Goal: Transaction & Acquisition: Purchase product/service

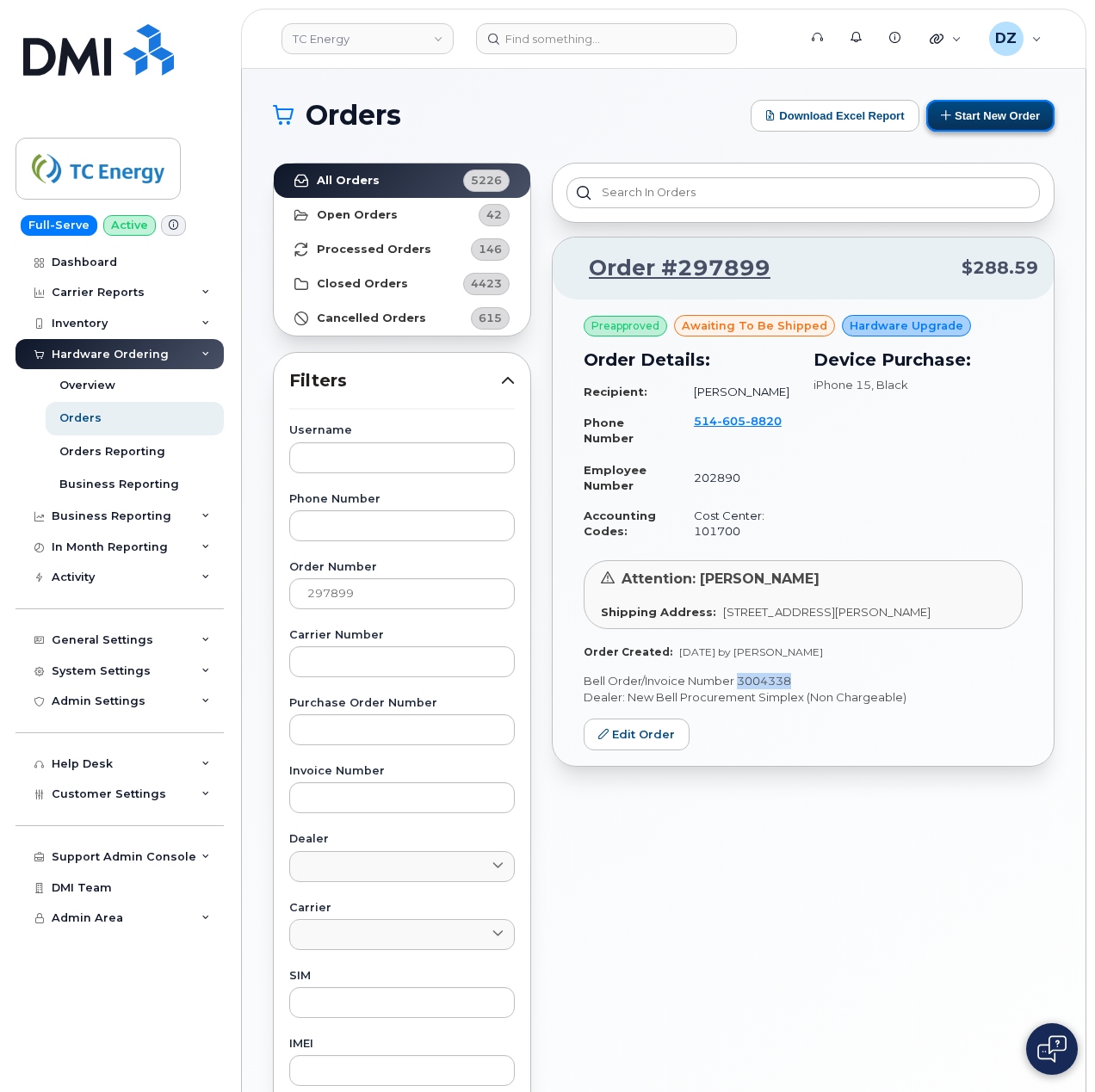
click at [990, 117] on button "Start New Order" at bounding box center [989, 116] width 128 height 32
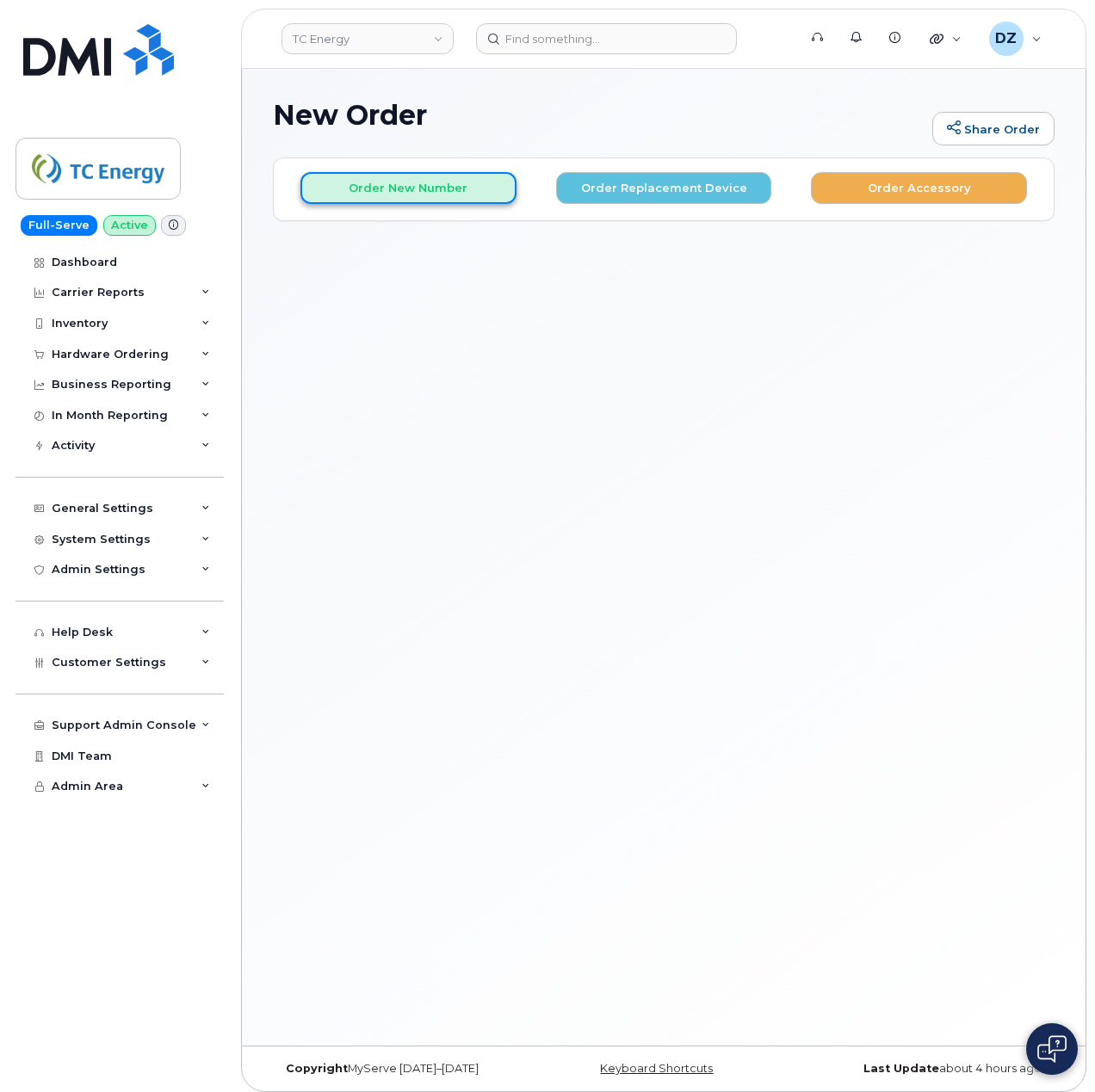
click at [418, 183] on button "Order New Number" at bounding box center [408, 188] width 216 height 32
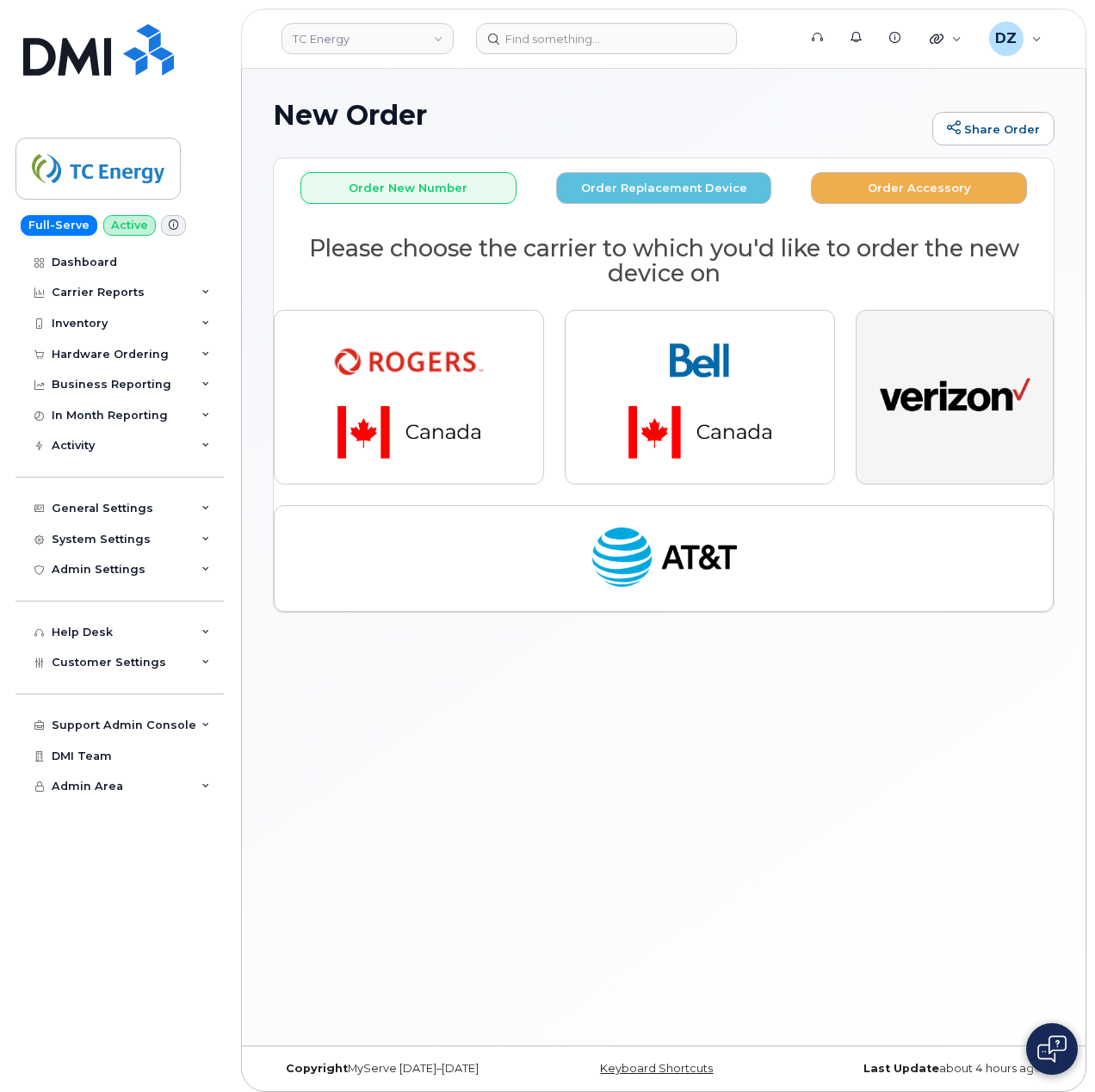
click at [929, 387] on img "button" at bounding box center [954, 398] width 150 height 77
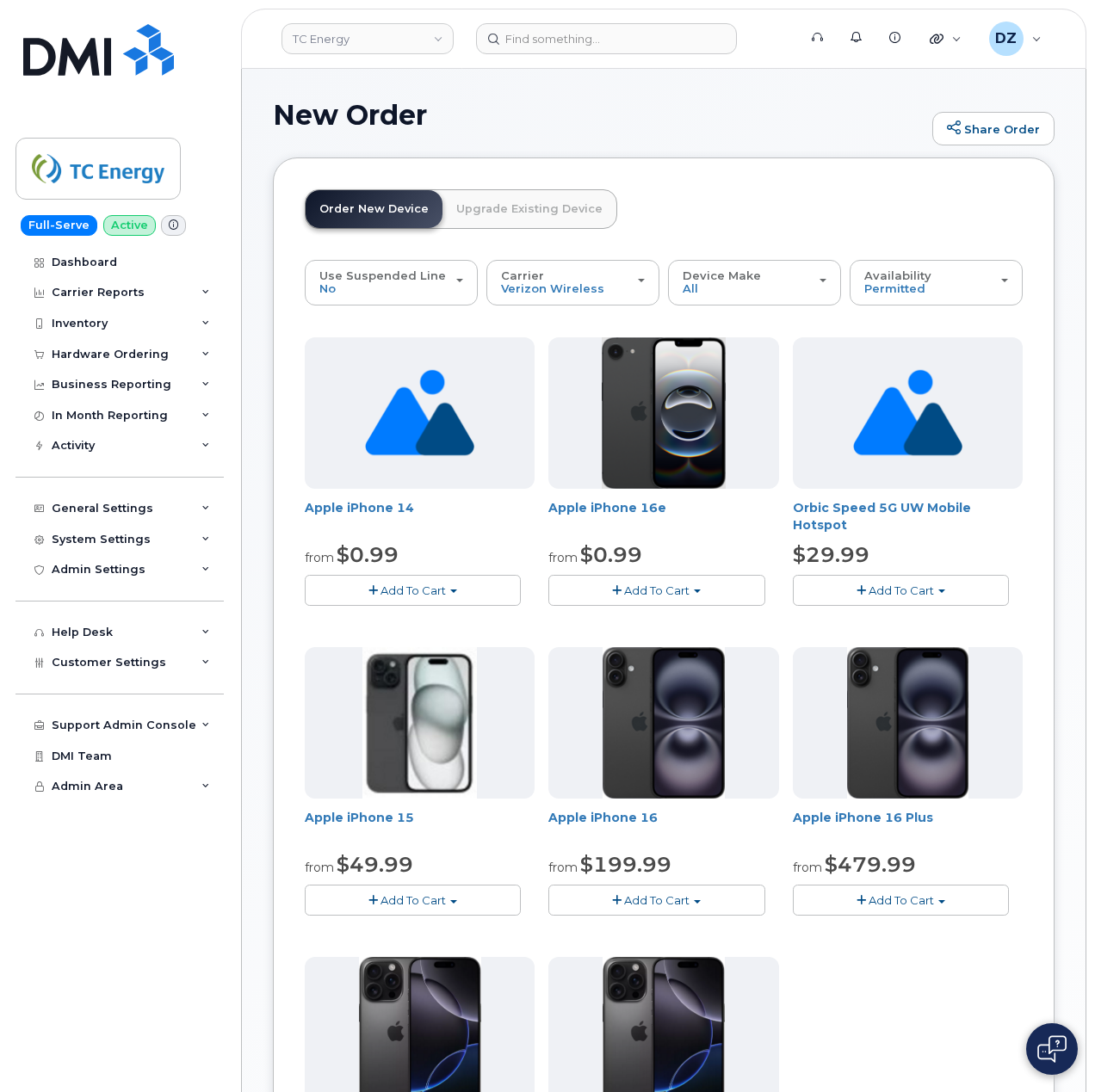
click at [418, 903] on span "Add To Cart" at bounding box center [413, 899] width 65 height 13
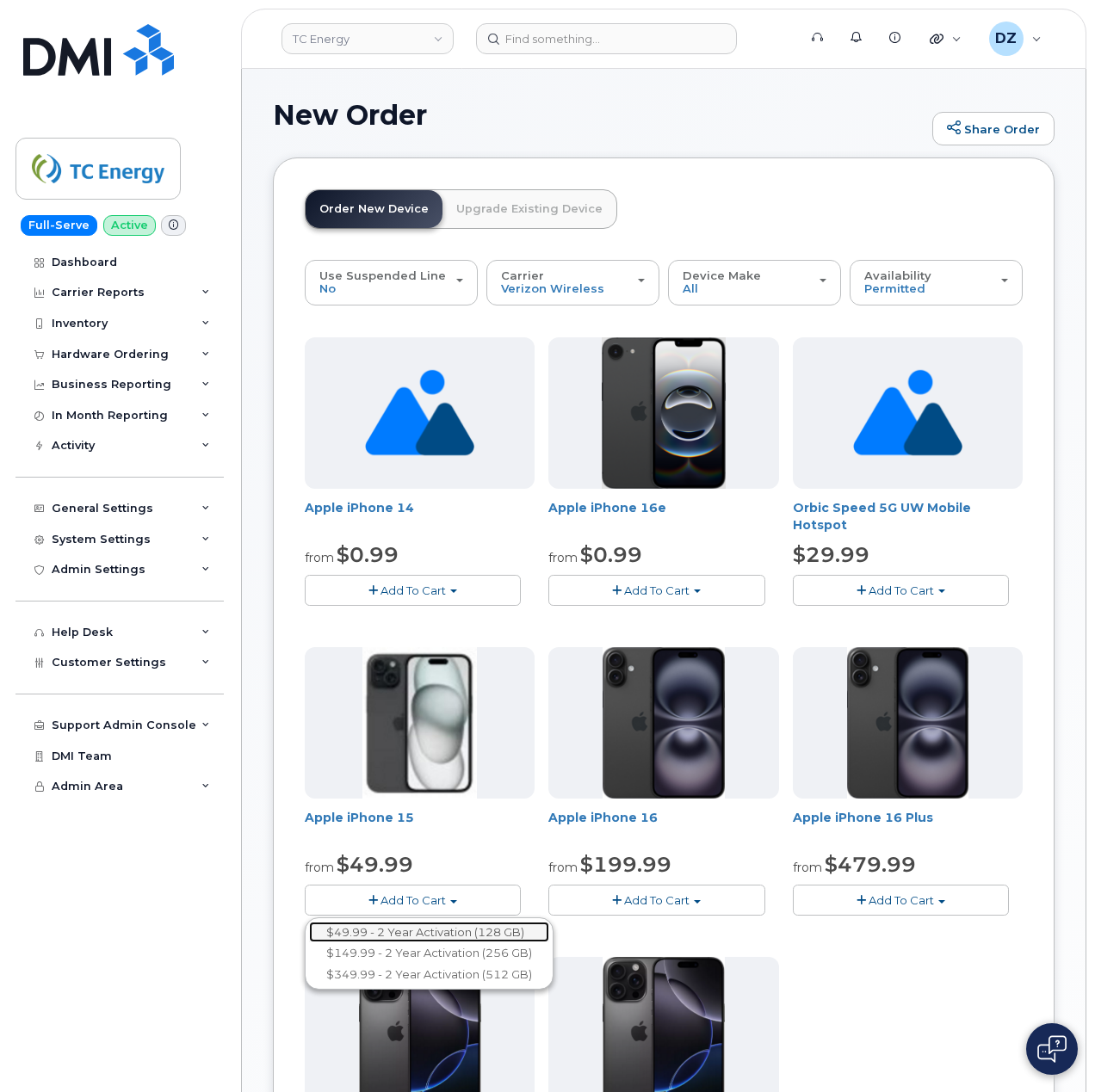
click at [441, 938] on link "$49.99 - 2 Year Activation (128 GB)" at bounding box center [429, 932] width 240 height 21
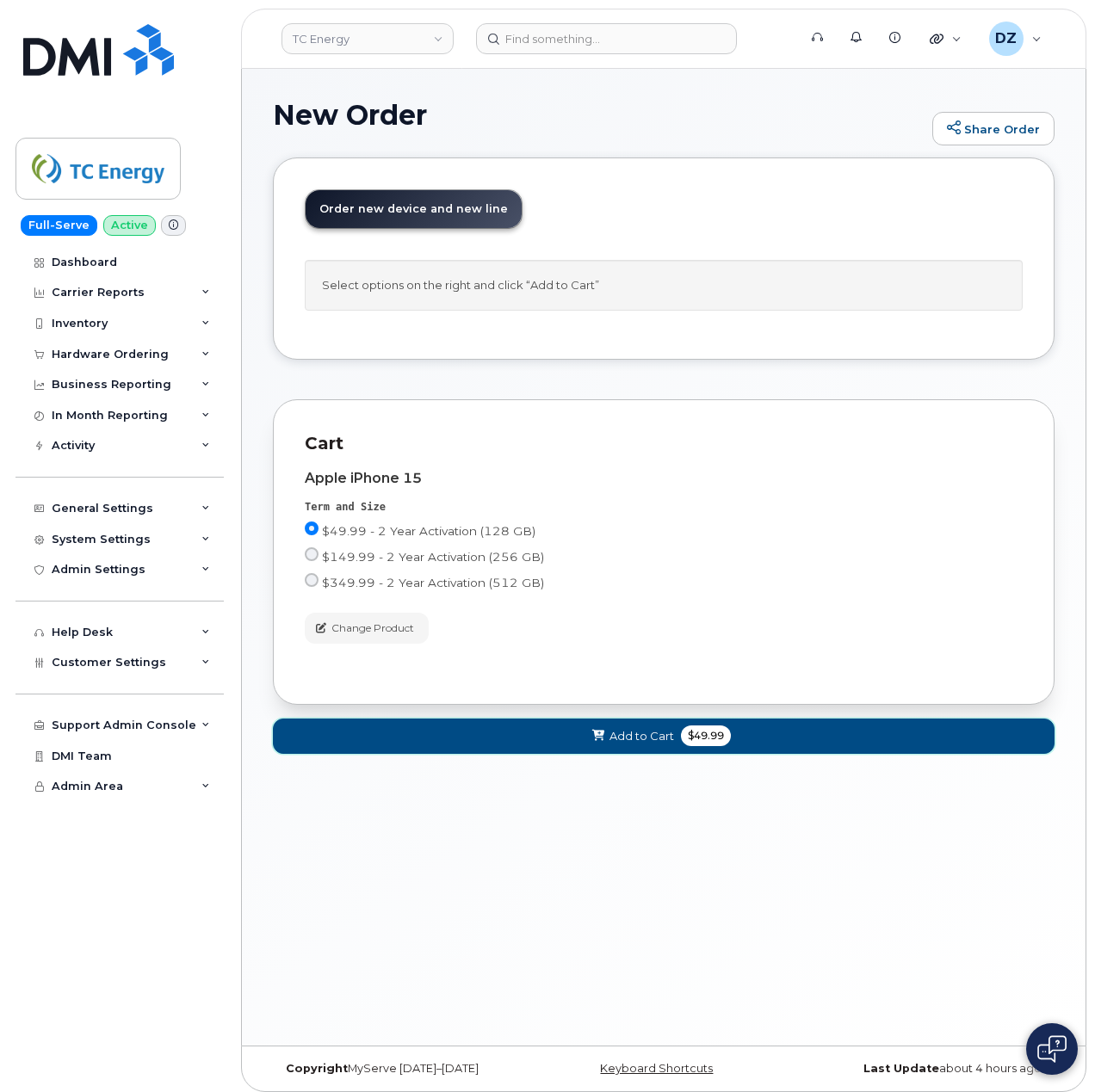
click at [637, 741] on span "Add to Cart" at bounding box center [641, 736] width 65 height 16
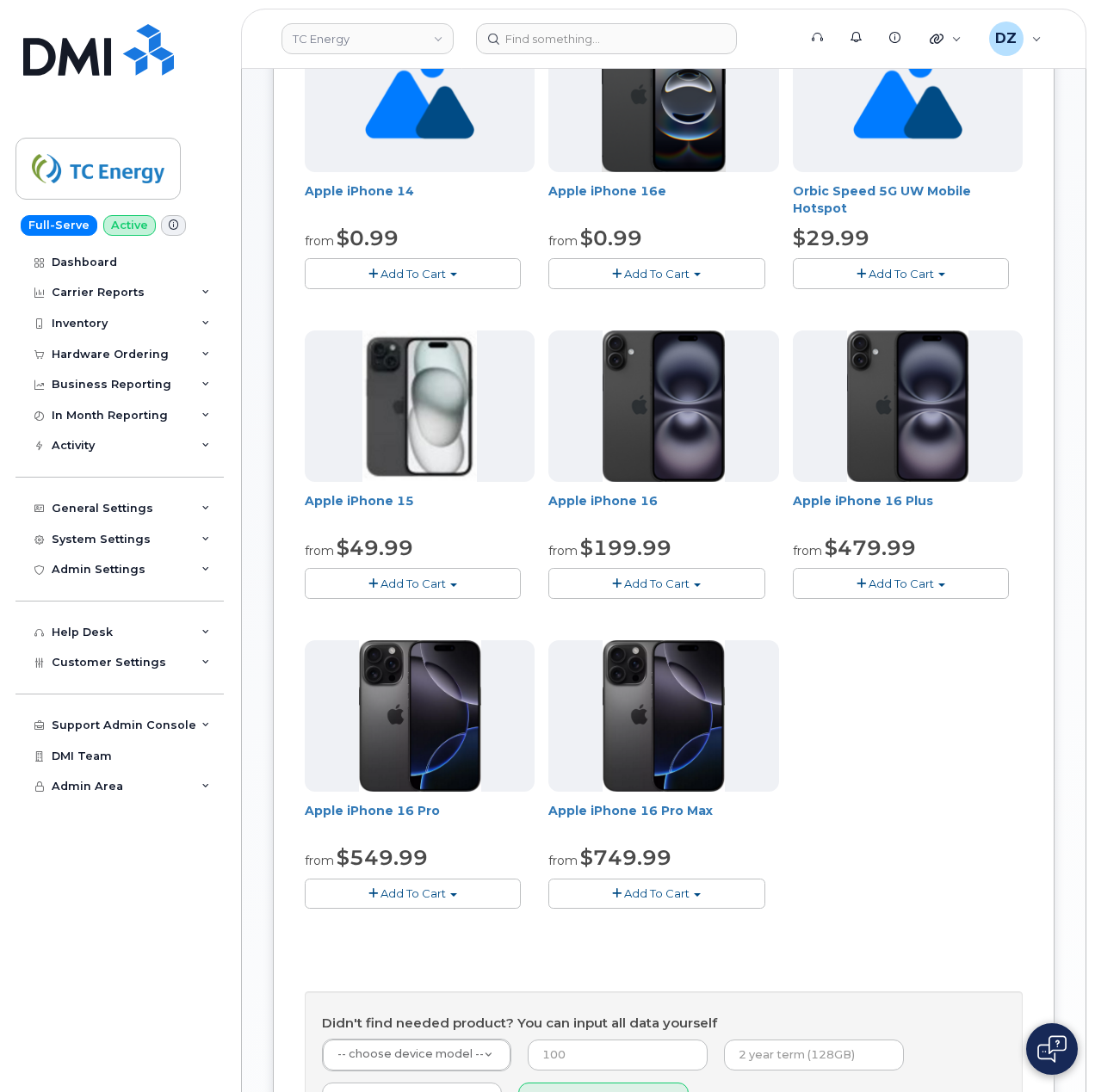
scroll to position [344, 0]
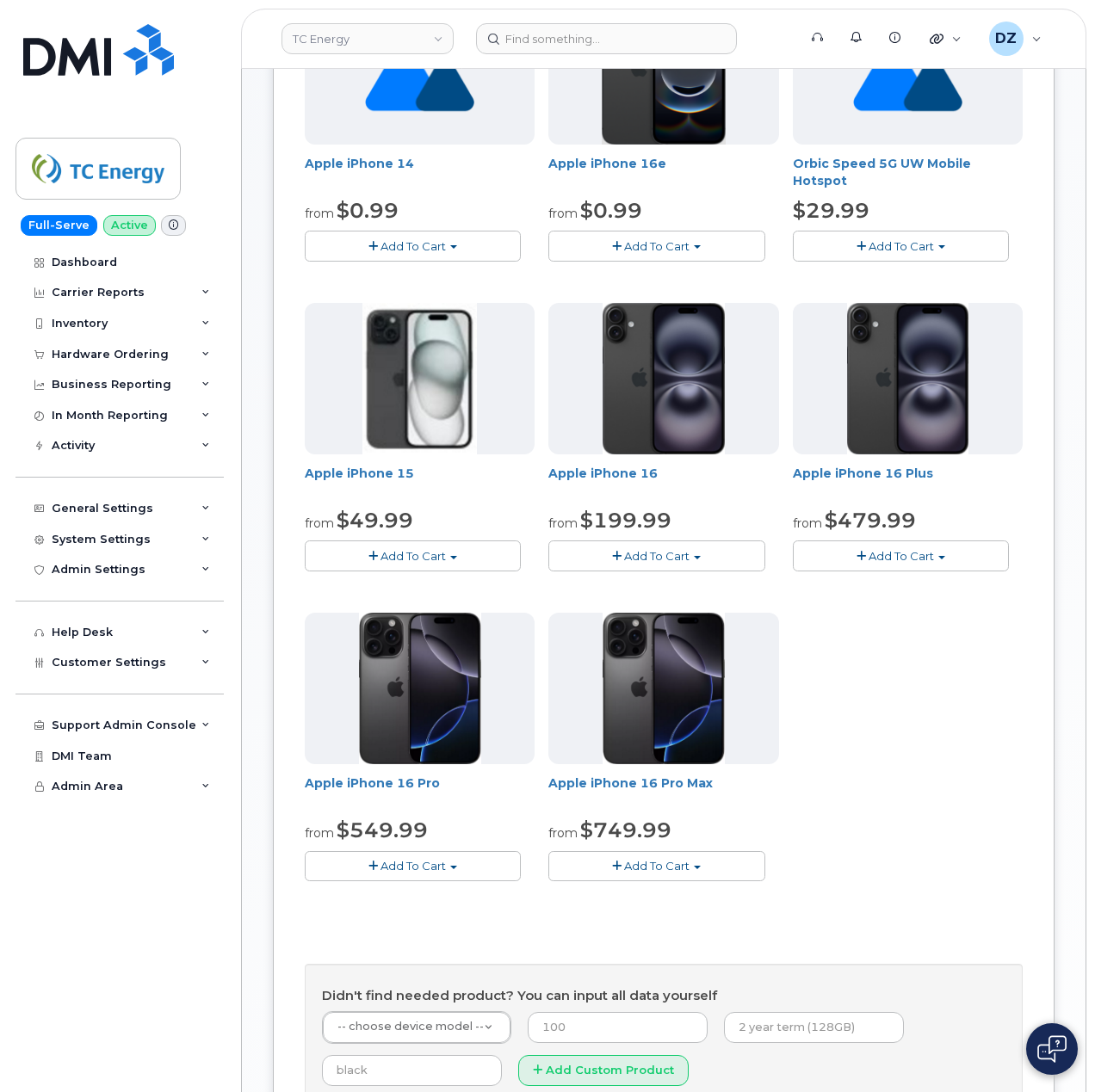
click at [425, 553] on span "Add To Cart" at bounding box center [413, 556] width 65 height 13
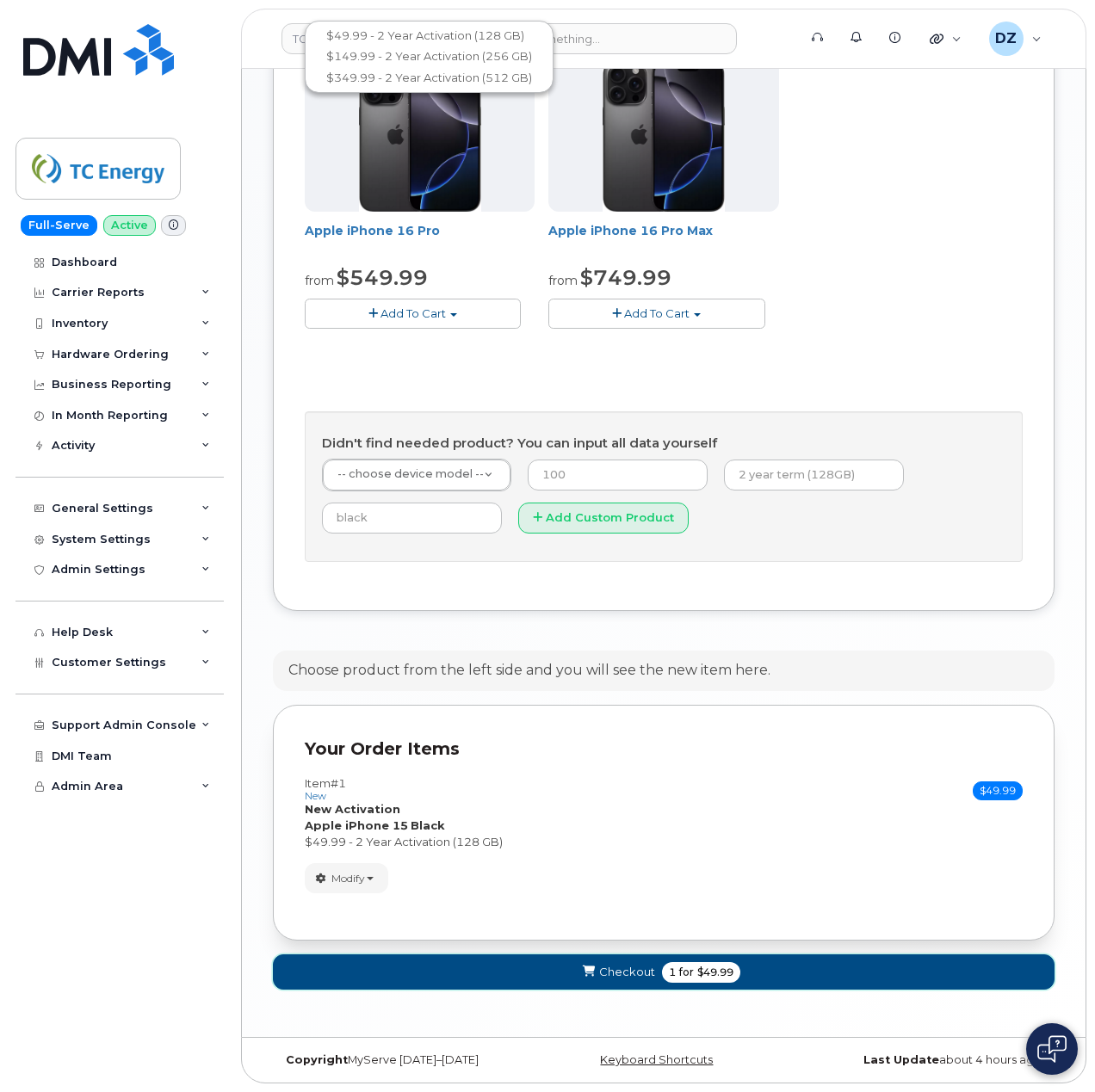
click at [711, 975] on span "$49.99" at bounding box center [716, 973] width 37 height 15
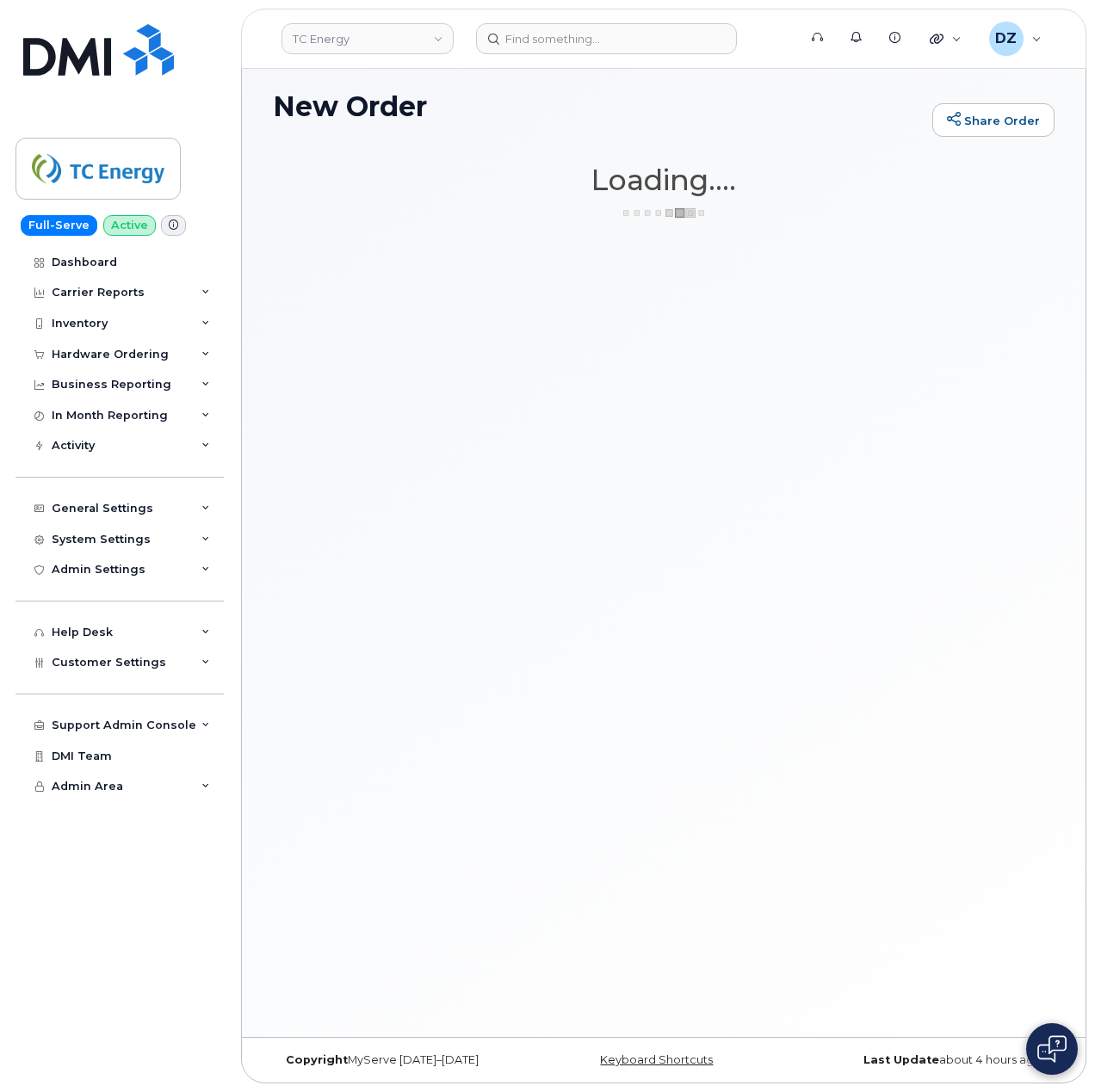
scroll to position [9, 0]
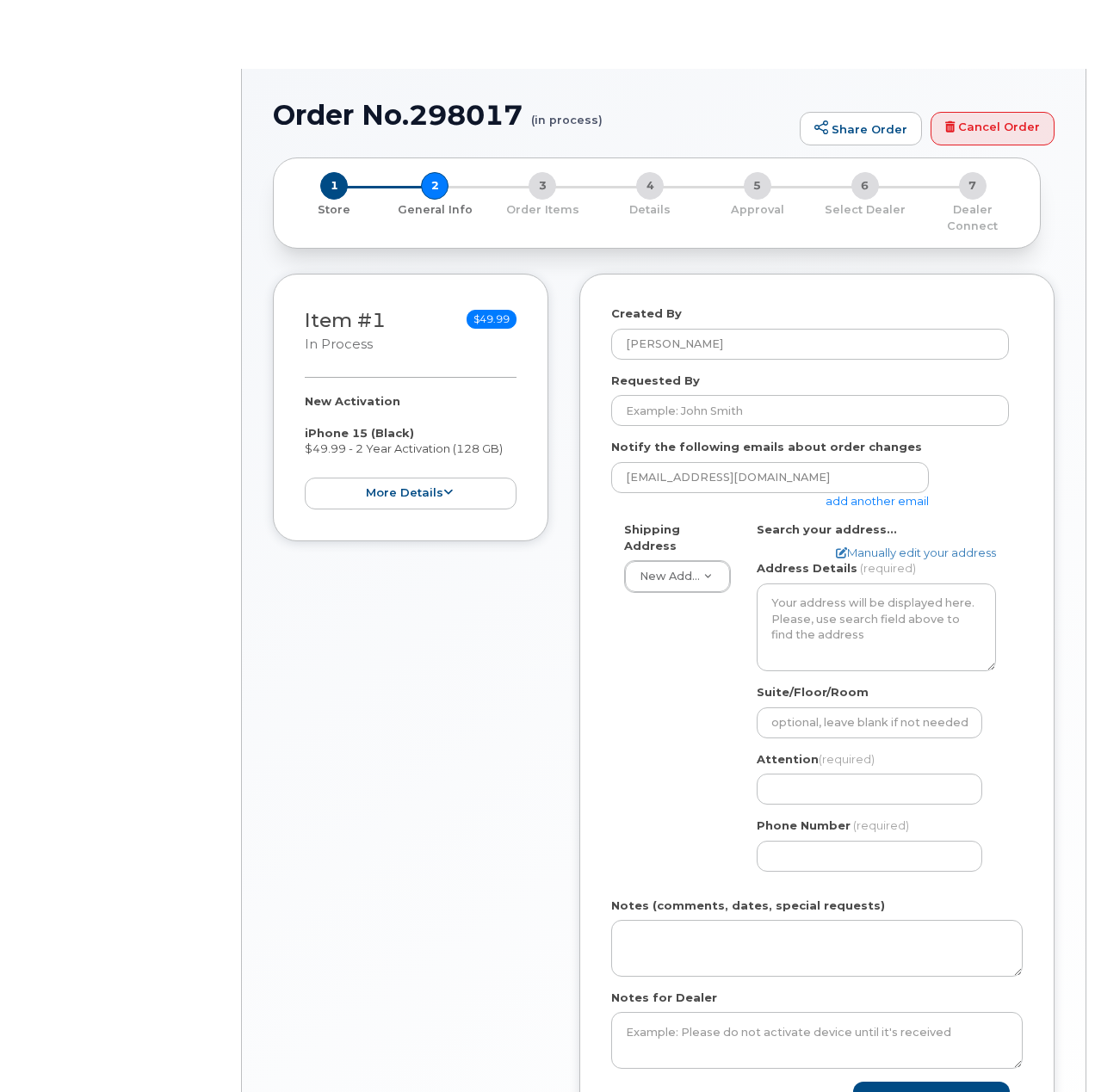
select select
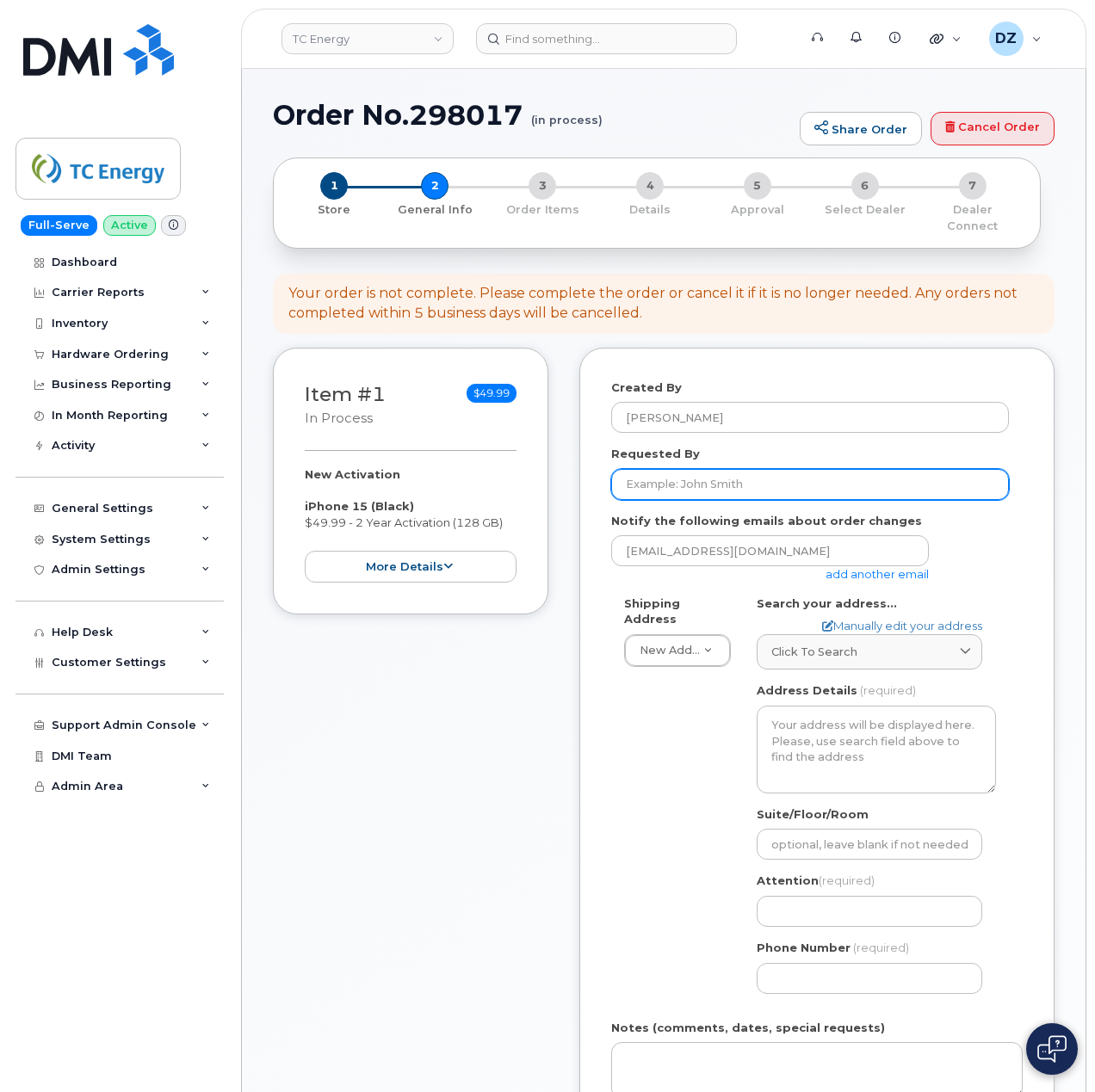
click at [737, 473] on input "Requested By" at bounding box center [809, 484] width 398 height 31
paste input "SCTASK0683431"
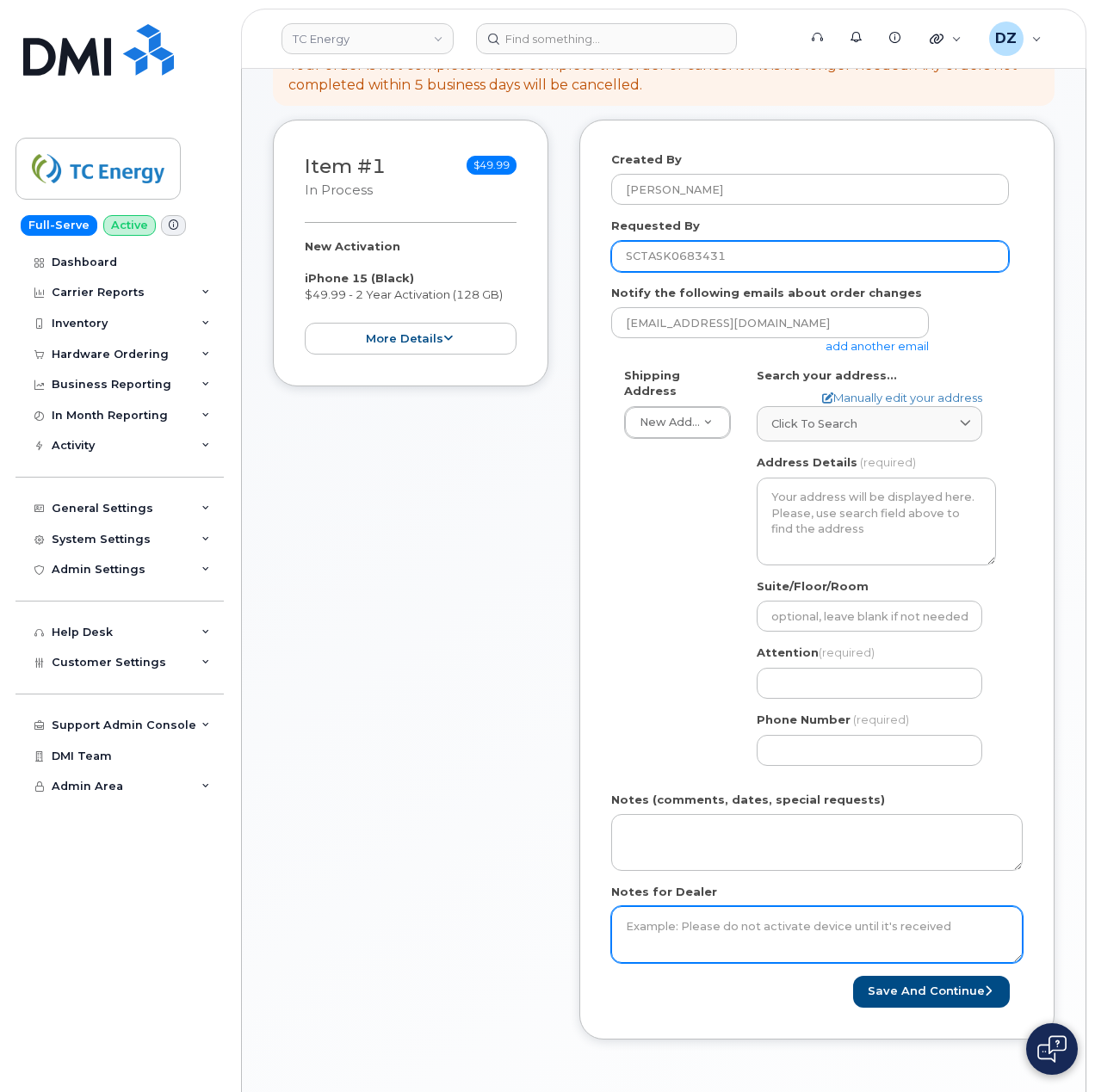
scroll to position [229, 0]
type input "SCTASK0683431"
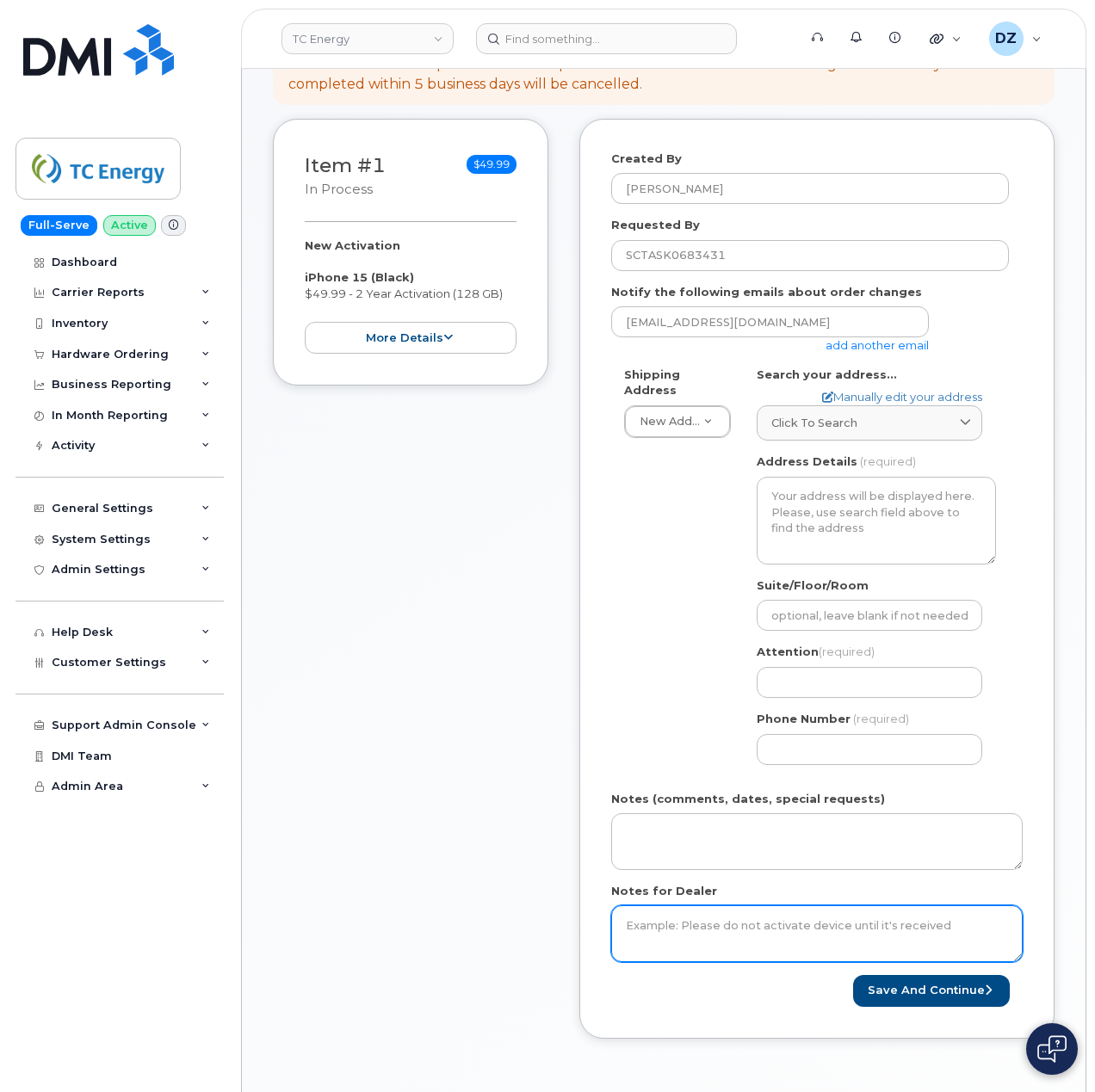
click at [704, 916] on textarea "Notes for Dealer" at bounding box center [816, 933] width 411 height 57
paste textarea "SCTASK0683431"
type textarea "SCTASK0683431"
click at [885, 338] on link "add another email" at bounding box center [876, 345] width 103 height 13
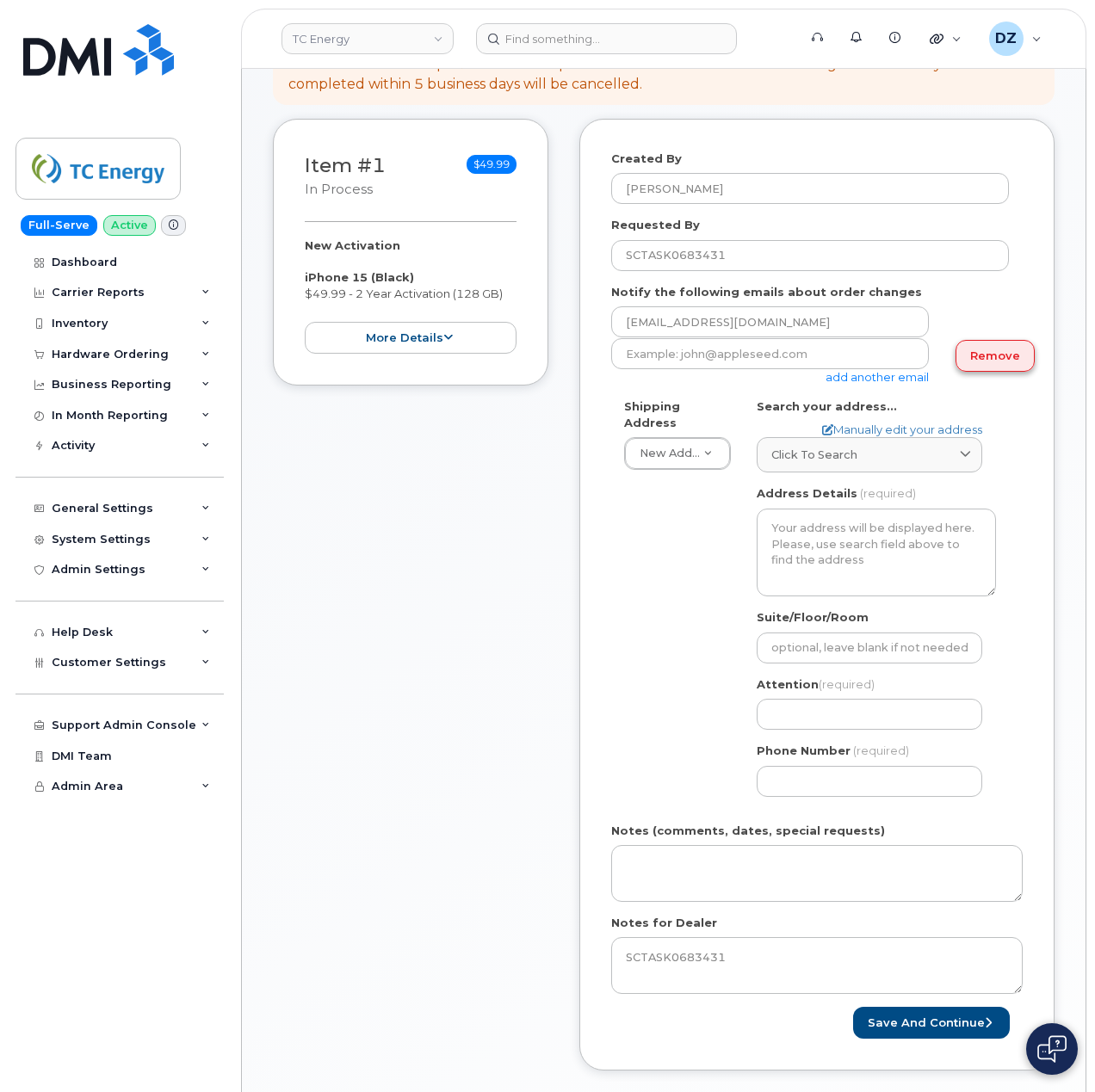
click at [985, 341] on link "Remove" at bounding box center [995, 355] width 79 height 32
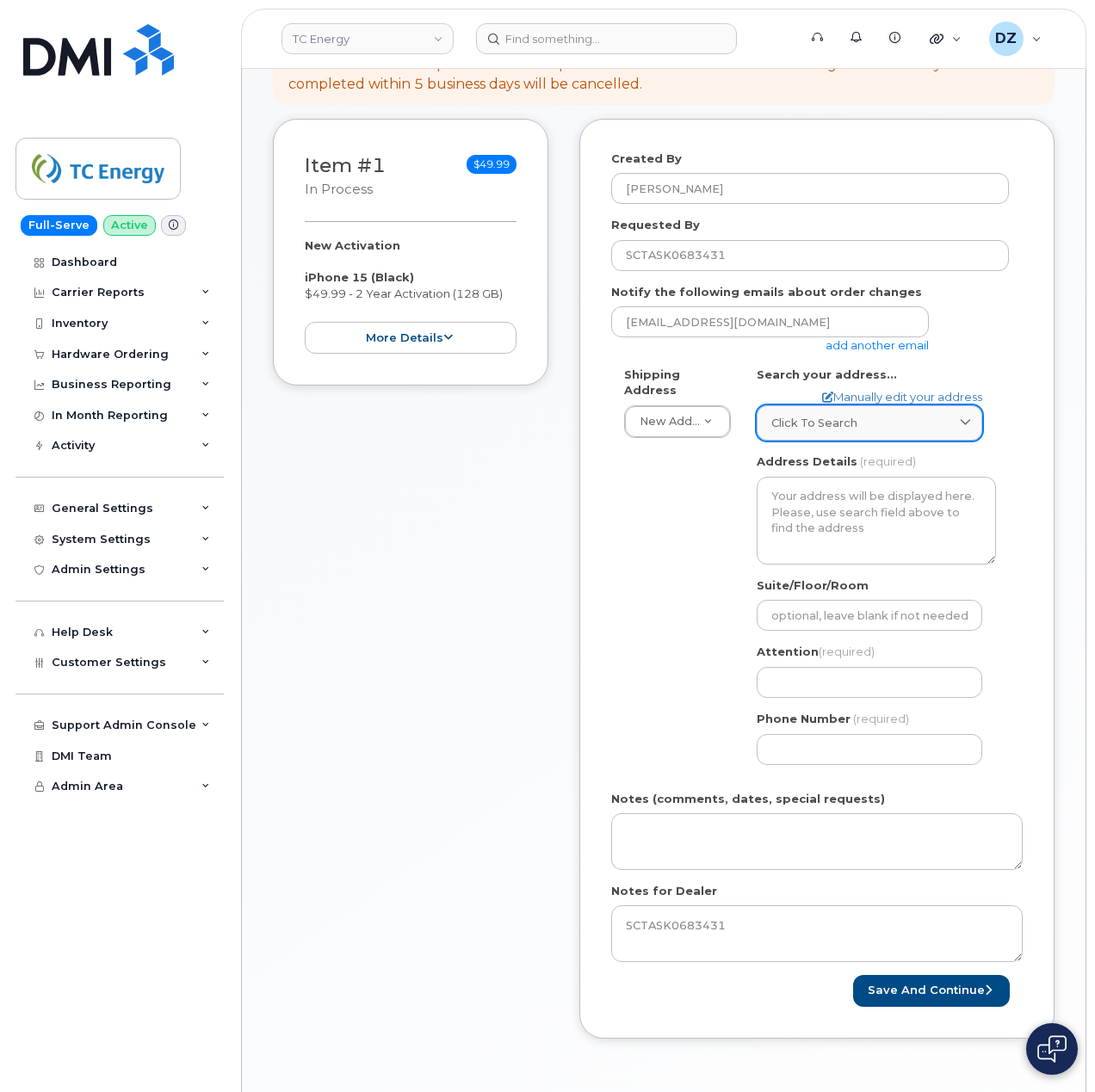
click at [799, 415] on span "Click to search" at bounding box center [814, 423] width 86 height 16
paste input "485 INDUSTRIAL ROAD SAINT ALBANS, WV 25177"
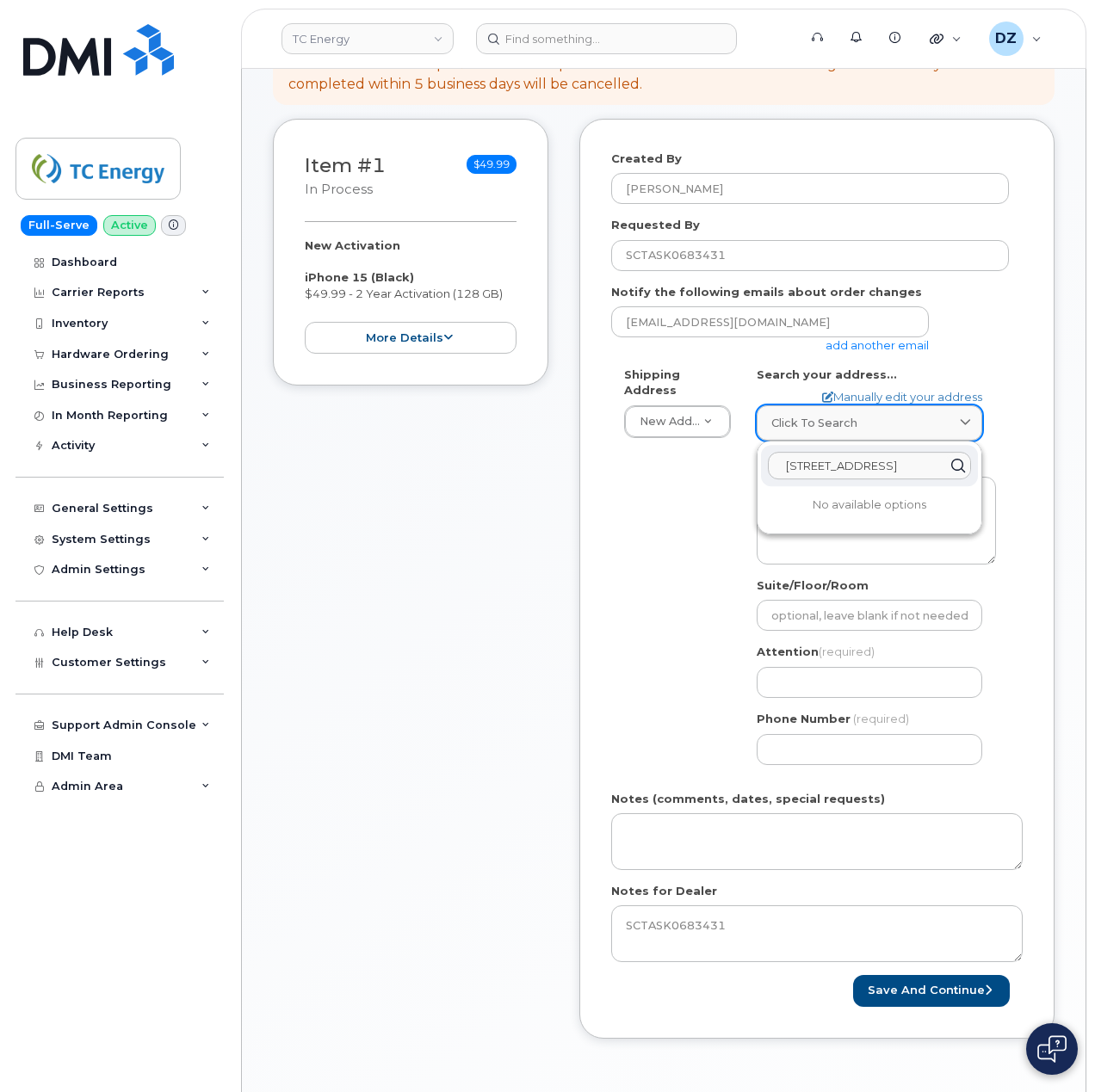
scroll to position [0, 117]
type input "485 INDUSTRIAL ROAD SAINT ALBANS, WV 25177"
click at [796, 517] on div "485 Industrial Rd Saint Albans WV 25177-1831" at bounding box center [869, 507] width 217 height 28
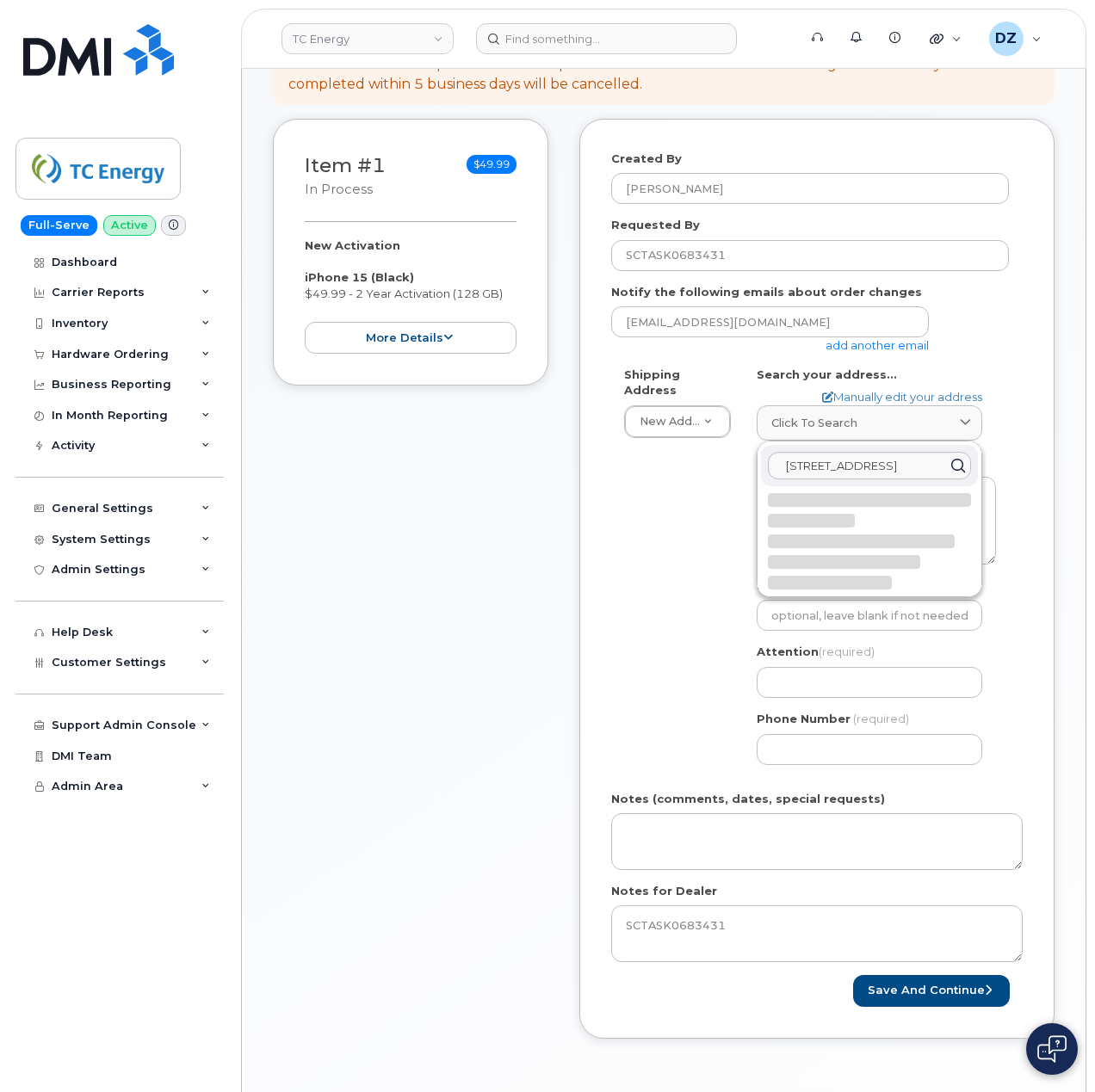
select select
type textarea "485 Industrial Rd SAINT ALBANS WV 25177-1831 UNITED STATES"
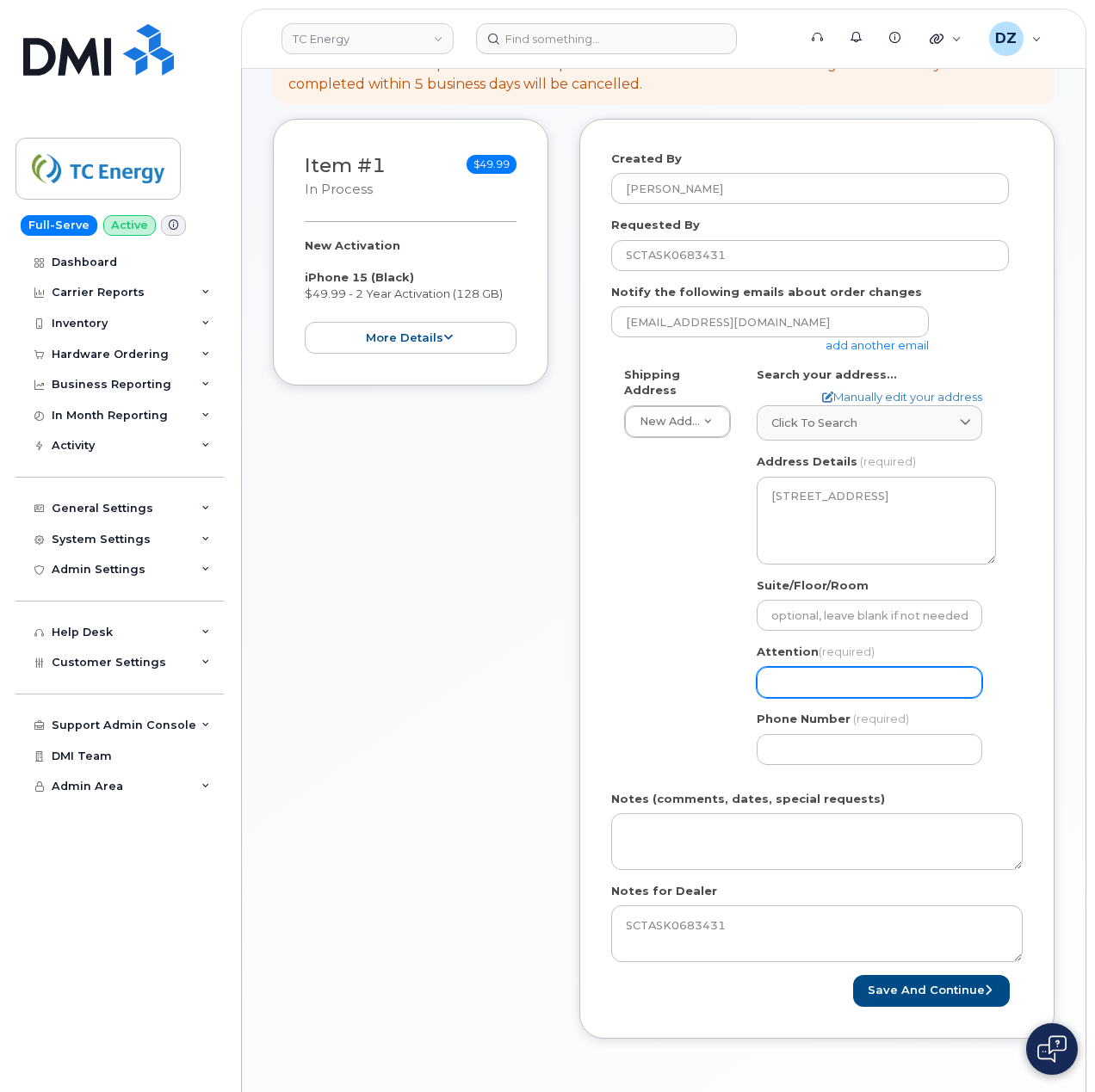
click at [816, 666] on input "Attention (required)" at bounding box center [869, 682] width 225 height 31
paste input "[PERSON_NAME]"
select select
type input "[PERSON_NAME]"
click at [607, 685] on div "Created By Devon Zellars Requested By SCTASK0683431 Notify the following emails…" at bounding box center [816, 578] width 475 height 920
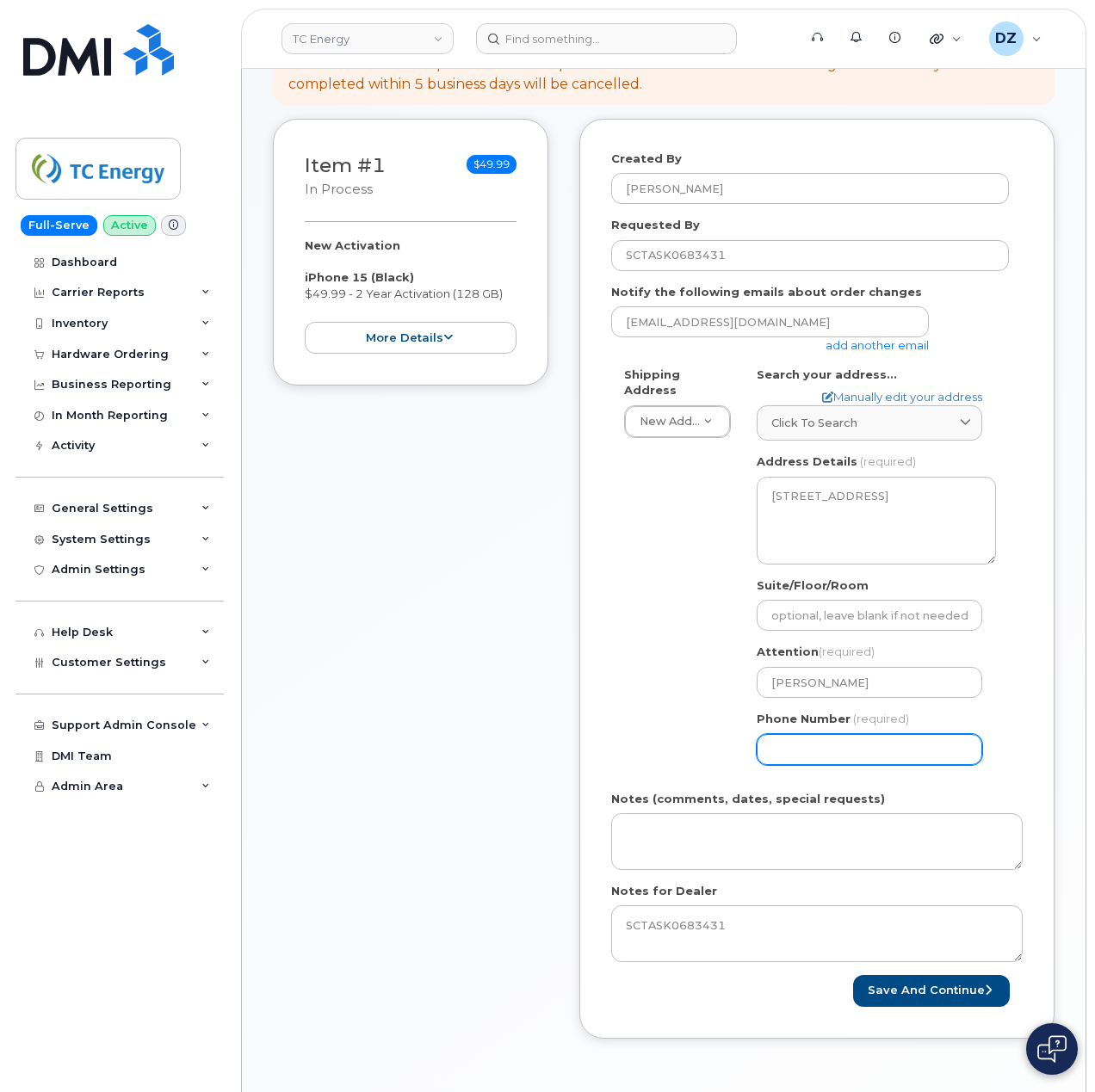
click at [781, 735] on input "Phone Number" at bounding box center [869, 749] width 225 height 31
type input "513354115"
select select
type input "5133541153"
click at [628, 556] on div "Shipping Address New Address New Address 1401 Veterans Blvd NE 450 1 St SW Ncnb…" at bounding box center [809, 572] width 398 height 411
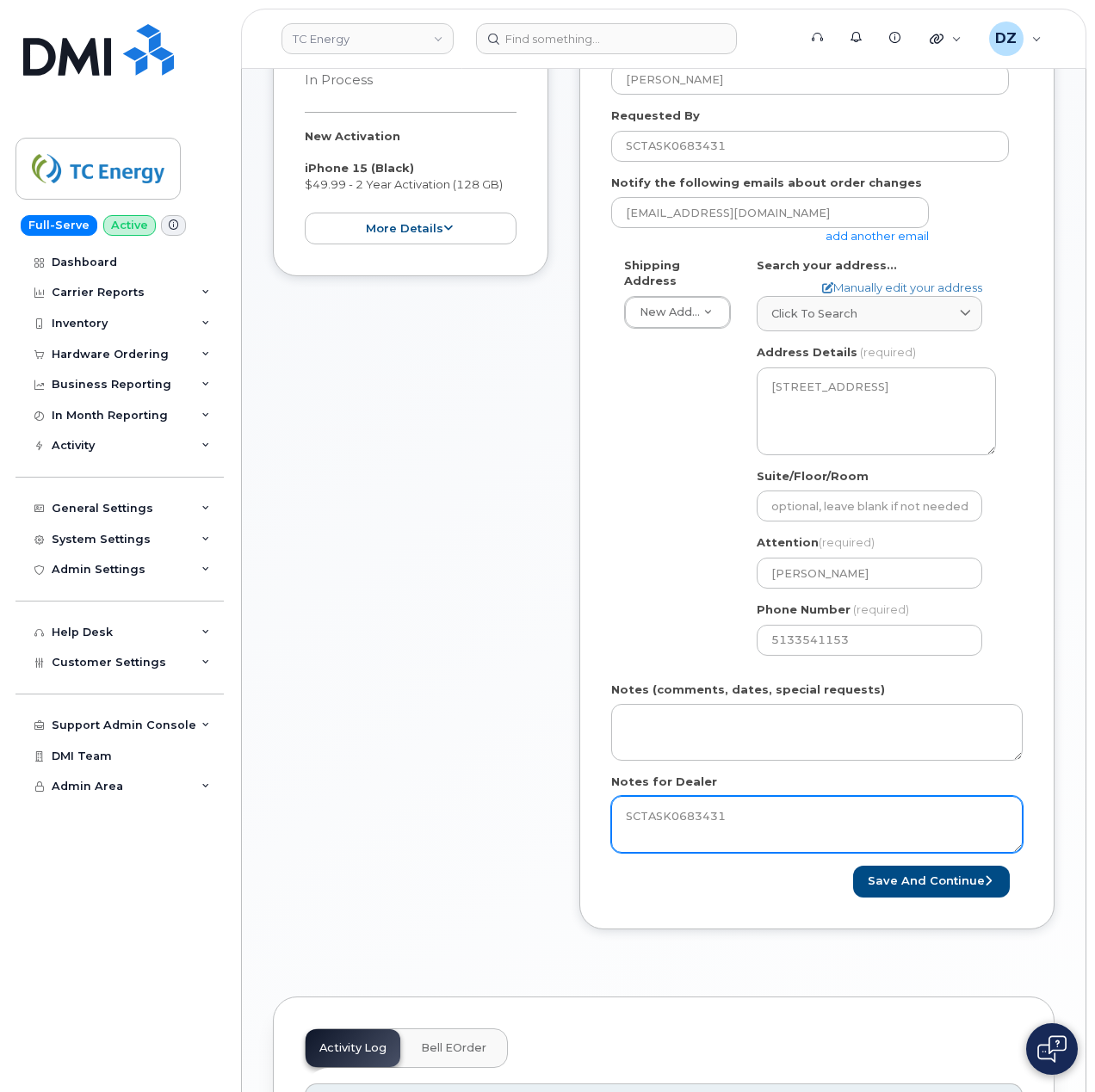
scroll to position [344, 0]
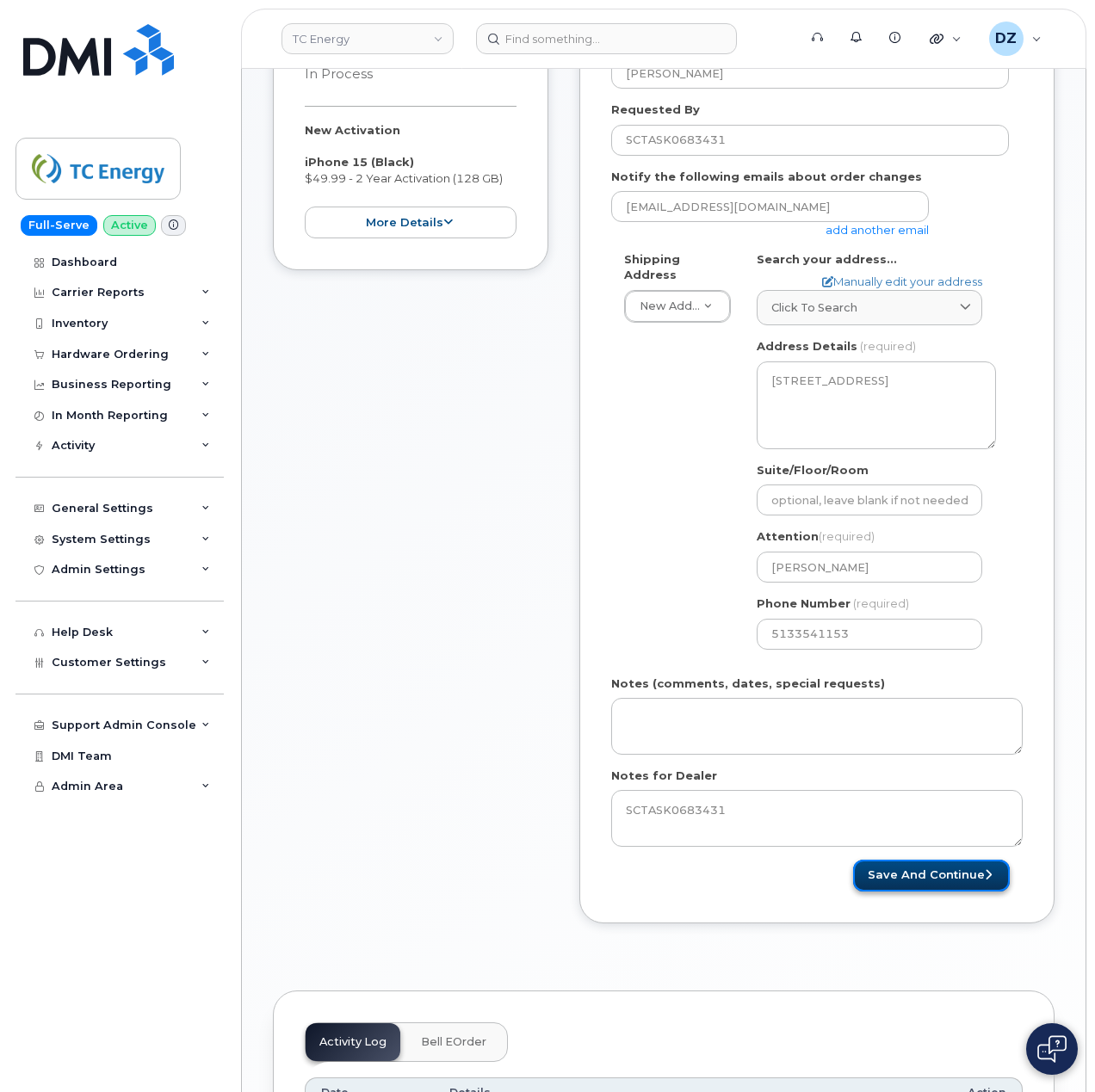
click at [964, 866] on button "Save and Continue" at bounding box center [930, 875] width 157 height 32
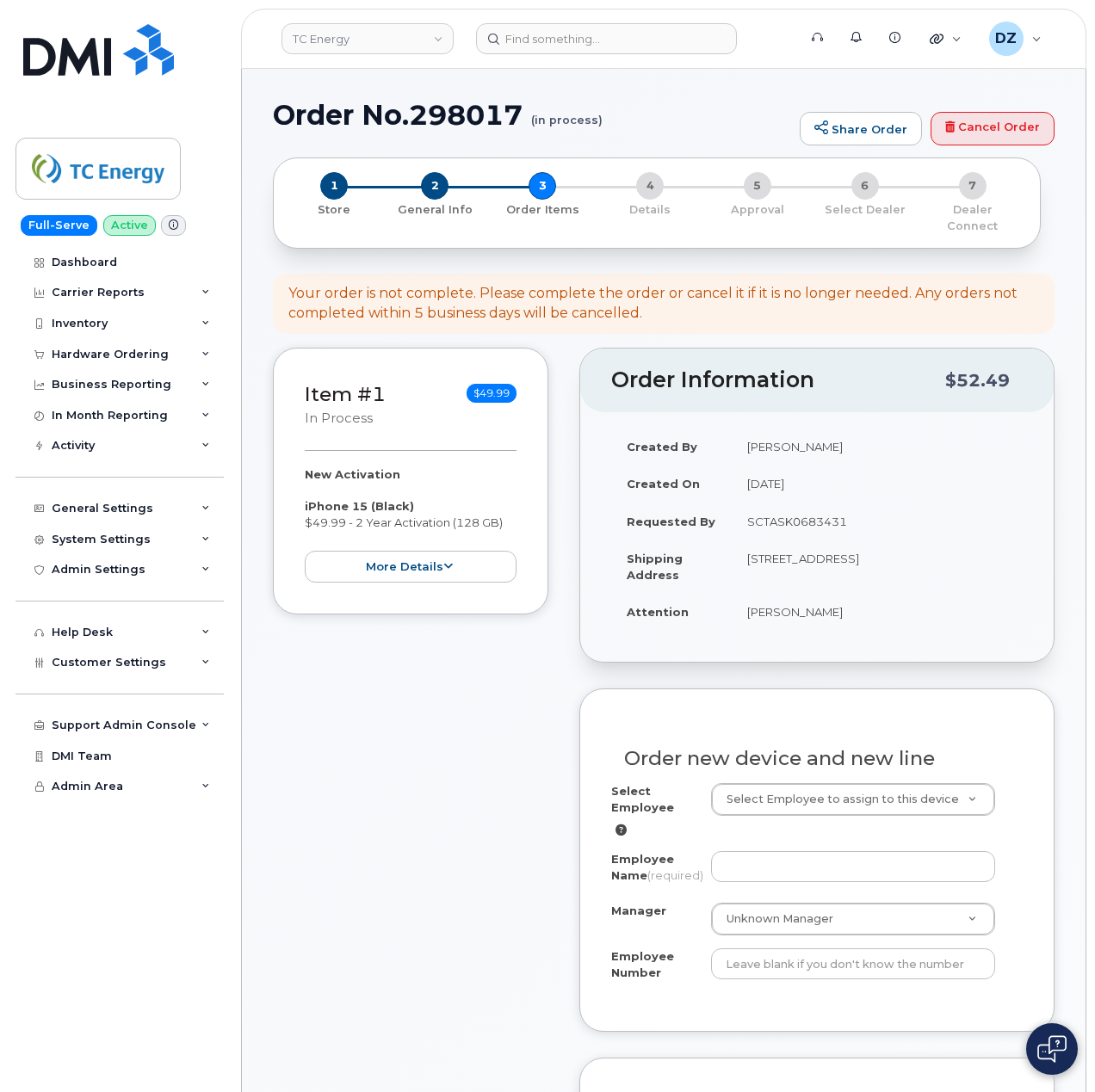
click at [762, 602] on td "[PERSON_NAME]" at bounding box center [876, 611] width 291 height 38
click at [800, 596] on td "[PERSON_NAME]" at bounding box center [876, 611] width 291 height 38
copy td "[PERSON_NAME]"
click at [771, 851] on input "Employee Name (required)" at bounding box center [853, 867] width 285 height 31
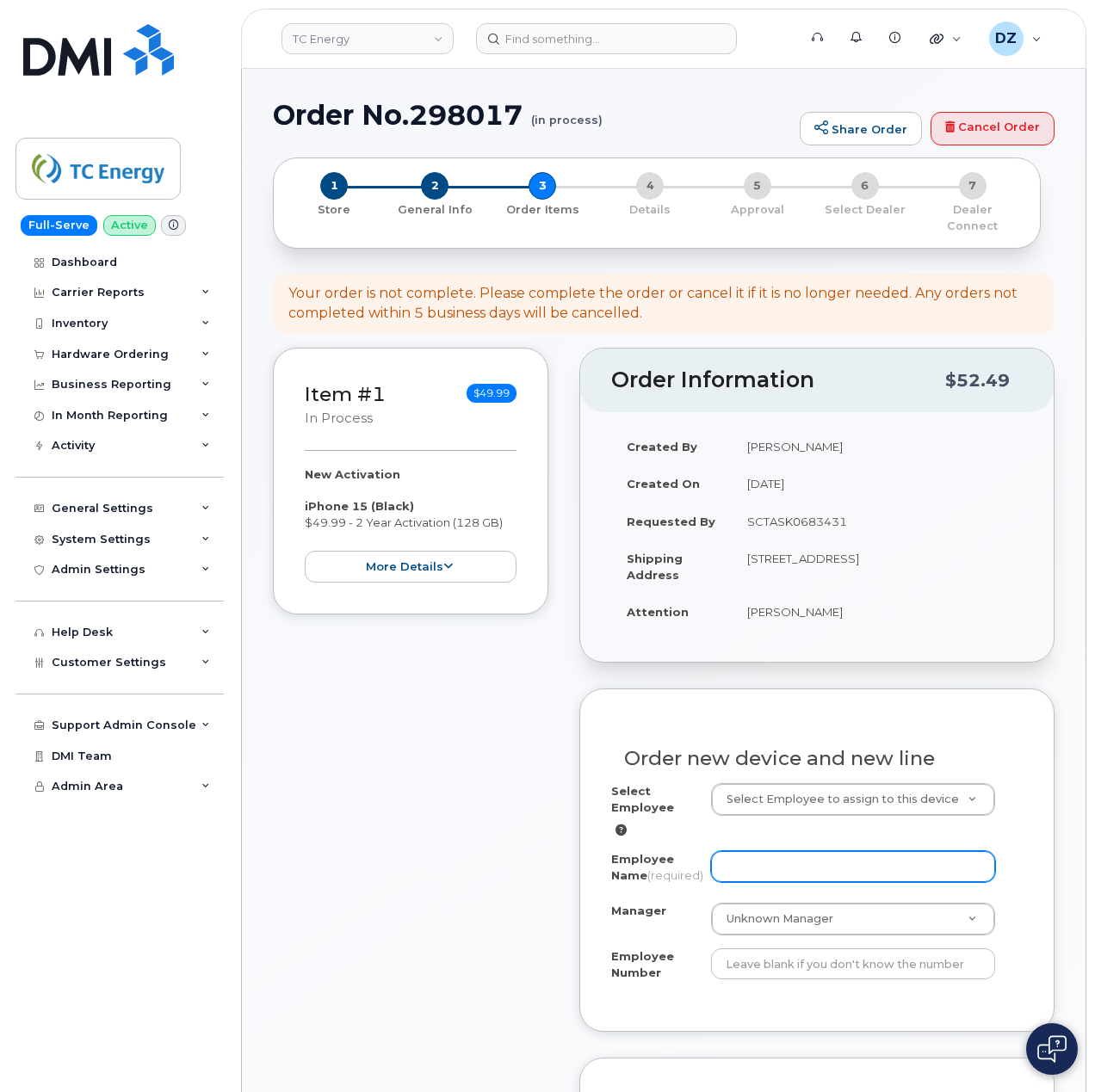
paste input "[PERSON_NAME]"
type input "[PERSON_NAME]"
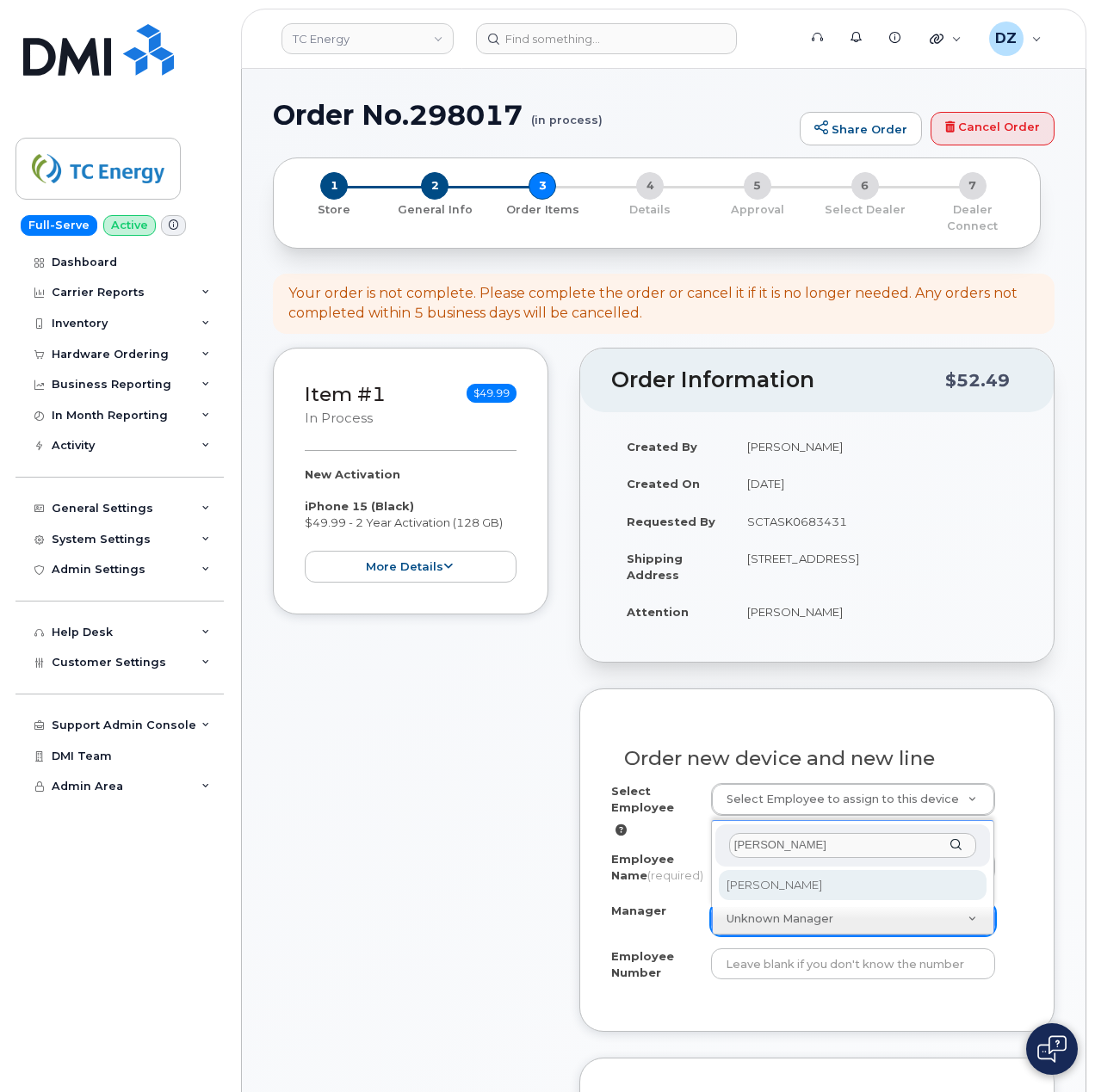
type input "Jason Shaffer"
select select "1392645"
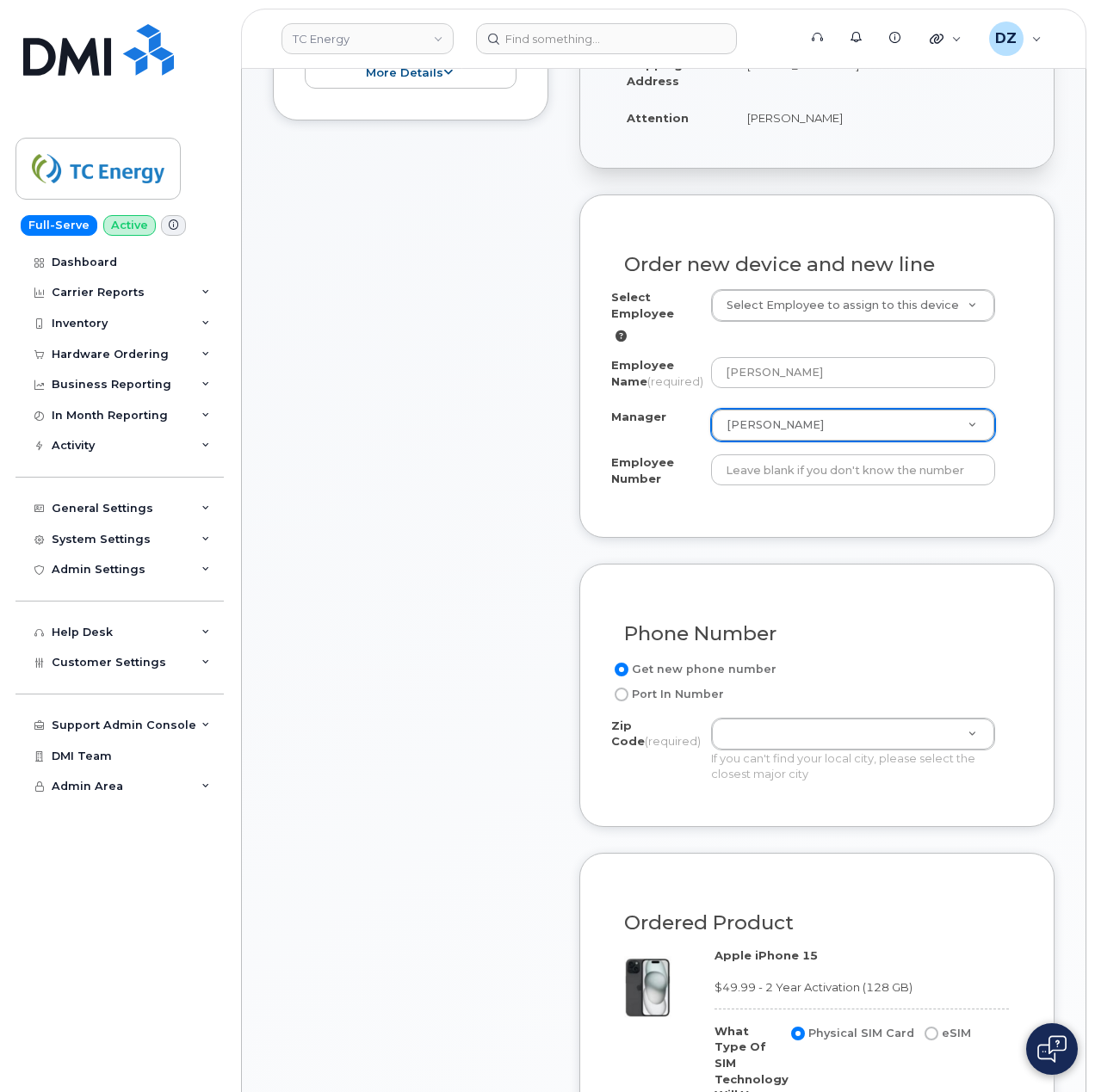
scroll to position [229, 0]
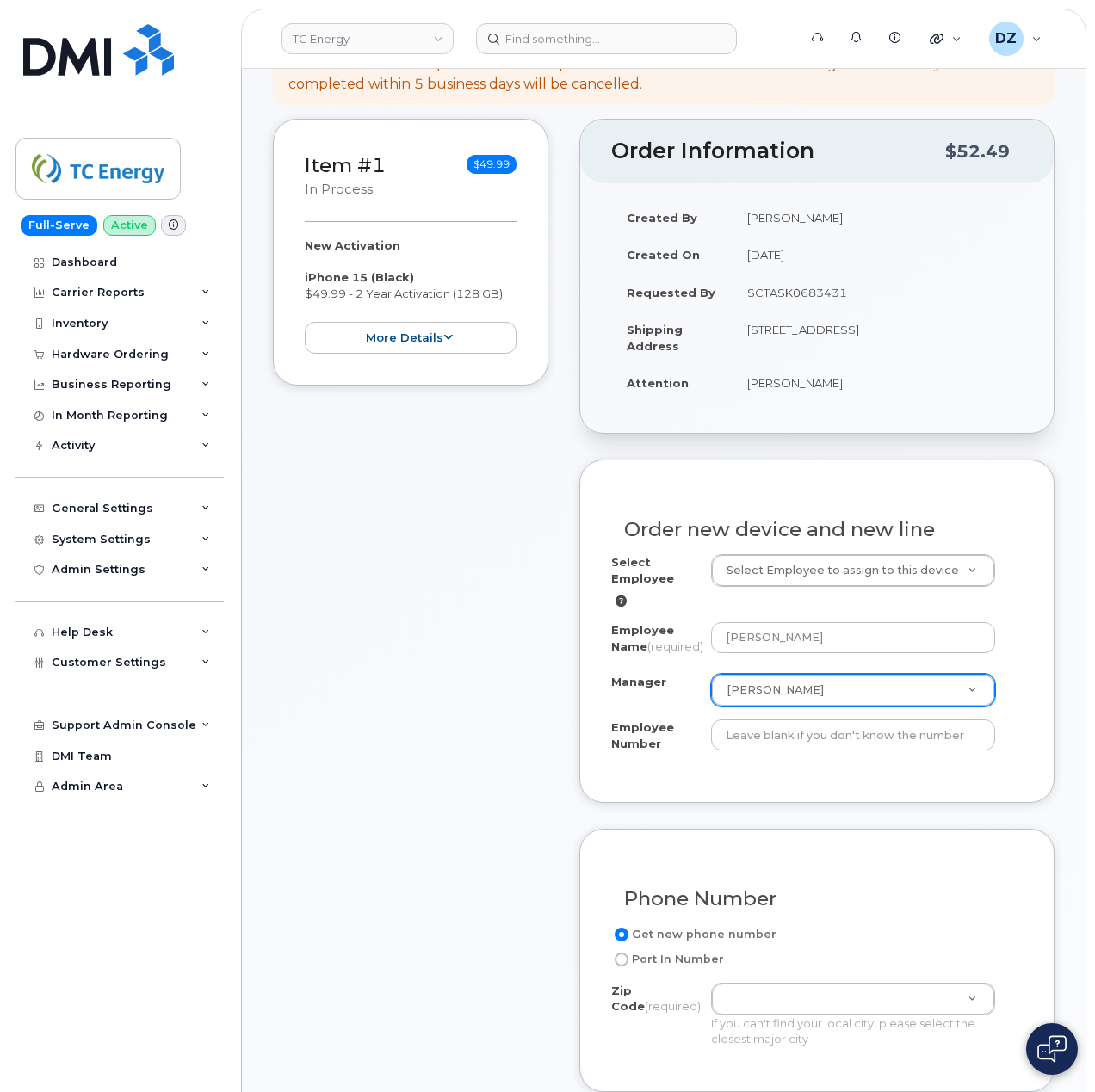
click at [971, 314] on td "[STREET_ADDRESS]" at bounding box center [876, 337] width 291 height 53
copy td "25177"
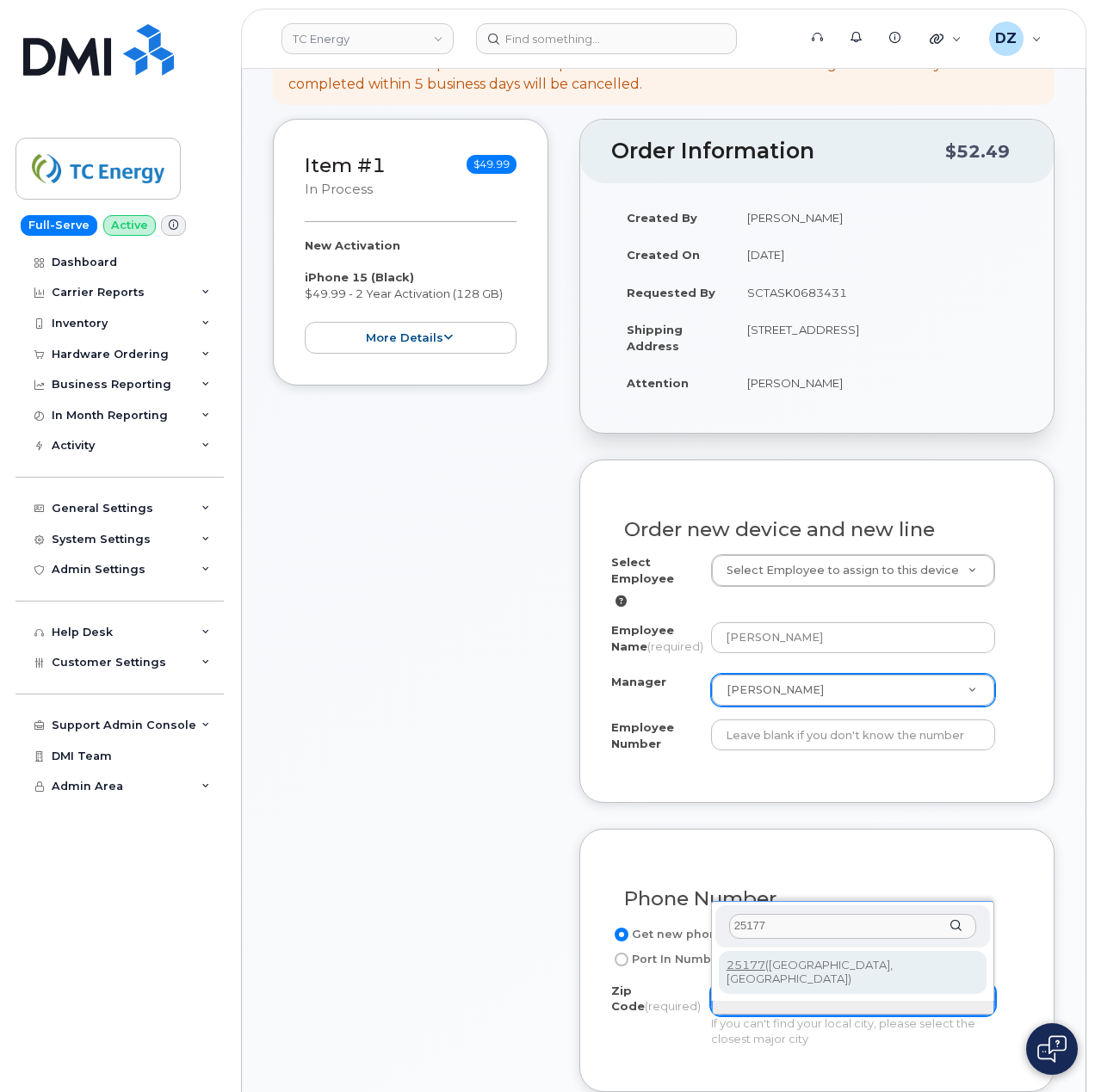
type input "25177"
type input "25177 ([GEOGRAPHIC_DATA], [GEOGRAPHIC_DATA])"
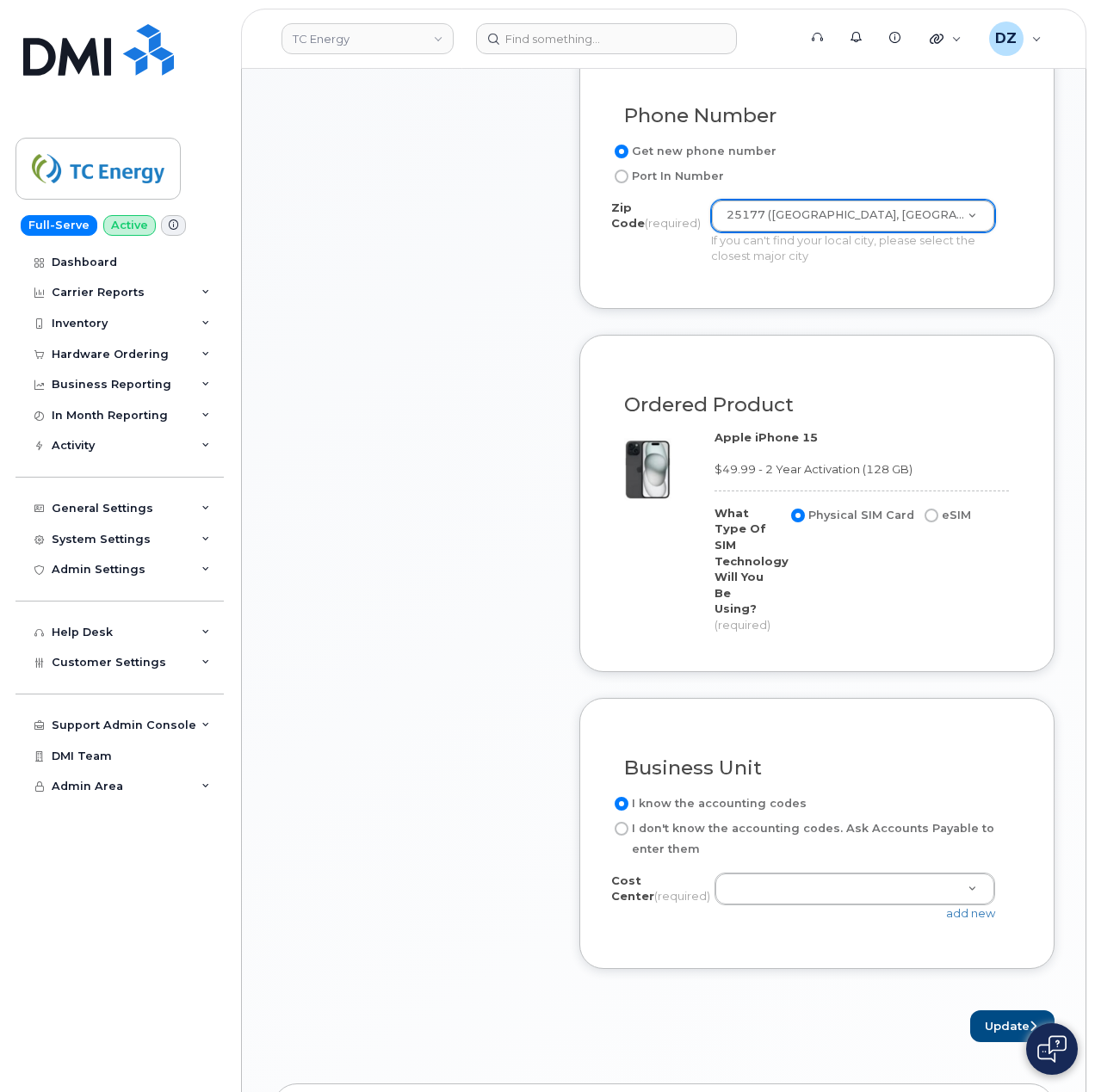
scroll to position [1032, 0]
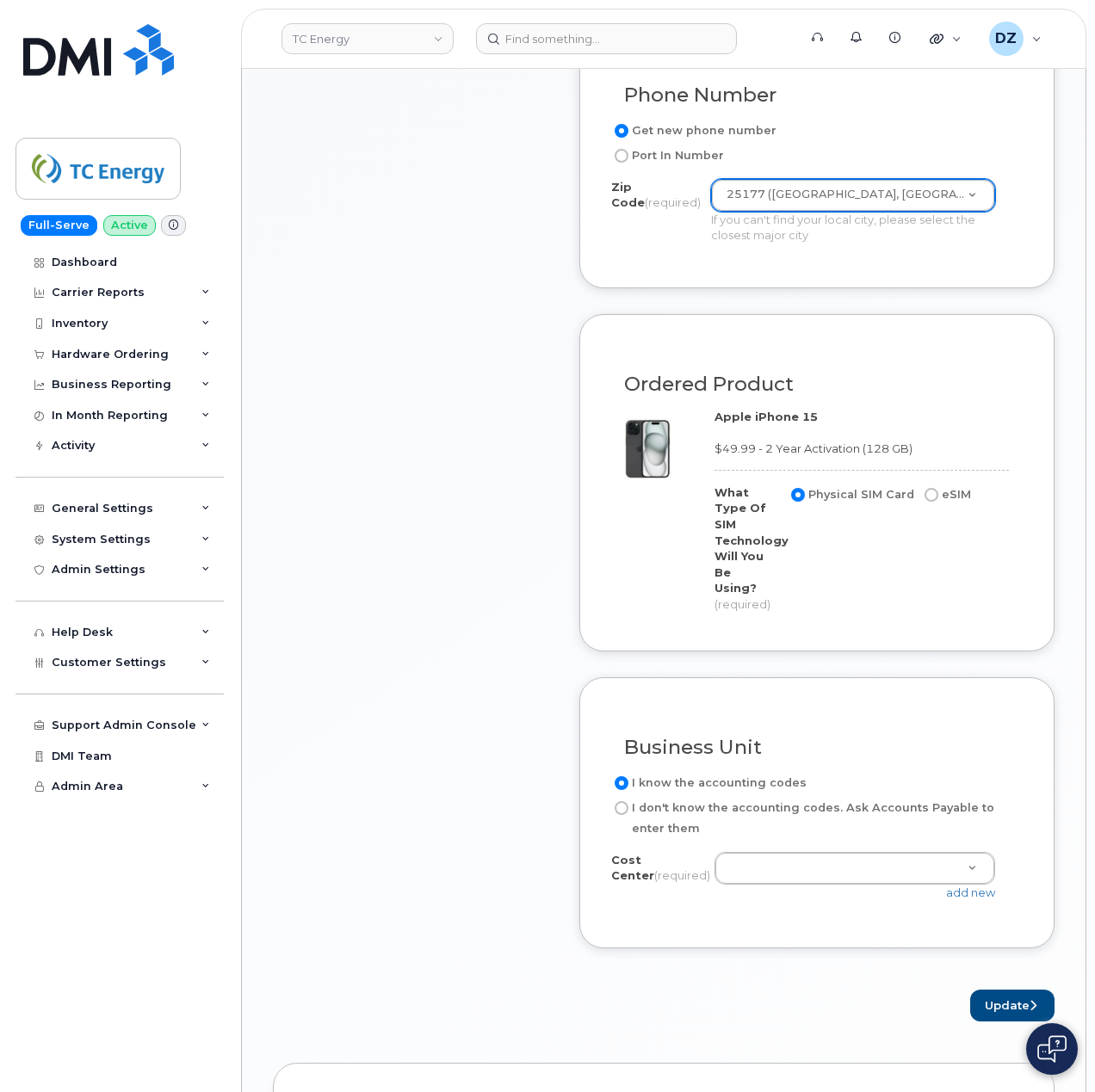
click at [654, 809] on label "I don't know the accounting codes. Ask Accounts Payable to enter them" at bounding box center [809, 818] width 398 height 41
click at [628, 809] on input "I don't know the accounting codes. Ask Accounts Payable to enter them" at bounding box center [621, 808] width 13 height 13
radio input "true"
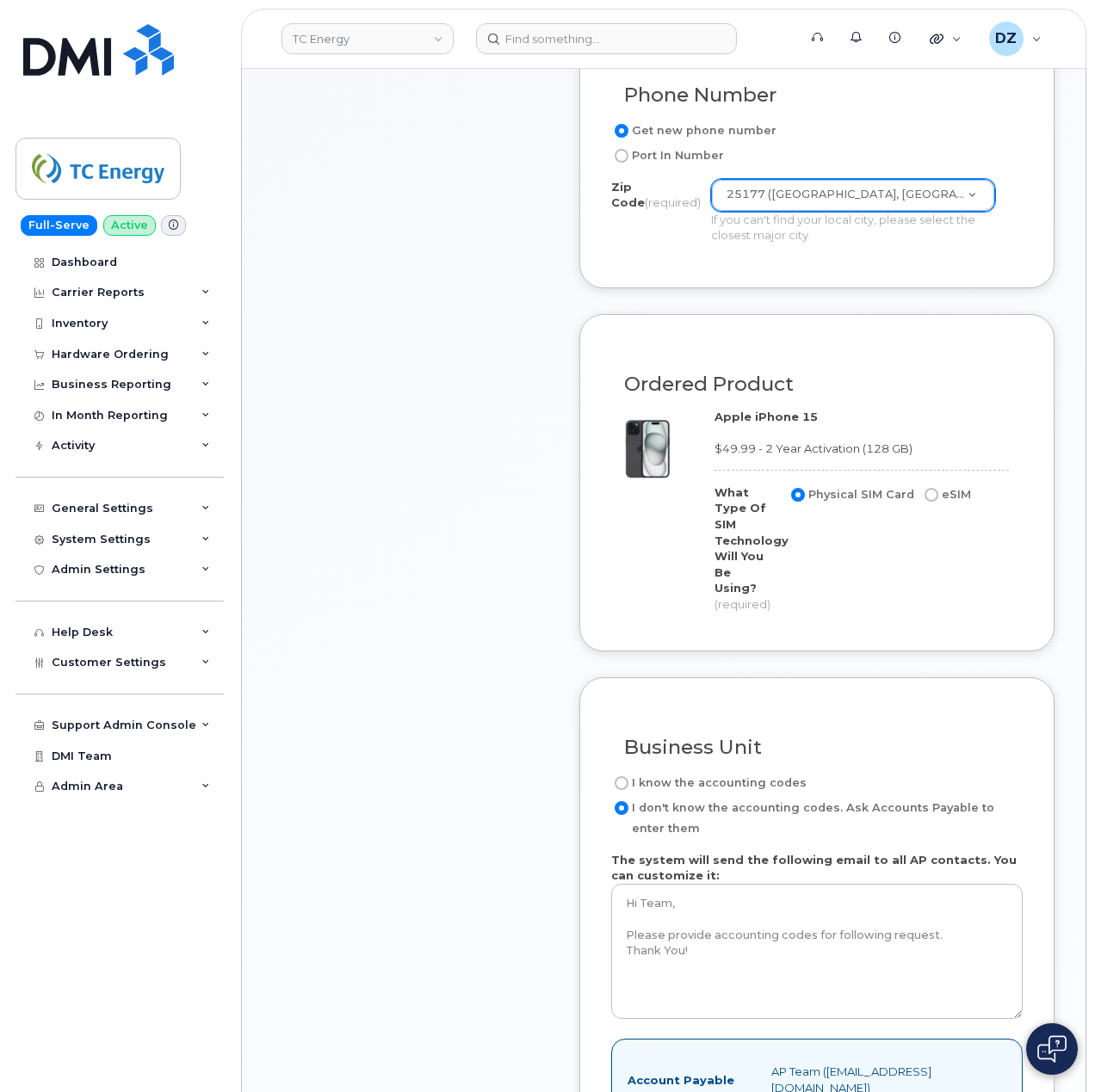
click at [929, 501] on input "eSIM" at bounding box center [931, 495] width 13 height 13
radio input "true"
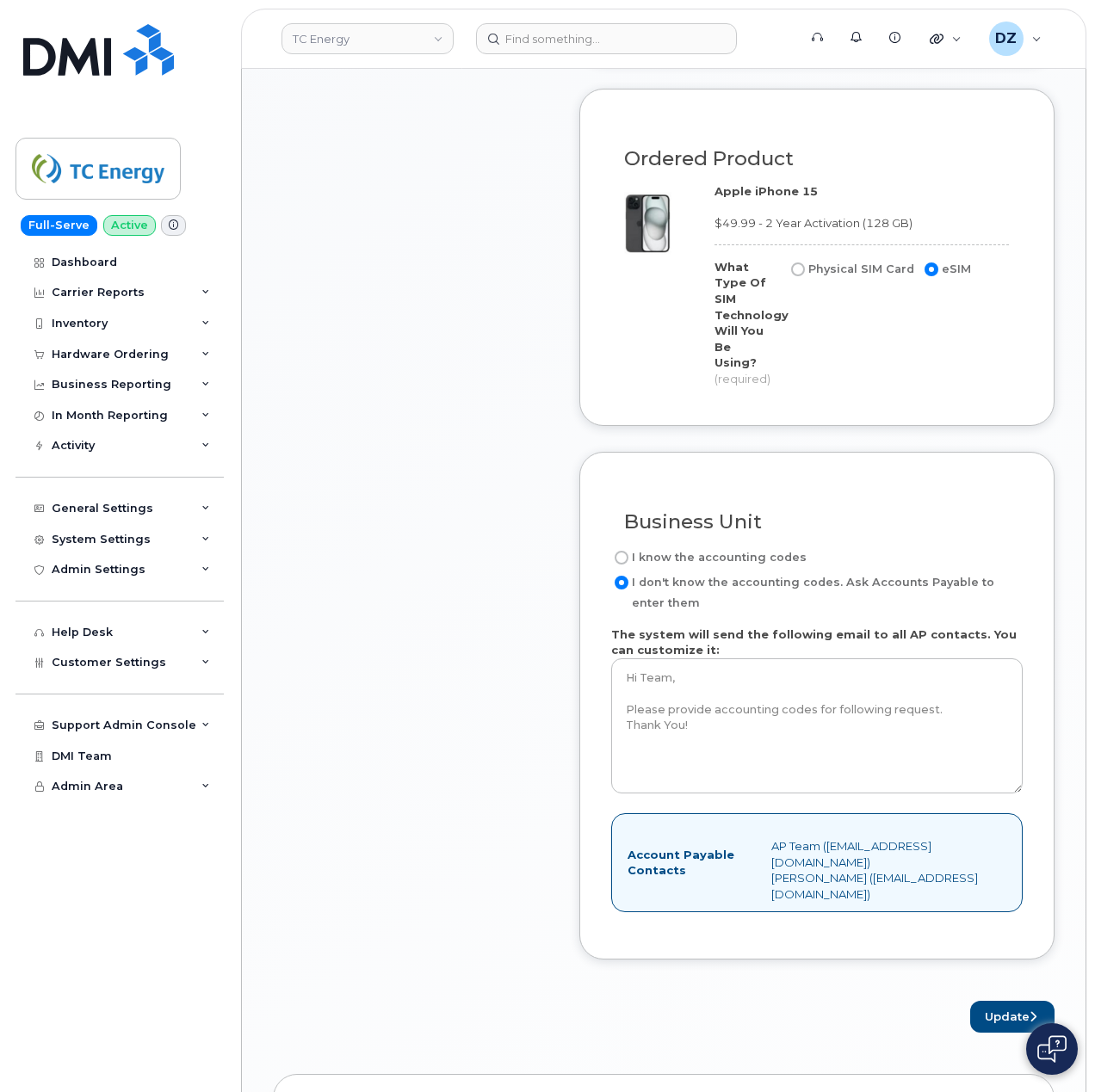
scroll to position [1261, 0]
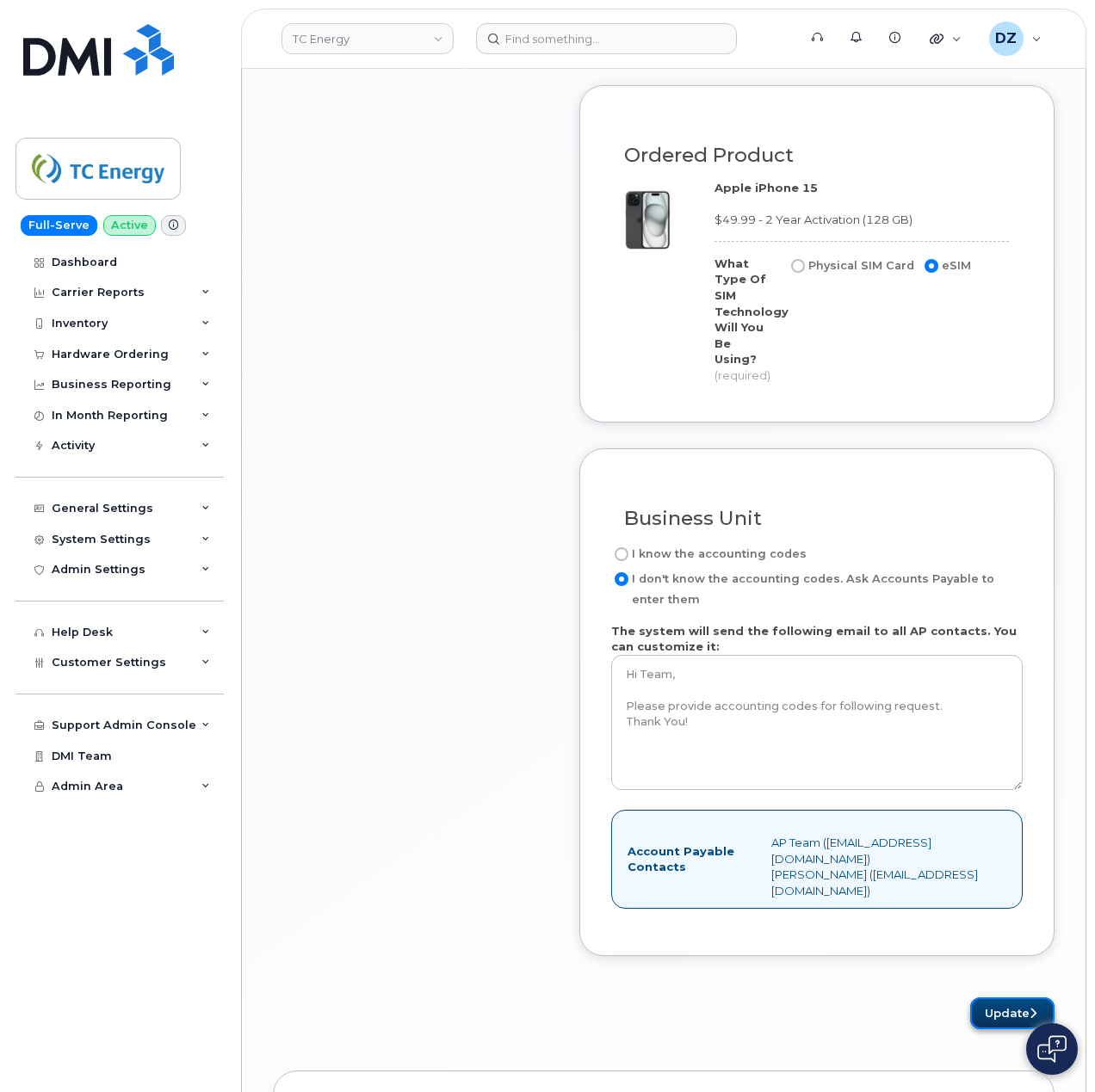
click at [990, 1003] on button "Update" at bounding box center [1012, 1013] width 85 height 32
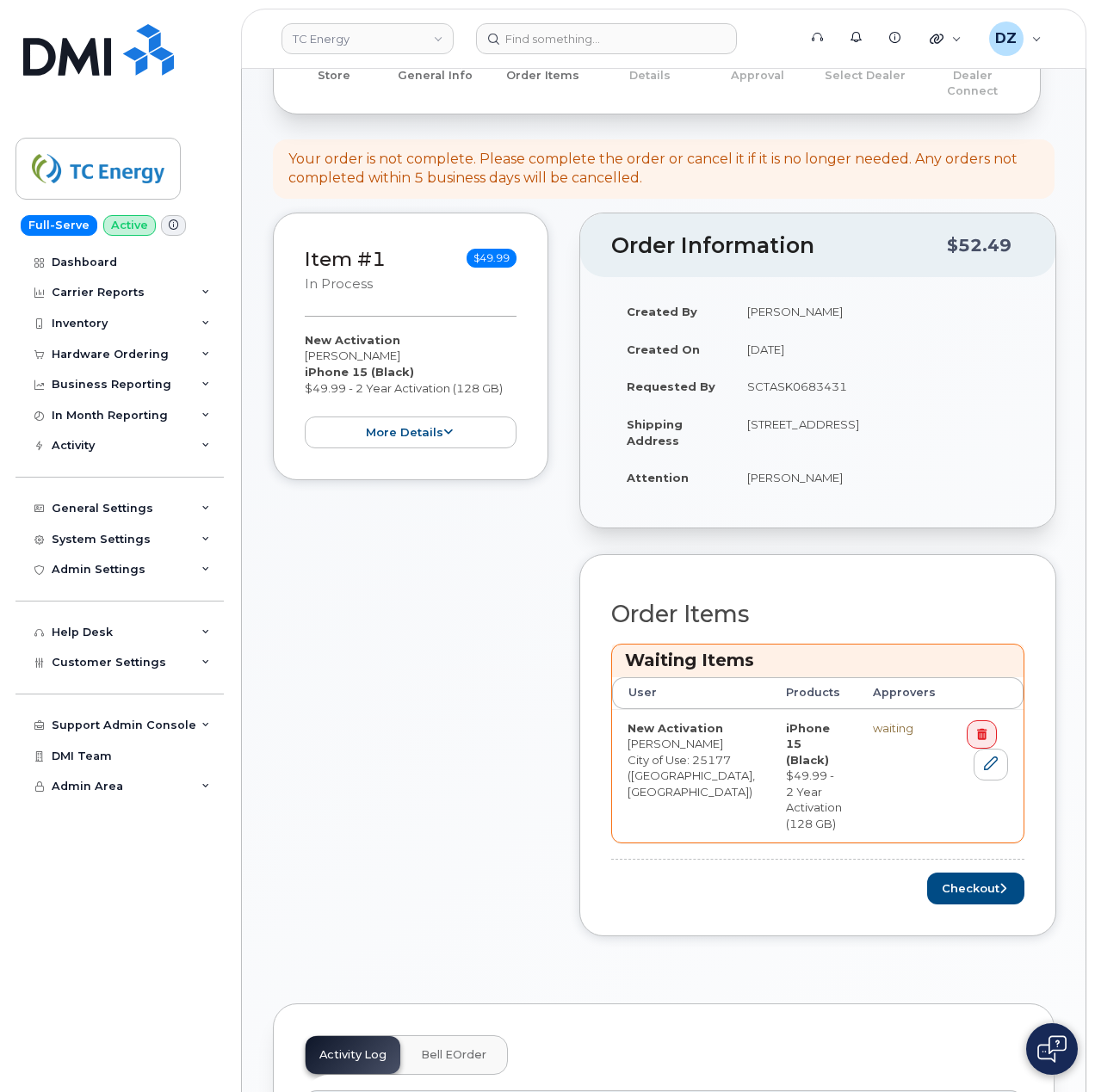
scroll to position [229, 0]
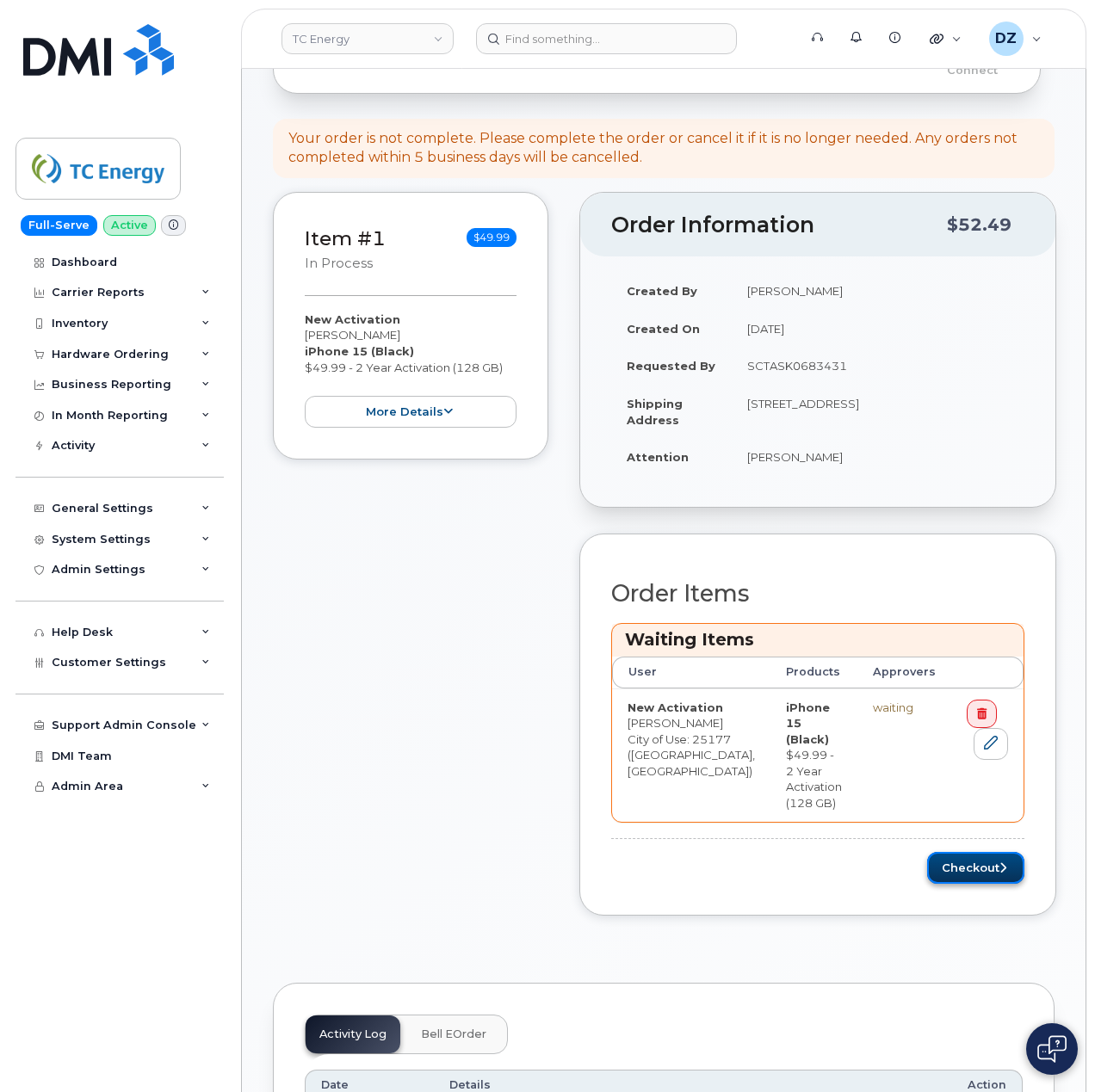
click at [986, 852] on button "Checkout" at bounding box center [975, 868] width 97 height 32
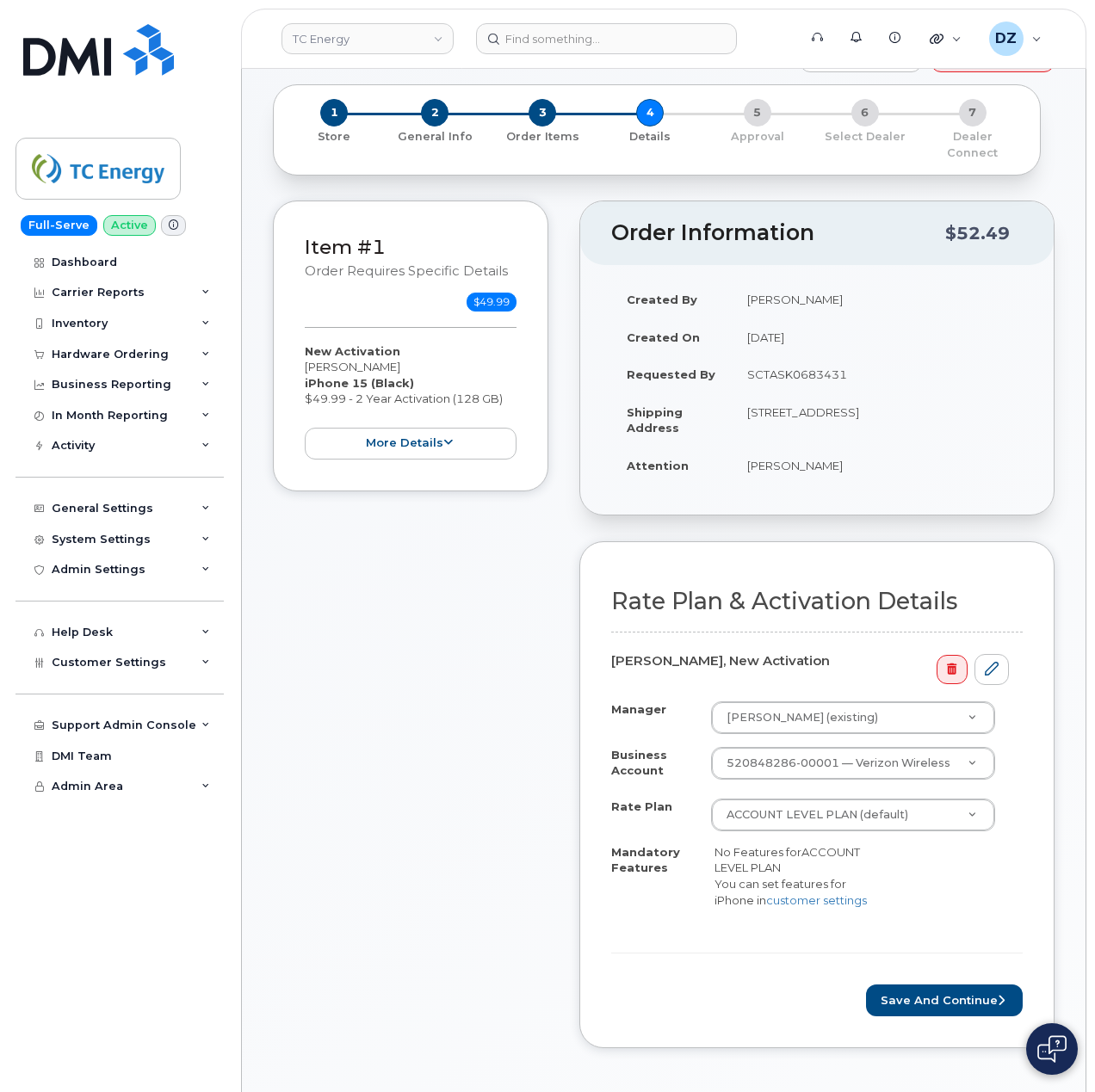
scroll to position [115, 0]
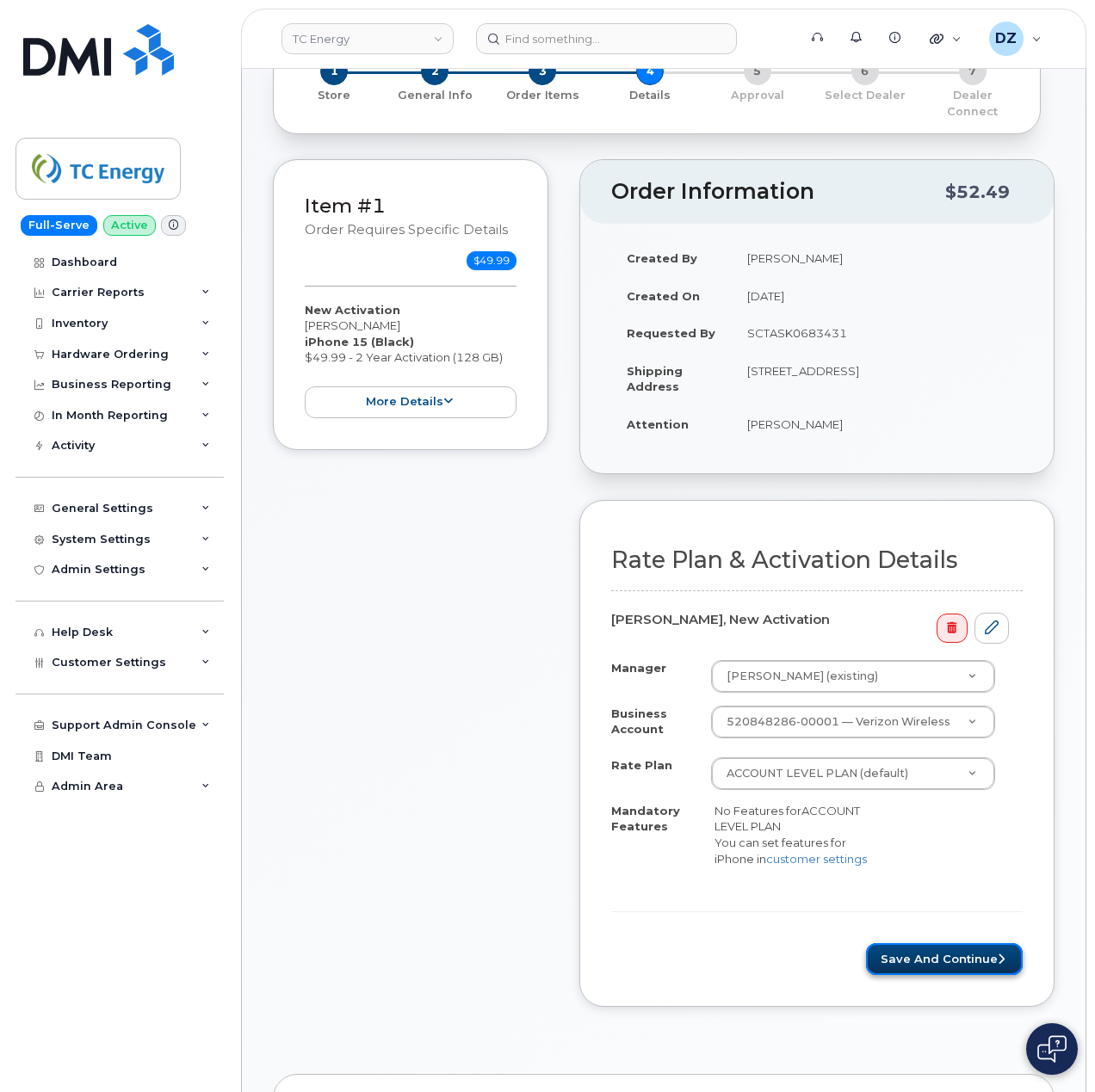
click at [957, 957] on button "Save and Continue" at bounding box center [944, 958] width 157 height 32
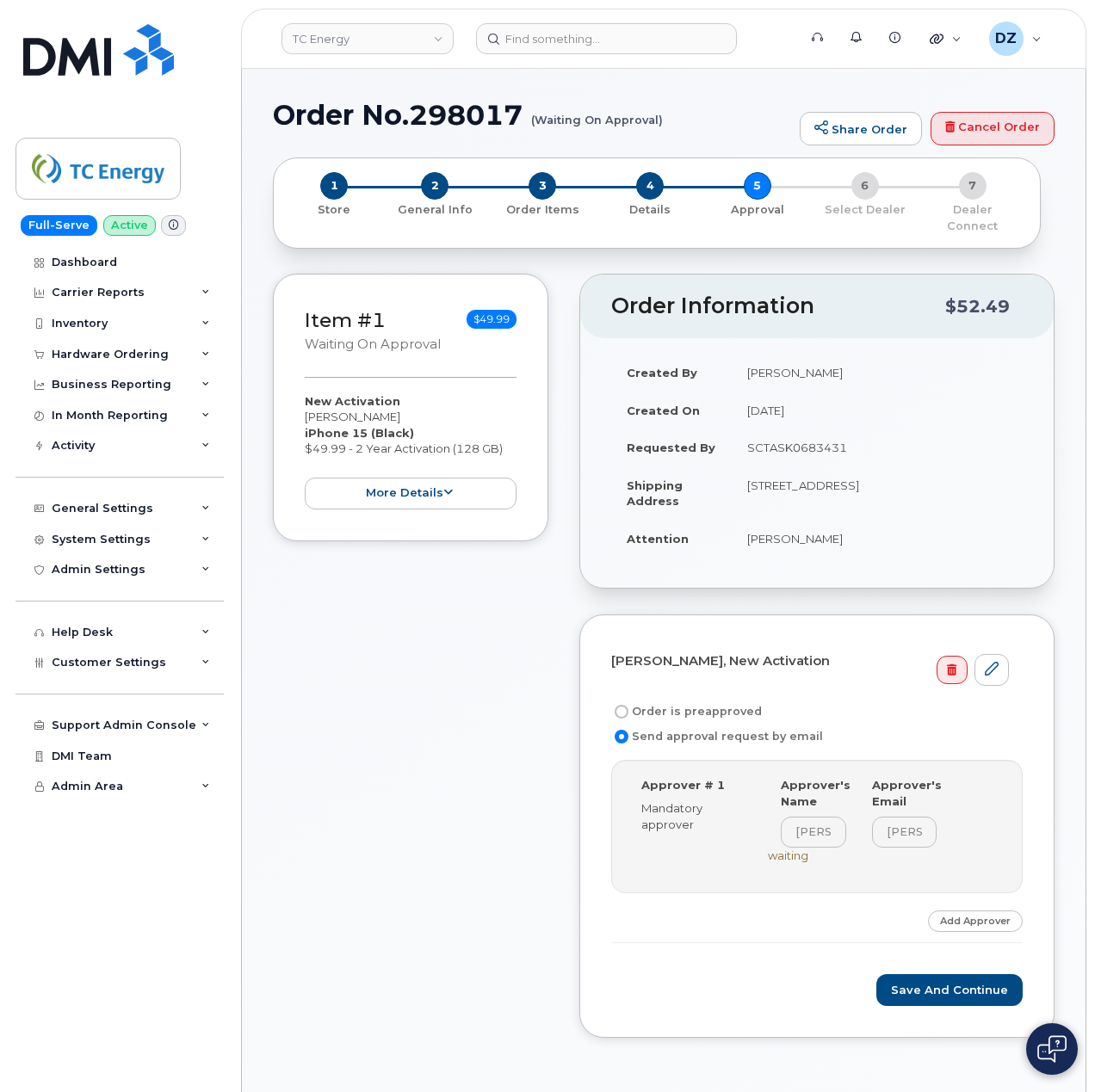
click at [665, 701] on label "Order is preapproved" at bounding box center [686, 711] width 150 height 20
click at [628, 705] on input "Order is preapproved" at bounding box center [621, 712] width 13 height 13
radio input "true"
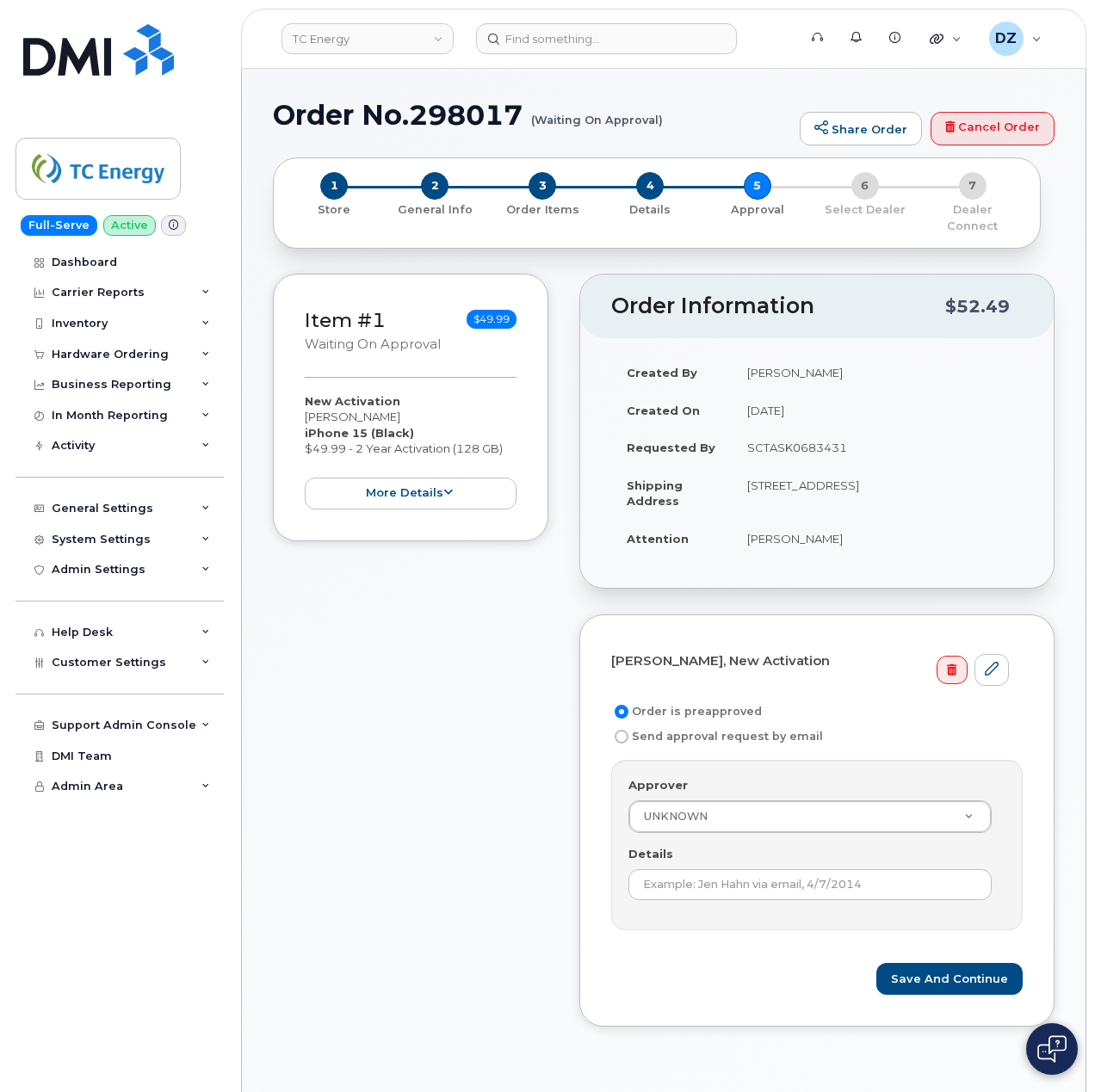
click at [803, 430] on td "SCTASK0683431" at bounding box center [876, 447] width 291 height 38
copy td "SCTASK0683431"
click at [703, 871] on input "Details" at bounding box center [809, 884] width 363 height 31
paste input "SCTASK0683431"
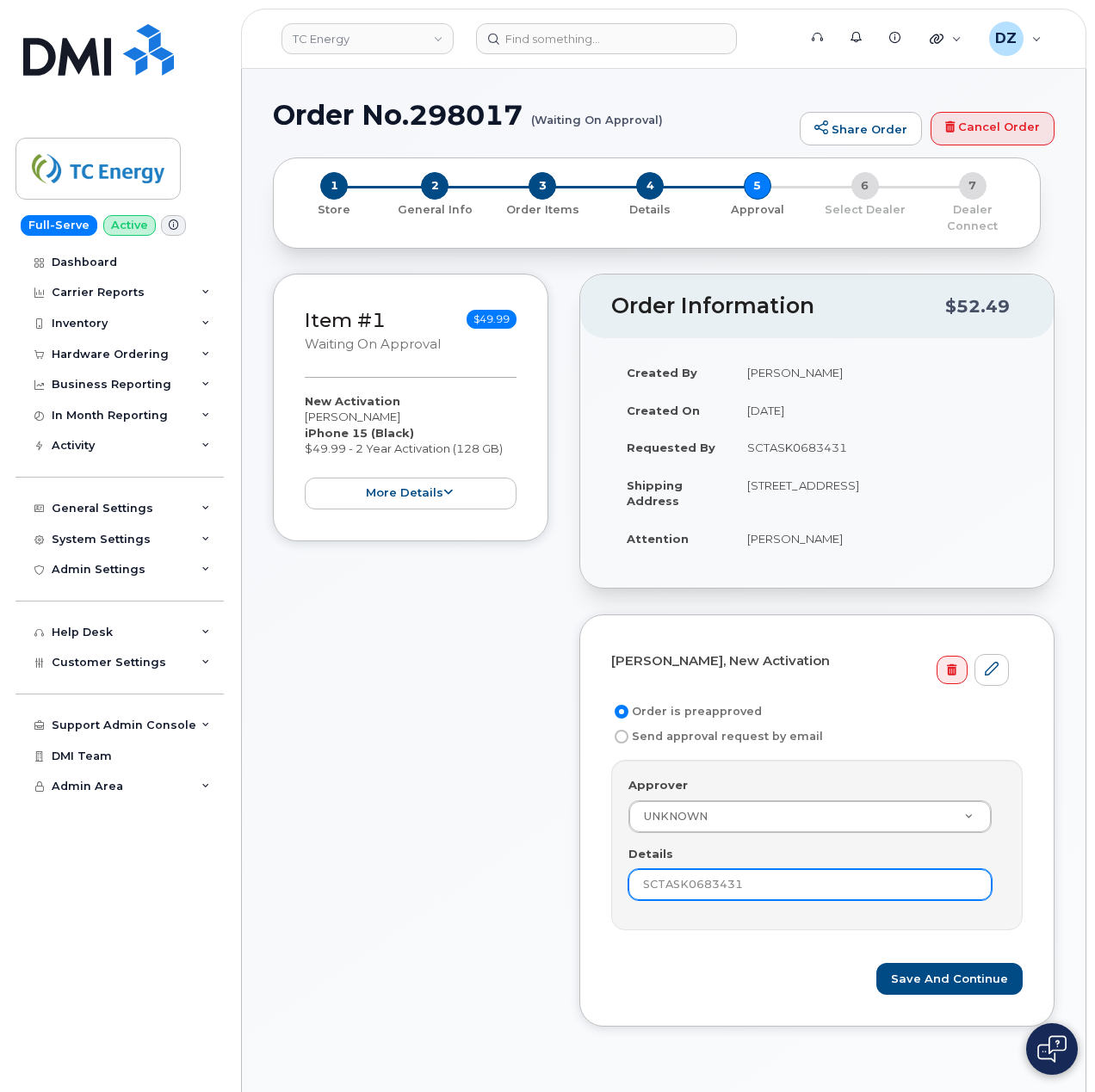
type input "SCTASK0683431"
click at [501, 885] on div "Item #1 Waiting On Approval $49.99 New Activation Jason Smith iPhone 15 (Black)…" at bounding box center [410, 663] width 275 height 779
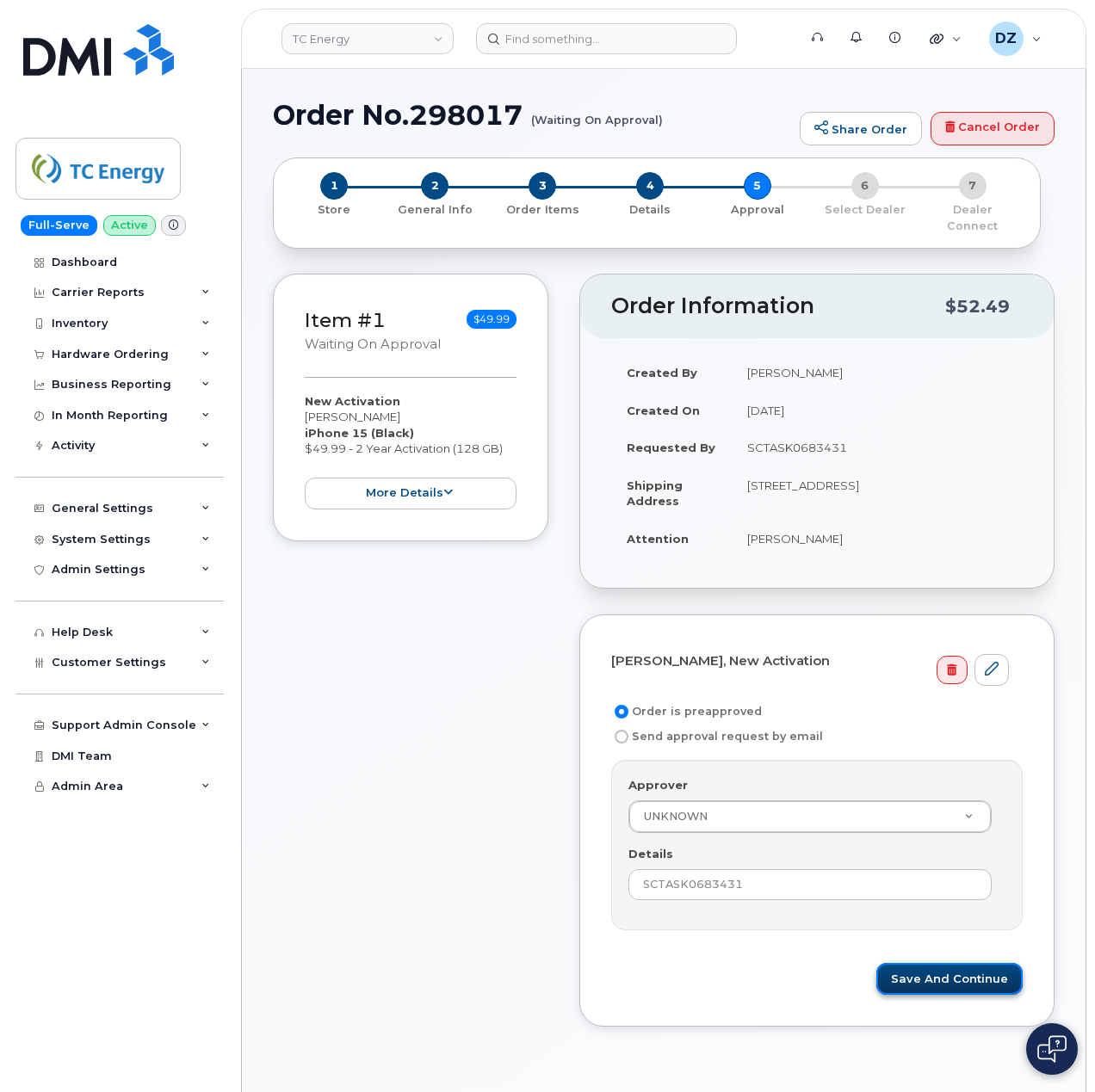
click at [960, 971] on button "Save and Continue" at bounding box center [950, 978] width 146 height 32
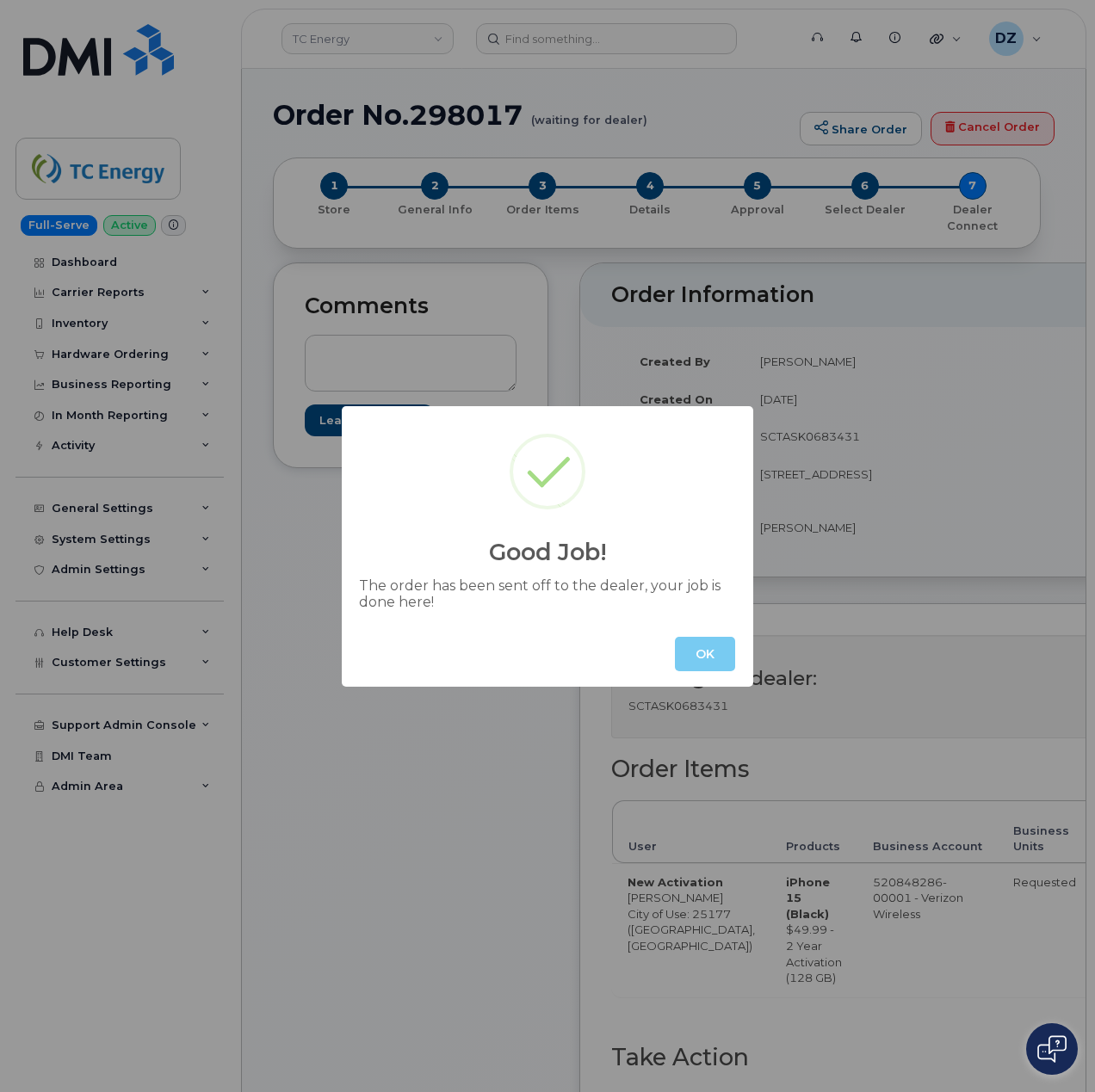
click at [703, 651] on button "OK" at bounding box center [705, 654] width 61 height 35
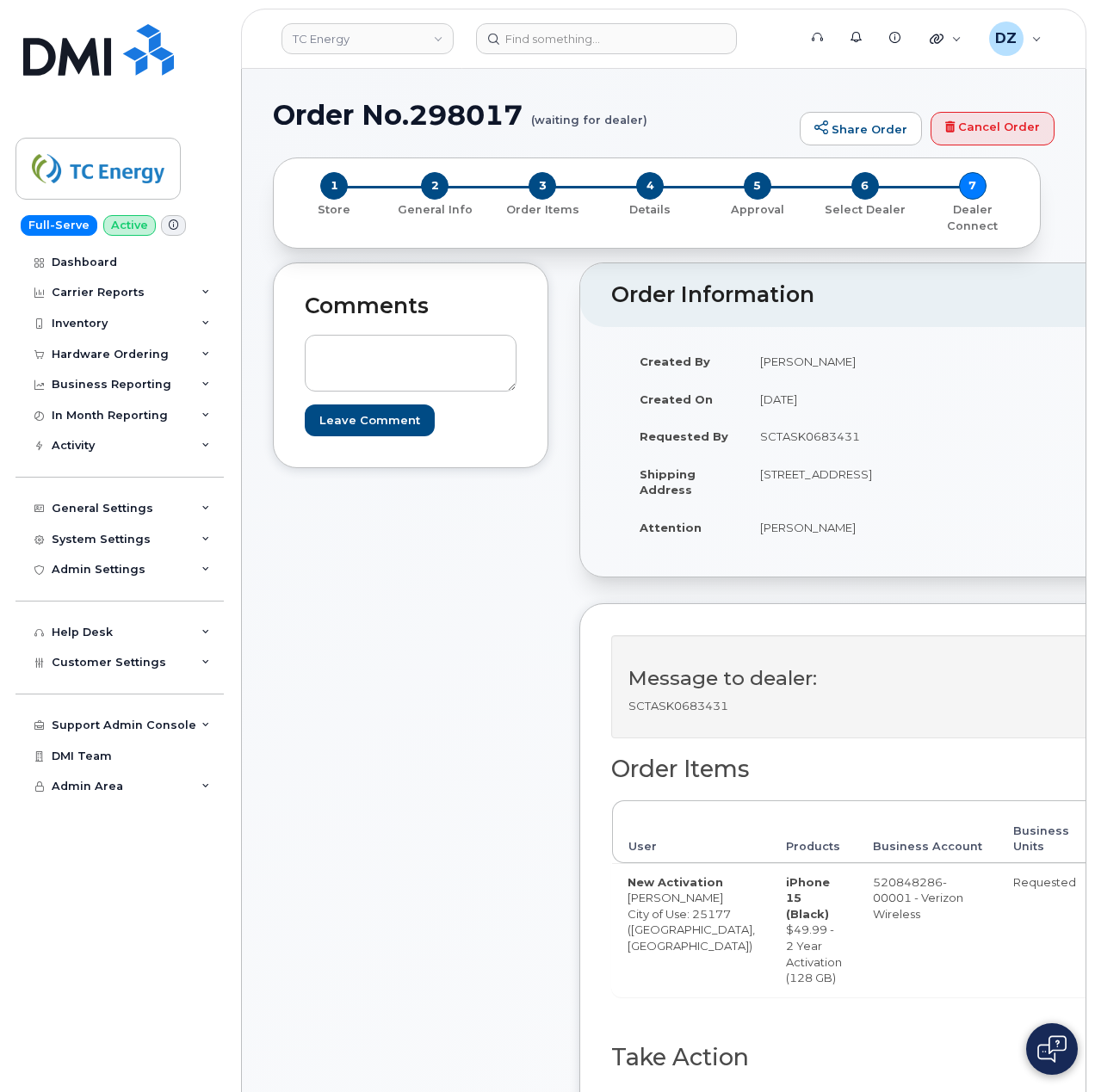
click at [785, 505] on td "485 Industrial Rd SAINT ALBANS WV 25177-1831 UNITED STATES" at bounding box center [818, 481] width 146 height 53
copy td "25177"
click at [751, 546] on td "Jason Smith" at bounding box center [818, 527] width 146 height 38
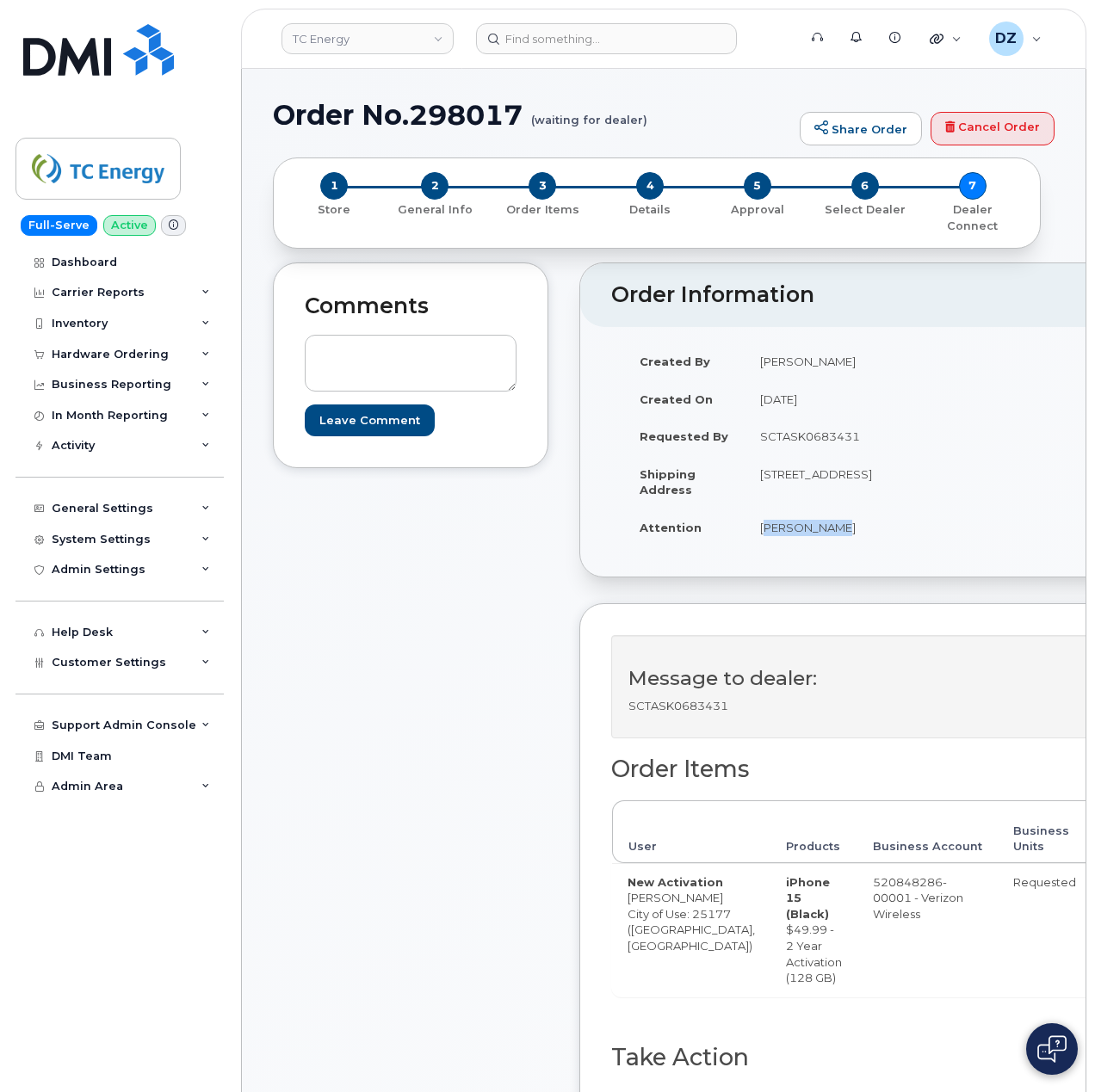
click at [776, 546] on td "Jason Smith" at bounding box center [818, 527] width 146 height 38
copy td "Jason Smith"
click at [744, 470] on td "485 Industrial Rd SAINT ALBANS WV 25177-1831 UNITED STATES" at bounding box center [818, 481] width 146 height 53
click at [778, 499] on td "485 Industrial Rd SAINT ALBANS WV 25177-1831 UNITED STATES" at bounding box center [818, 481] width 146 height 53
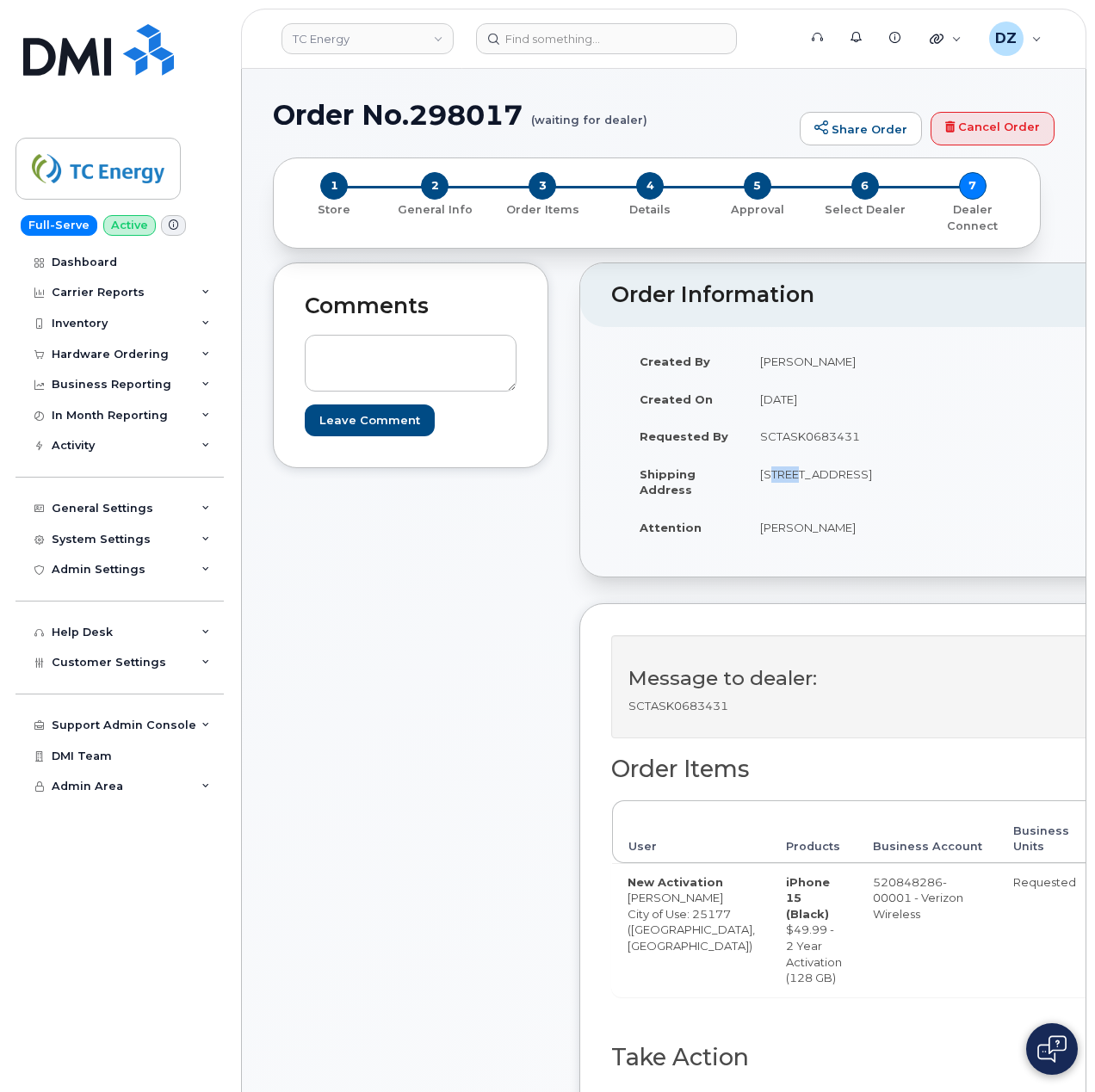
copy td "485 Industrial Rd SAINT ALBANS"
click at [778, 508] on td "485 Industrial Rd SAINT ALBANS WV 25177-1831 UNITED STATES" at bounding box center [818, 481] width 146 height 53
copy td "485 Industrial Rd SAINT ALBANS WV 25177"
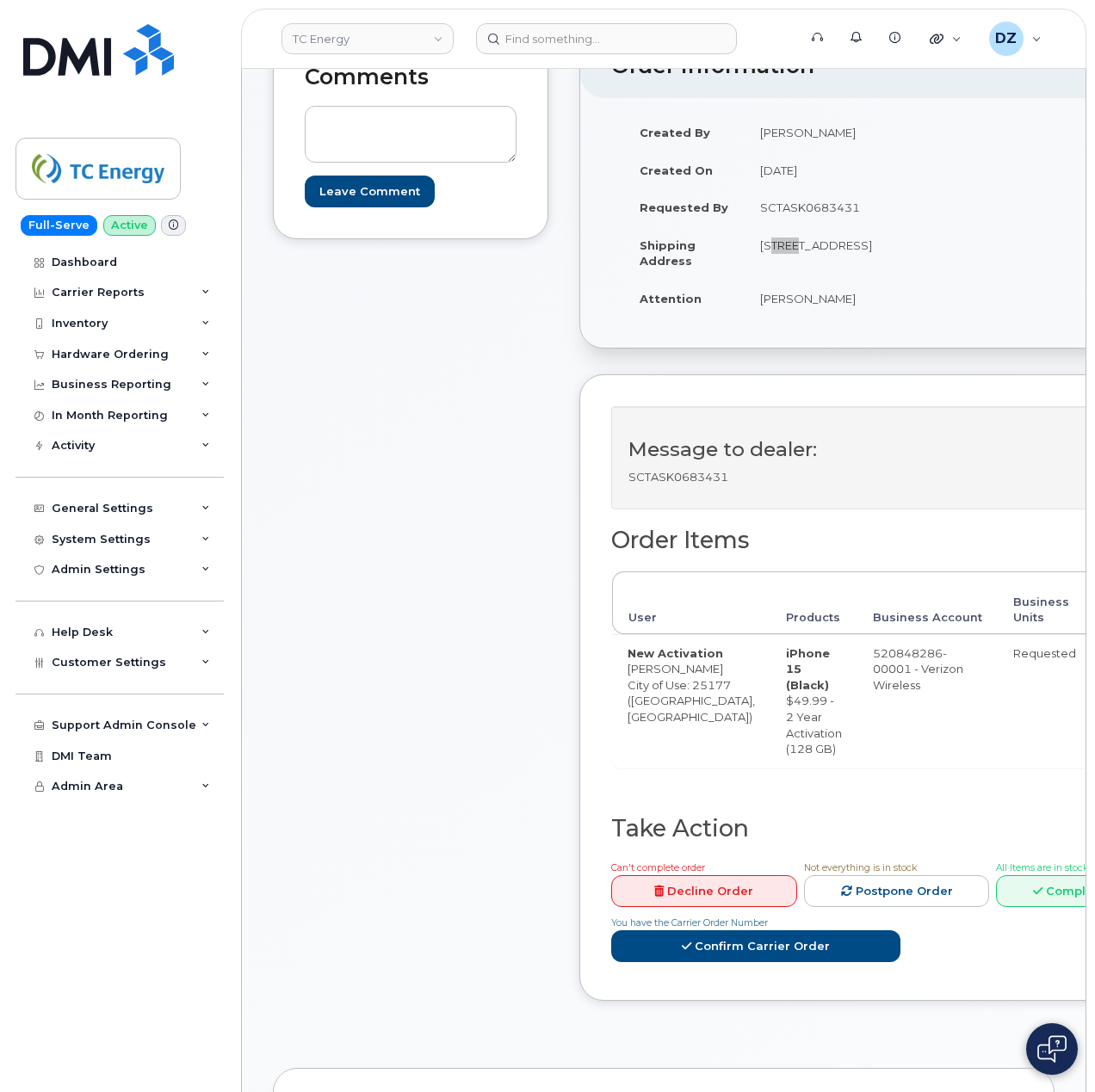
scroll to position [458, 0]
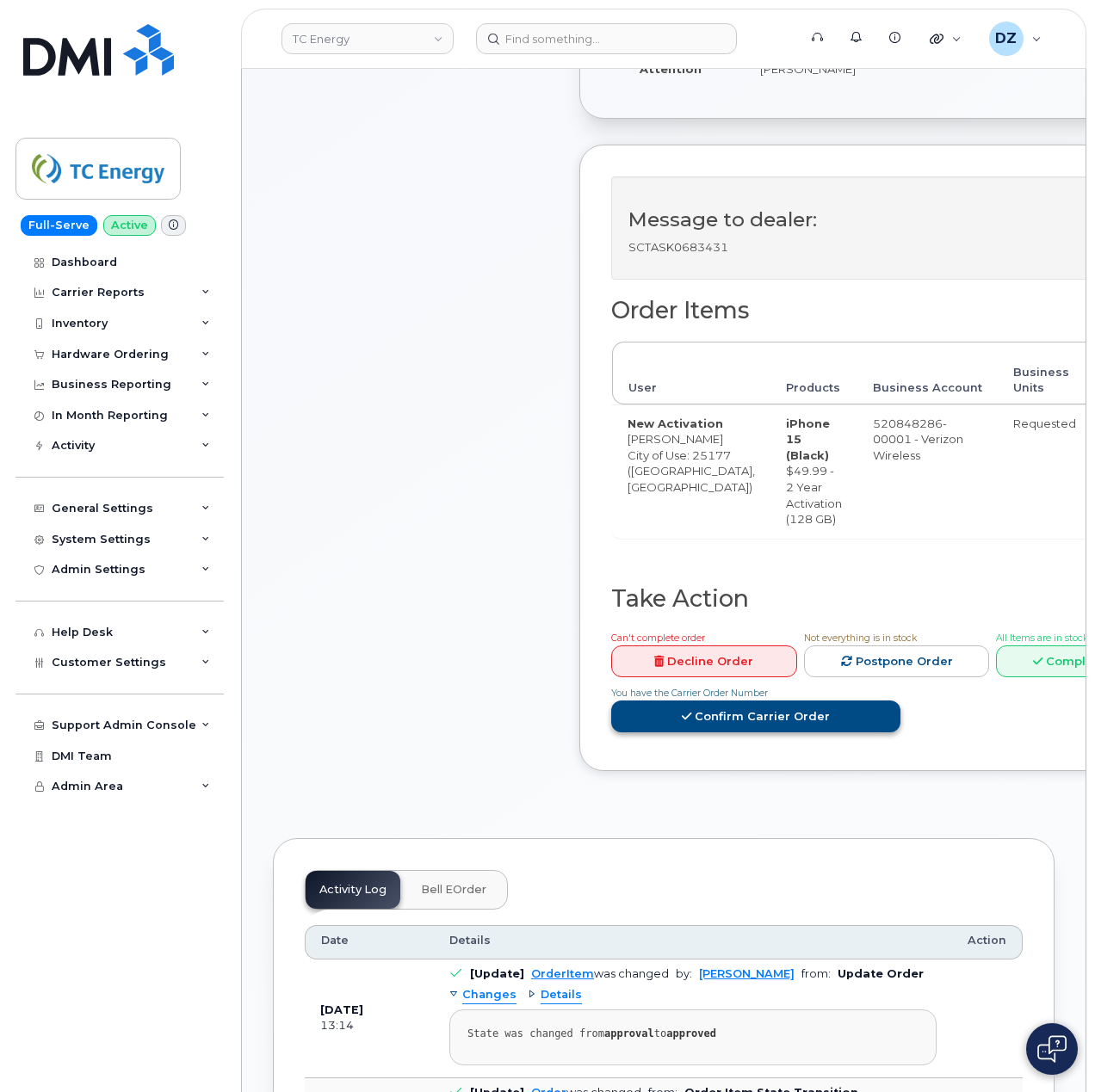
click at [805, 732] on link "Confirm Carrier Order" at bounding box center [755, 715] width 289 height 32
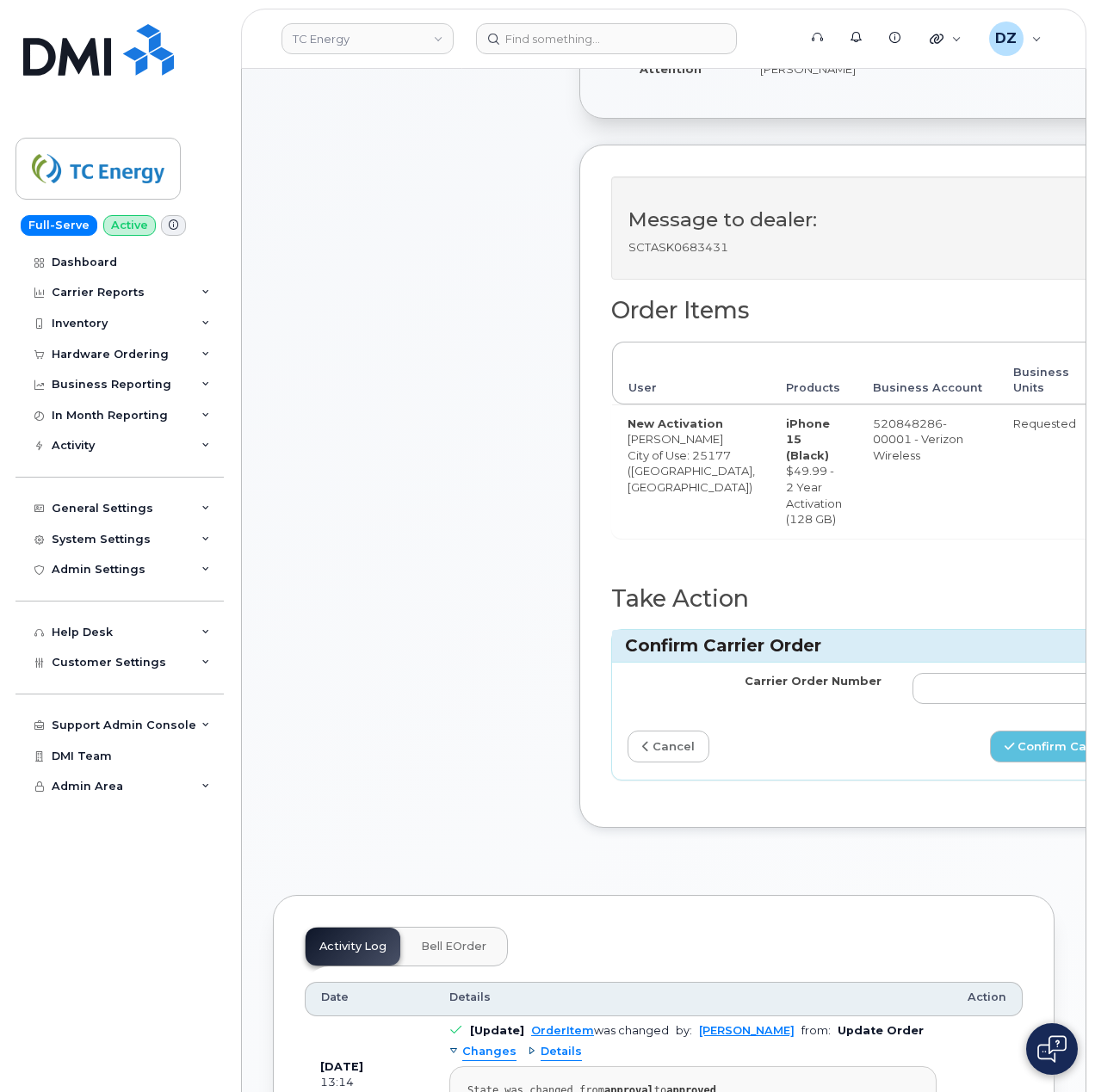
click at [638, 489] on td "New Activation Jason Smith City of Use: 25177 (Saint Albans, WV)" at bounding box center [691, 471] width 158 height 133
click at [641, 503] on td "New Activation Jason Smith City of Use: 25177 (Saint Albans, WV)" at bounding box center [691, 471] width 158 height 133
copy td "Jason Smith"
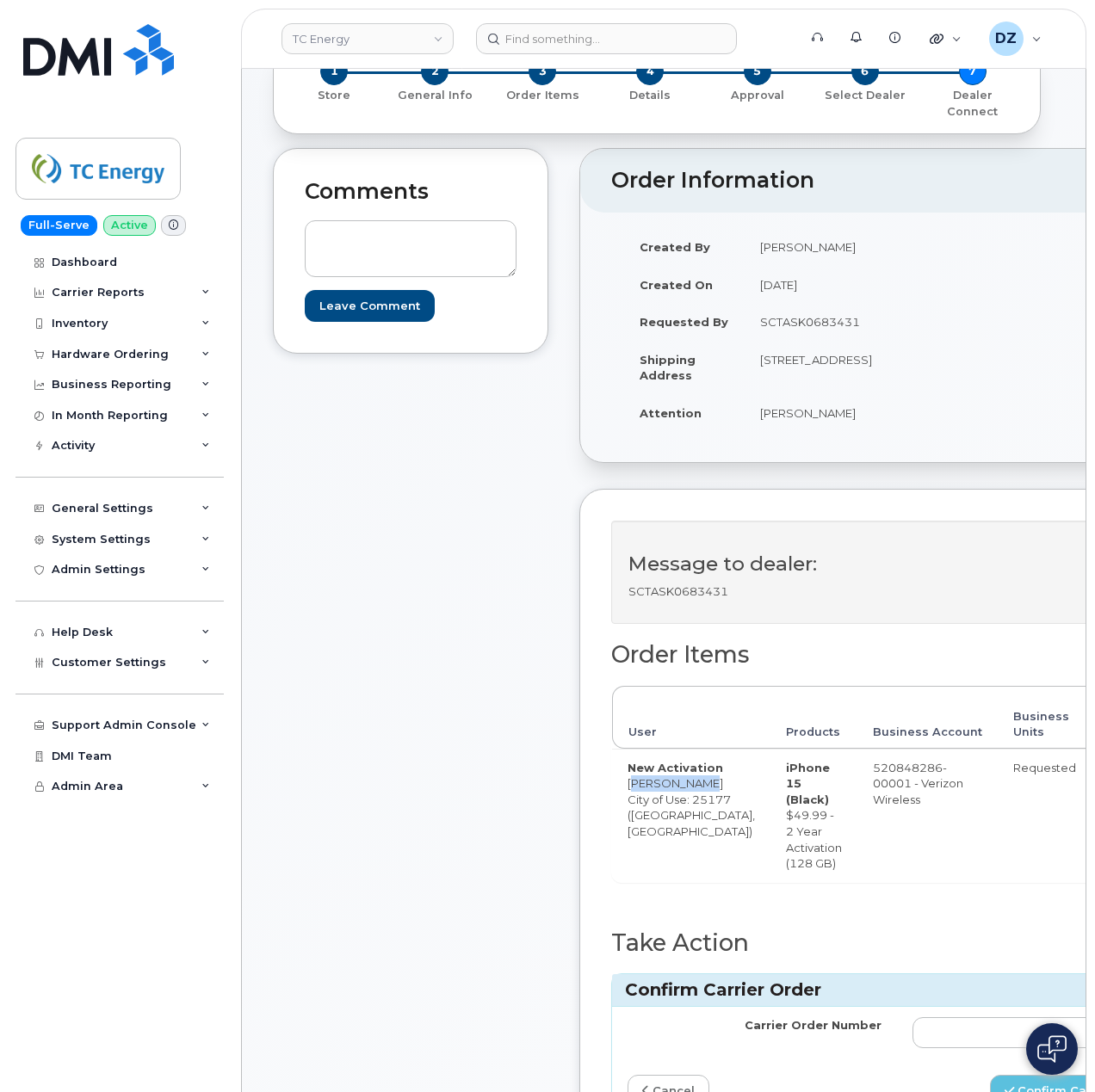
click at [744, 361] on td "485 Industrial Rd SAINT ALBANS WV 25177-1831 UNITED STATES" at bounding box center [818, 367] width 146 height 53
click at [769, 389] on td "485 Industrial Rd SAINT ALBANS WV 25177-1831 UNITED STATES" at bounding box center [818, 367] width 146 height 53
copy td "485 Industrial Rd SAINT ALBANS WV 25177"
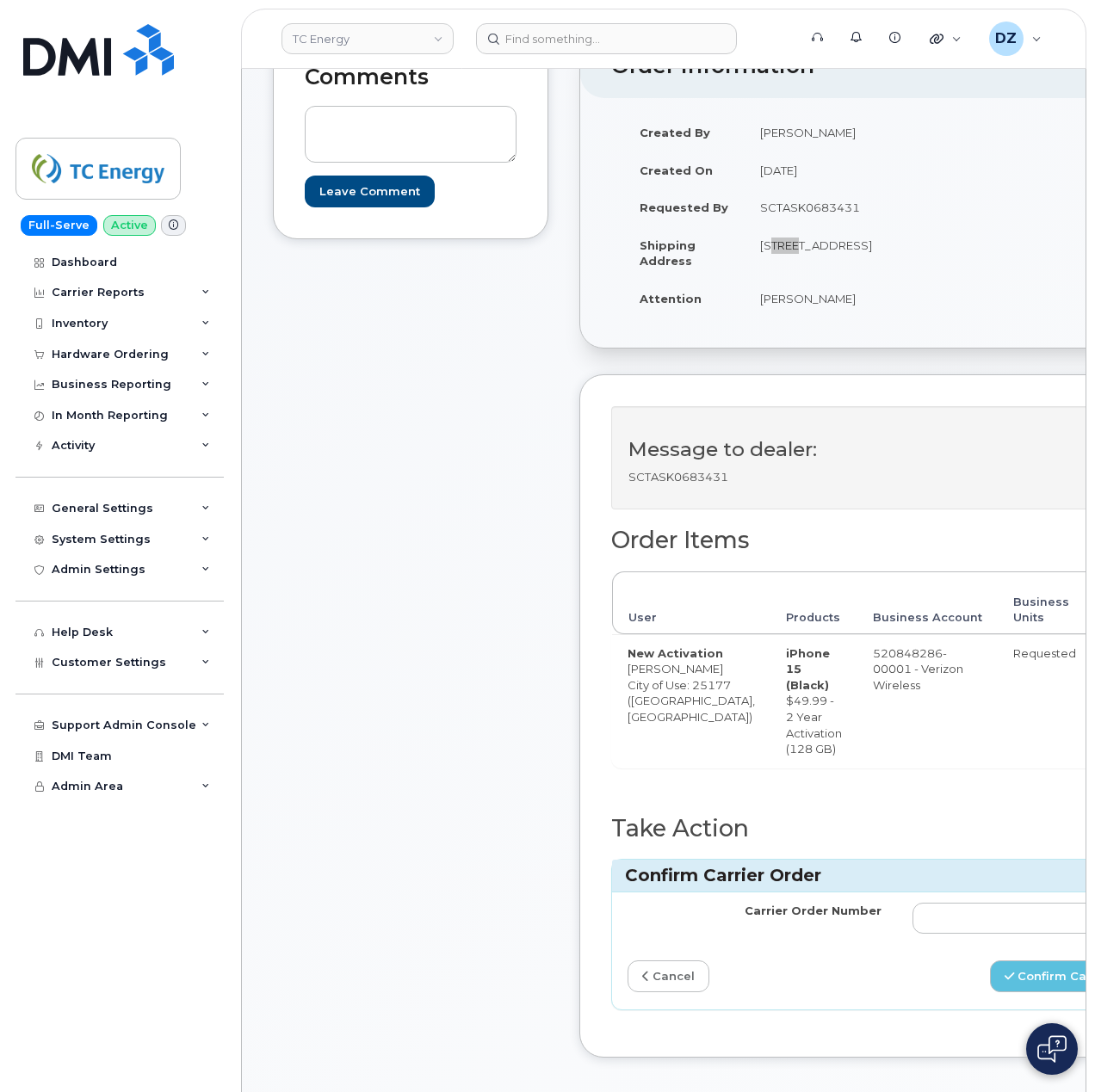
scroll to position [344, 0]
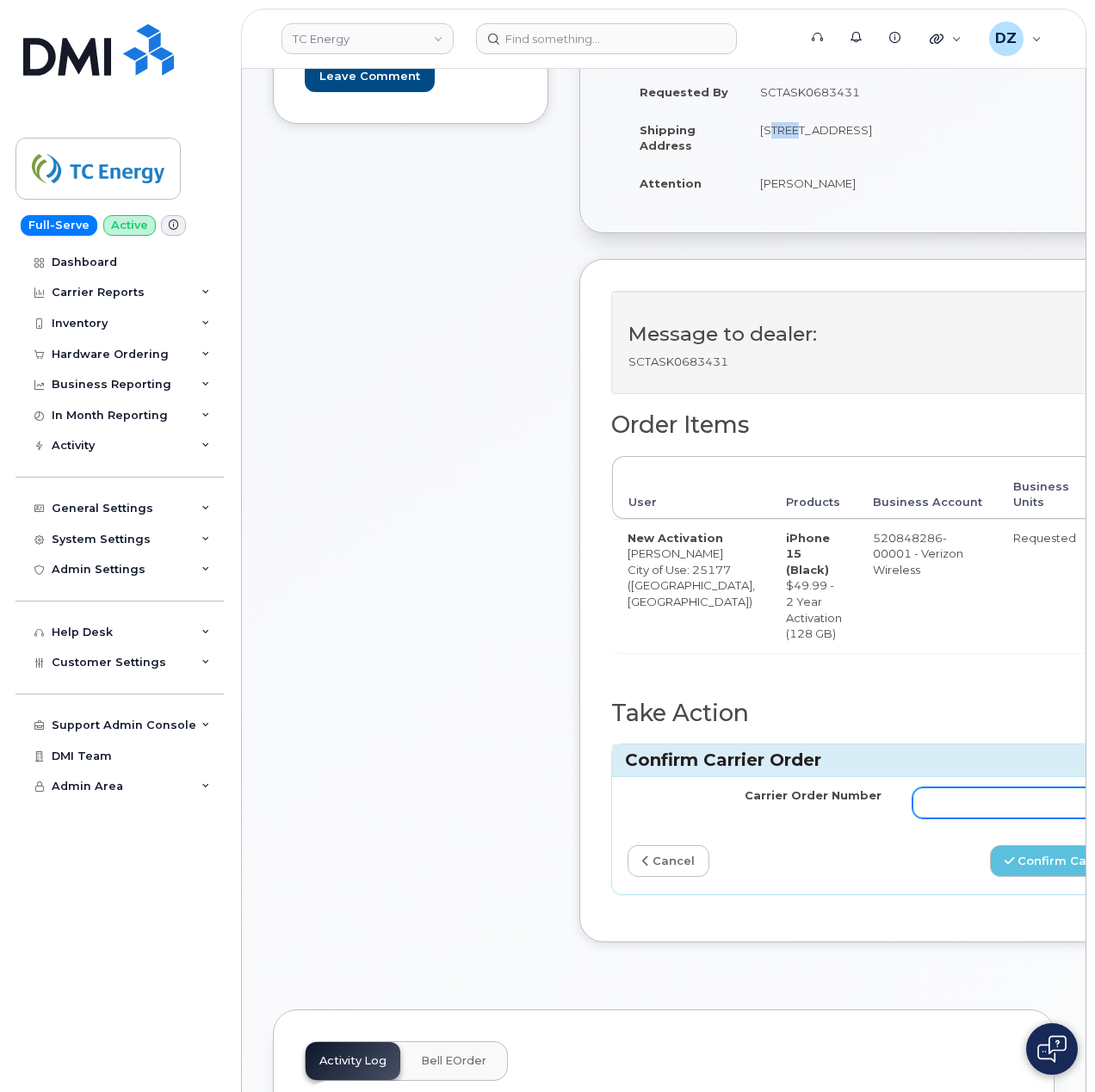
click at [945, 819] on input "Carrier Order Number" at bounding box center [1039, 803] width 254 height 31
paste input "MB3000586766348"
type input "MB3000586766348"
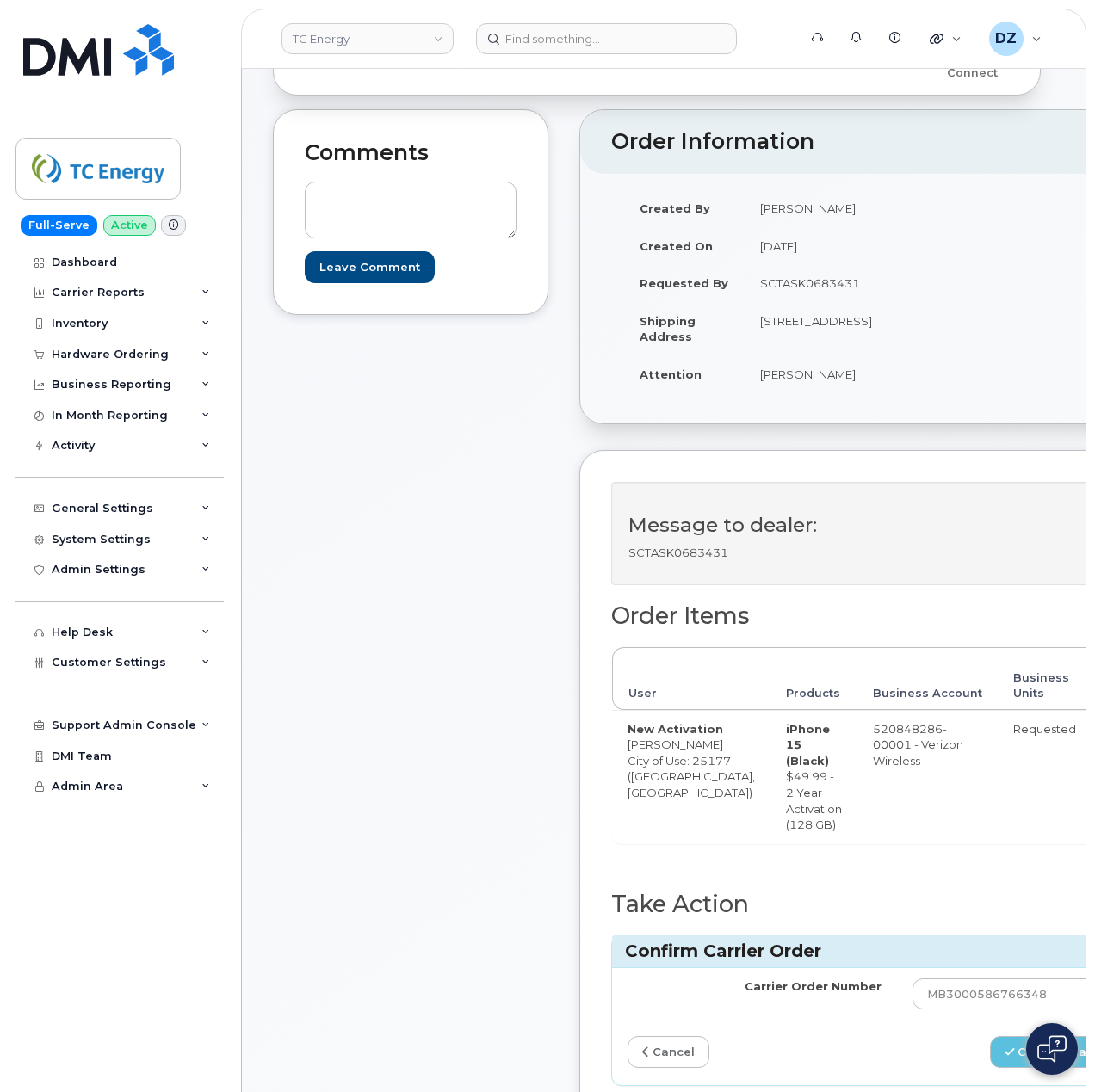
scroll to position [0, 0]
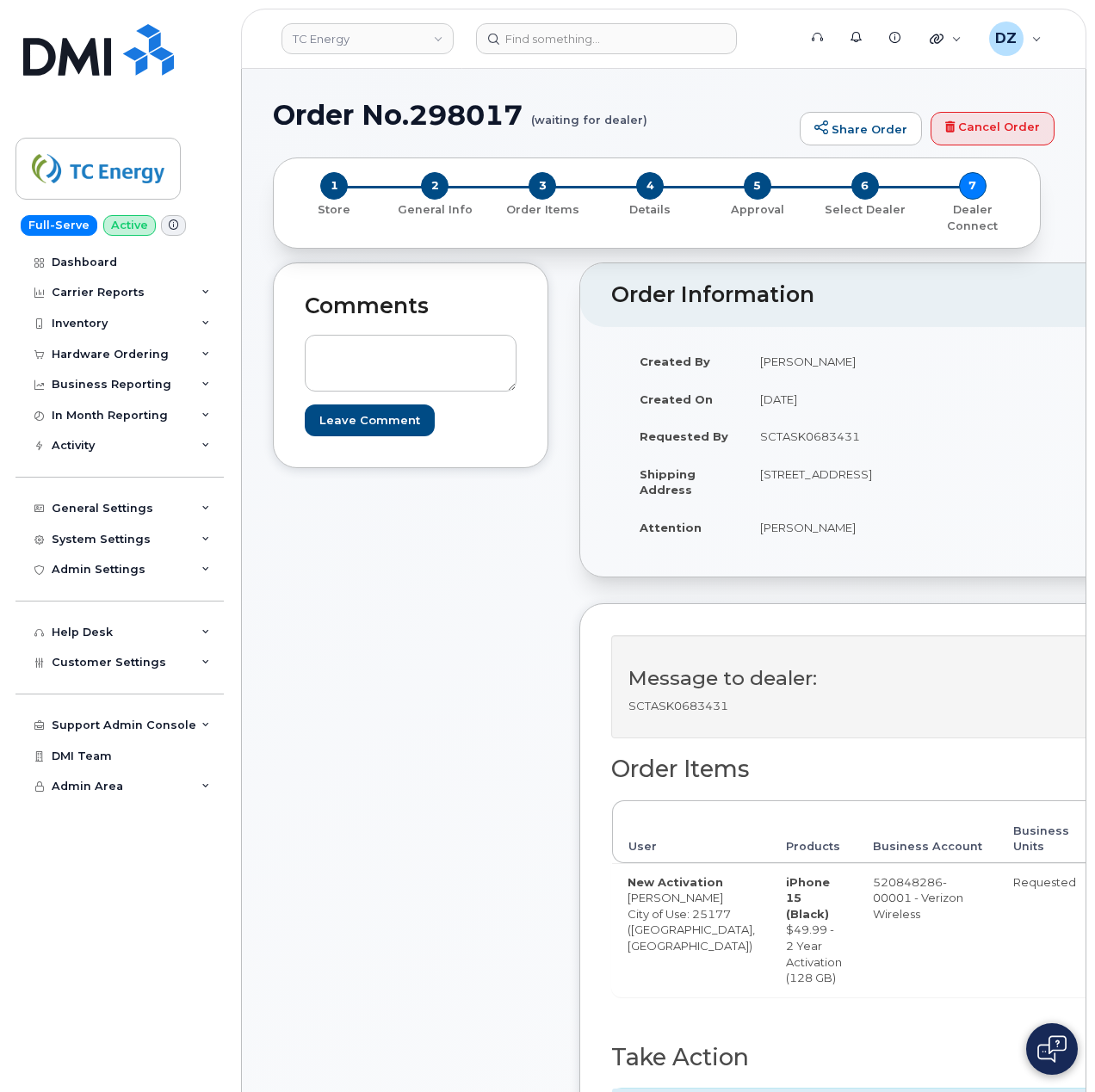
click at [327, 116] on h1 "Order No.298017 (waiting for dealer)" at bounding box center [532, 115] width 518 height 30
click at [456, 110] on h1 "Order No.298017 (waiting for dealer)" at bounding box center [532, 115] width 518 height 30
copy h1 "Order No.298017"
click at [105, 359] on div "Hardware Ordering" at bounding box center [111, 354] width 117 height 13
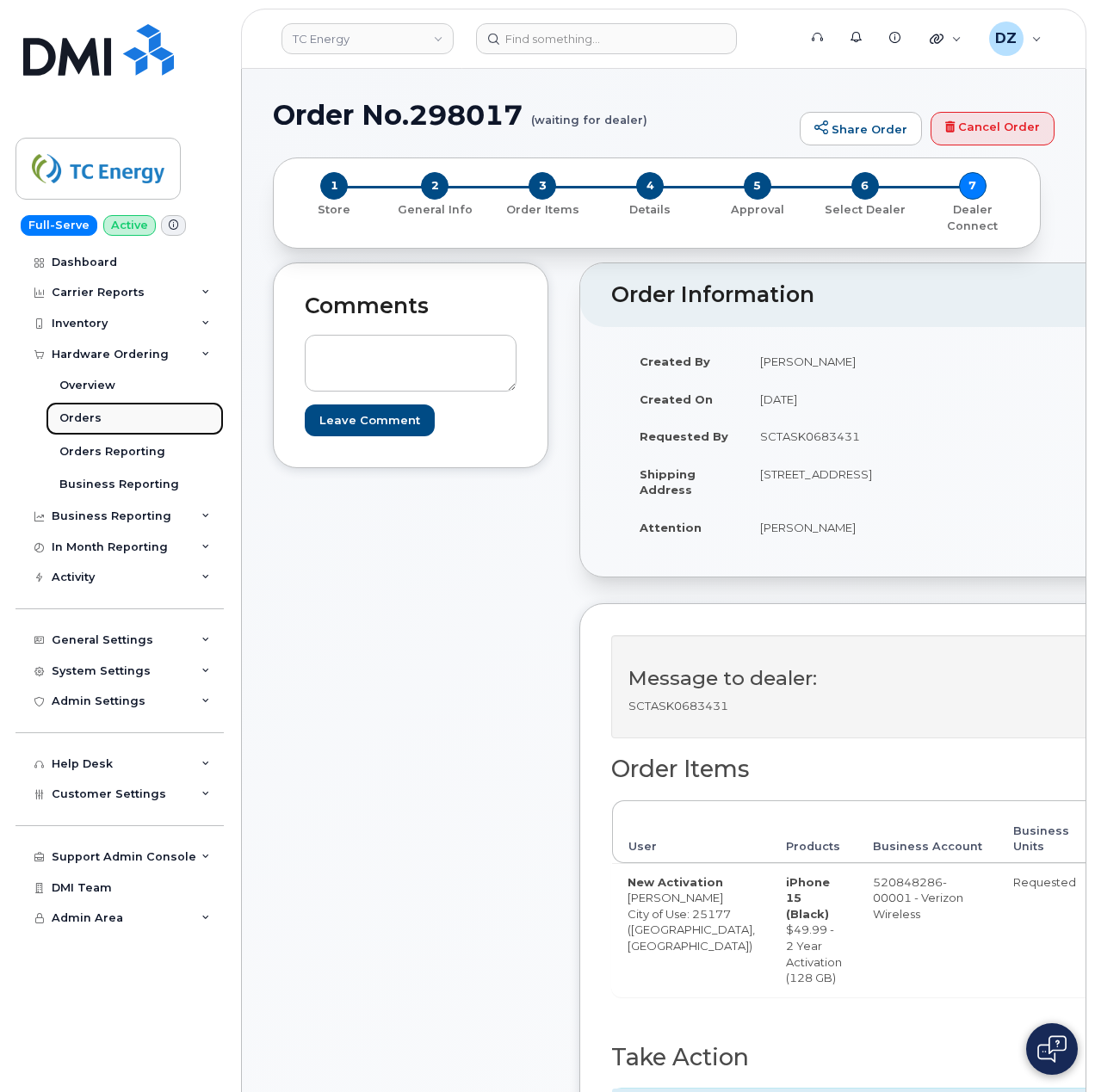
click at [124, 425] on link "Orders" at bounding box center [134, 418] width 178 height 33
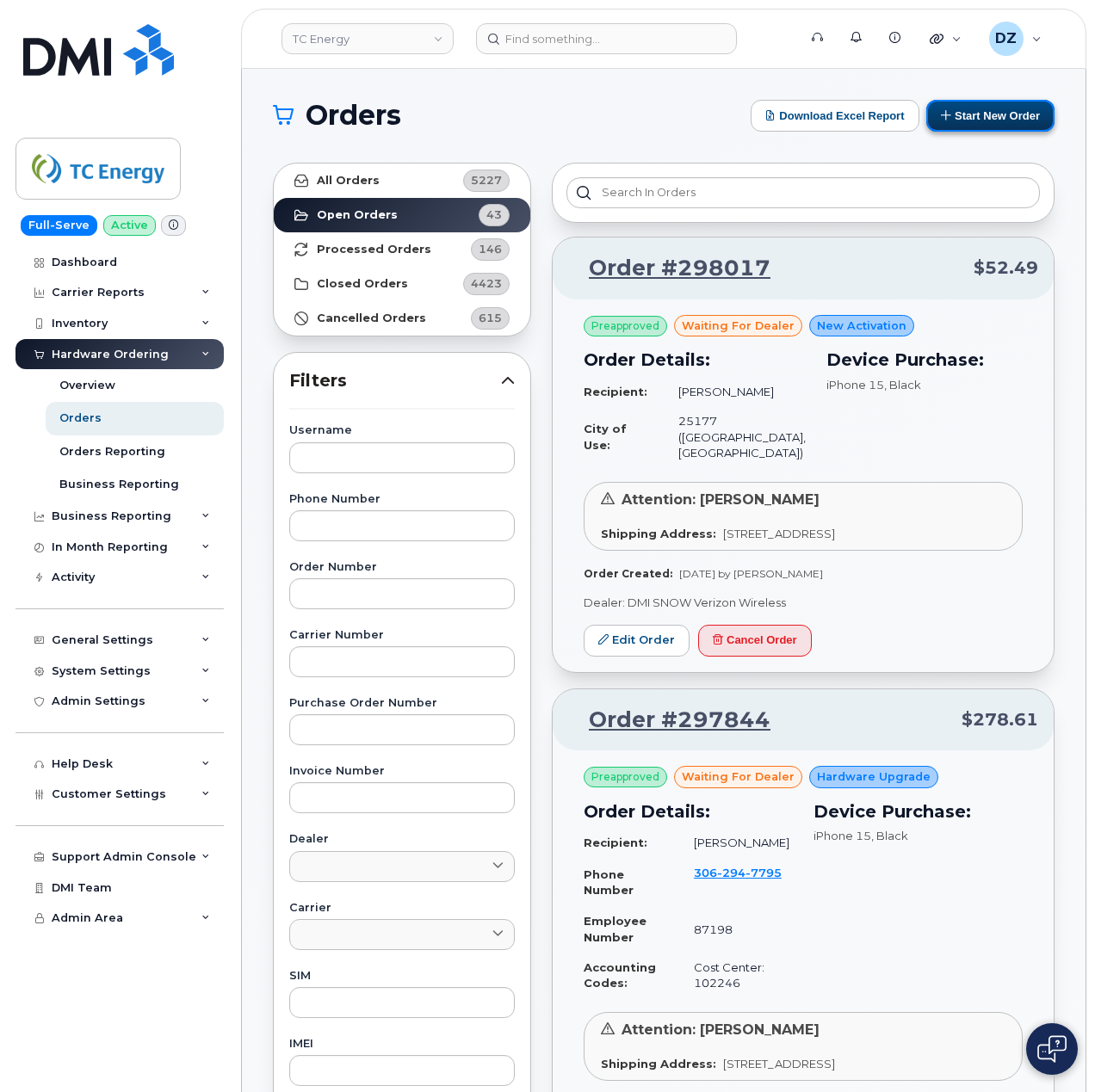
click at [998, 108] on button "Start New Order" at bounding box center [989, 116] width 128 height 32
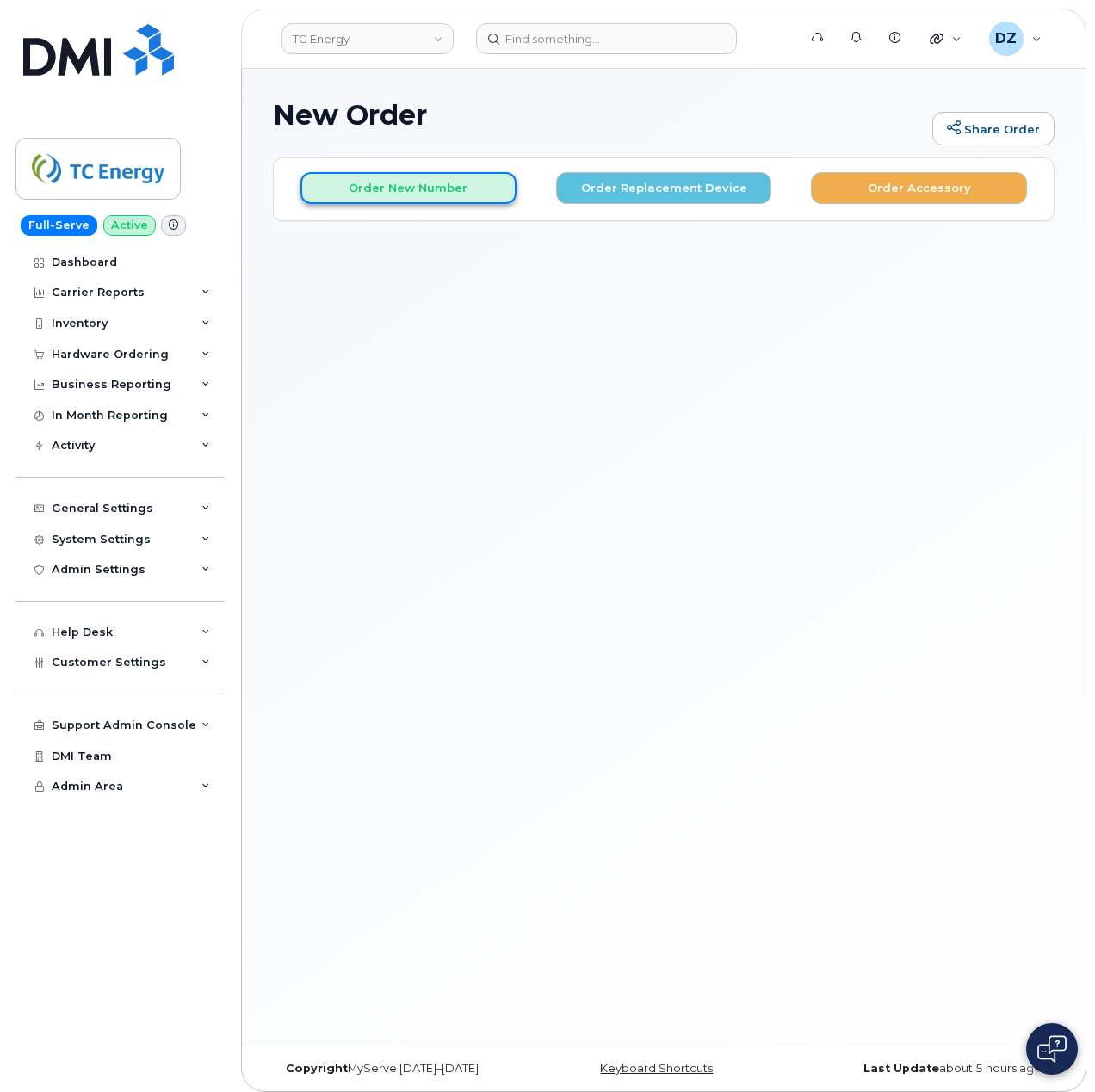
click at [465, 188] on button "Order New Number" at bounding box center [408, 188] width 216 height 32
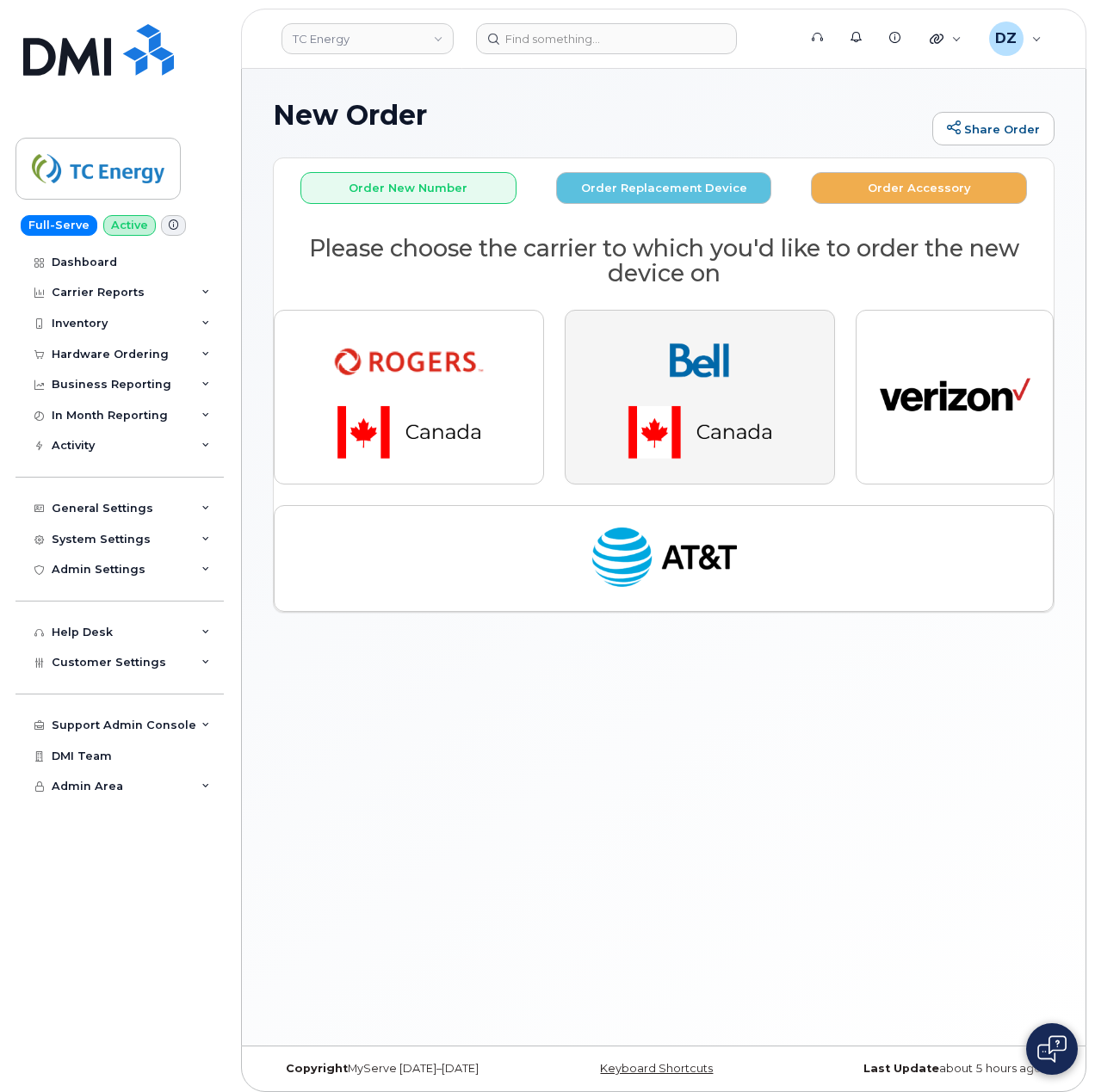
click at [706, 383] on img "button" at bounding box center [699, 397] width 241 height 144
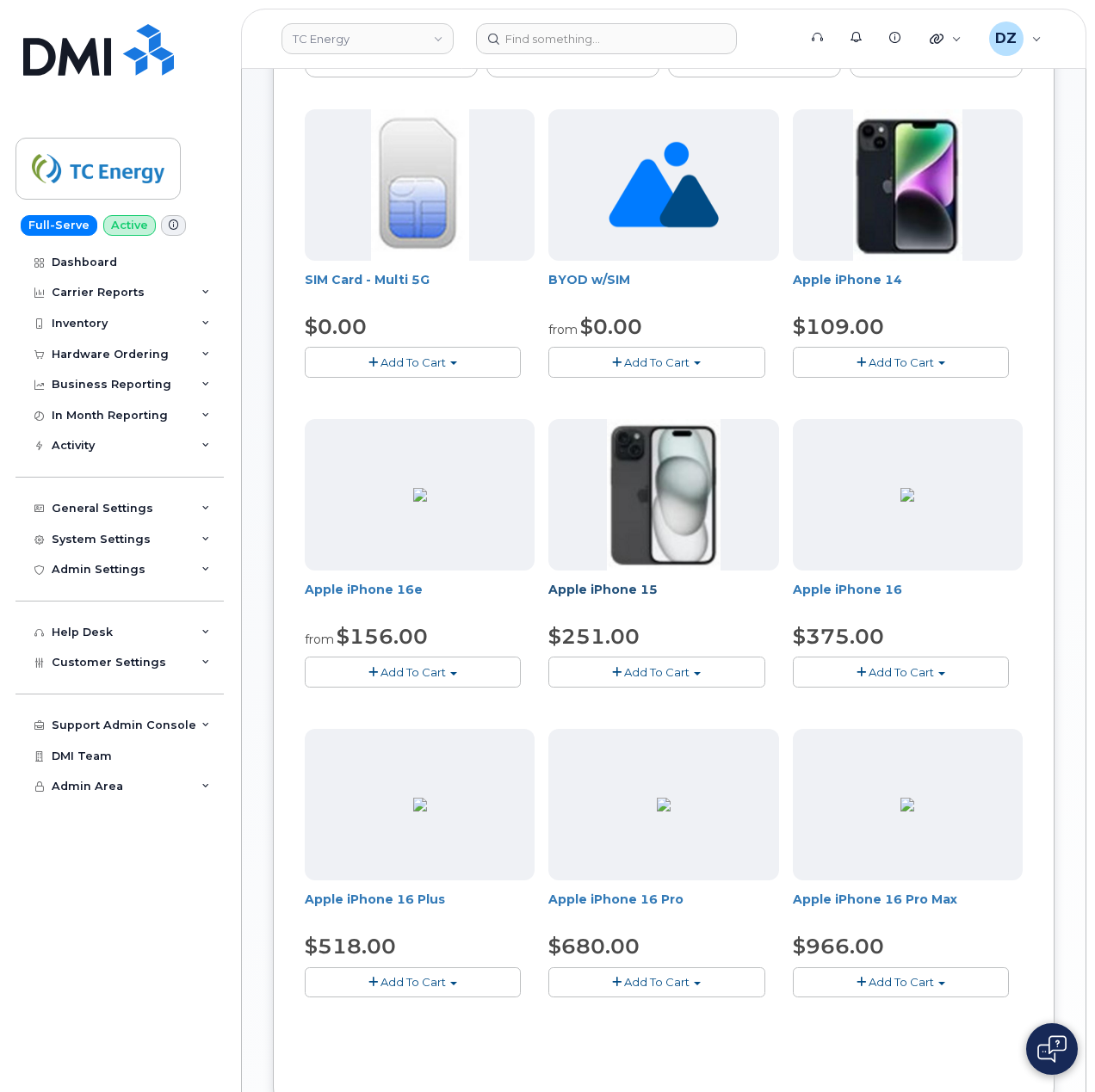
scroll to position [229, 0]
click at [702, 671] on button "Add To Cart" at bounding box center [656, 670] width 216 height 30
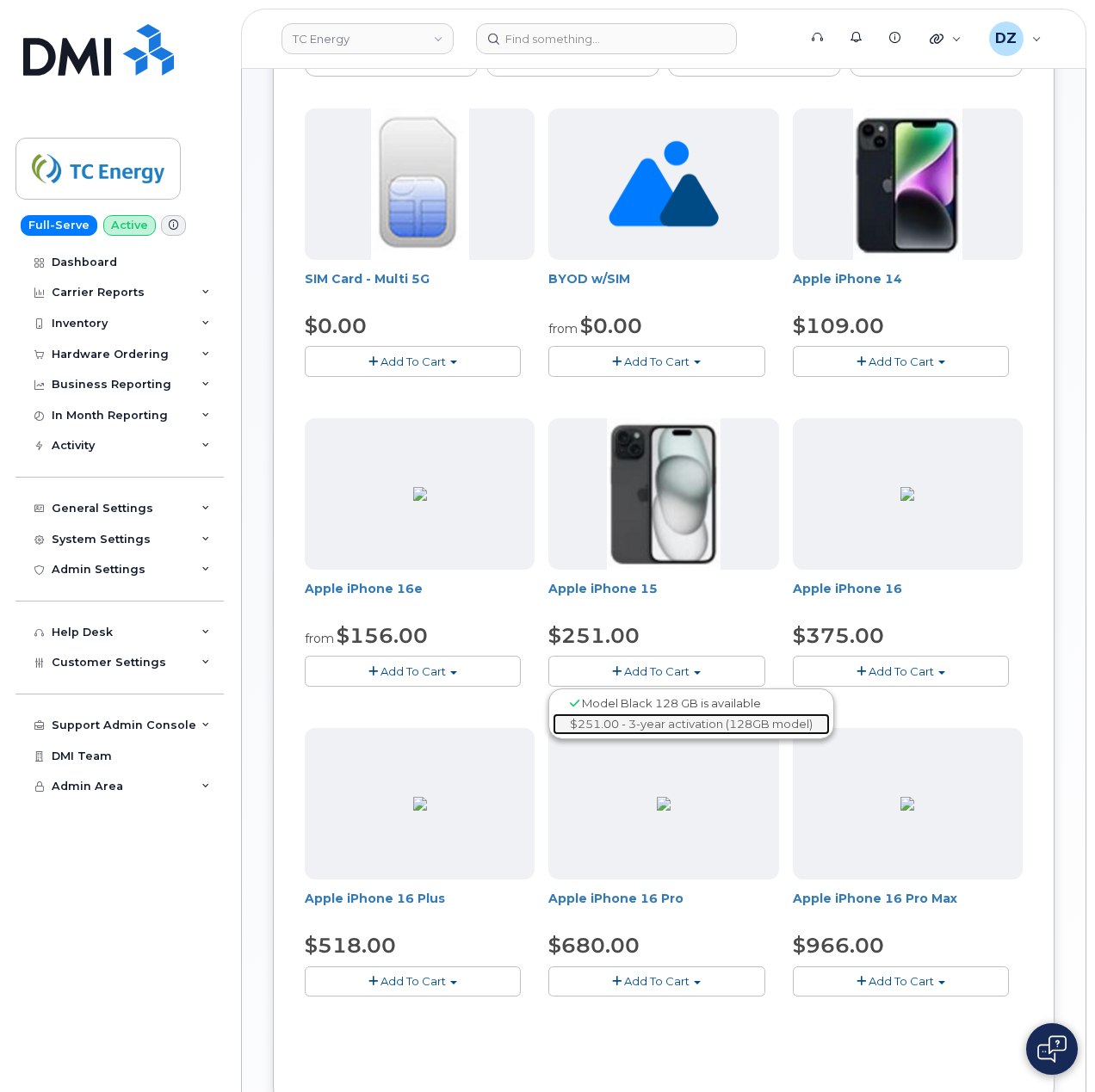
click at [691, 724] on link "$251.00 - 3-year activation (128GB model)" at bounding box center [691, 724] width 277 height 21
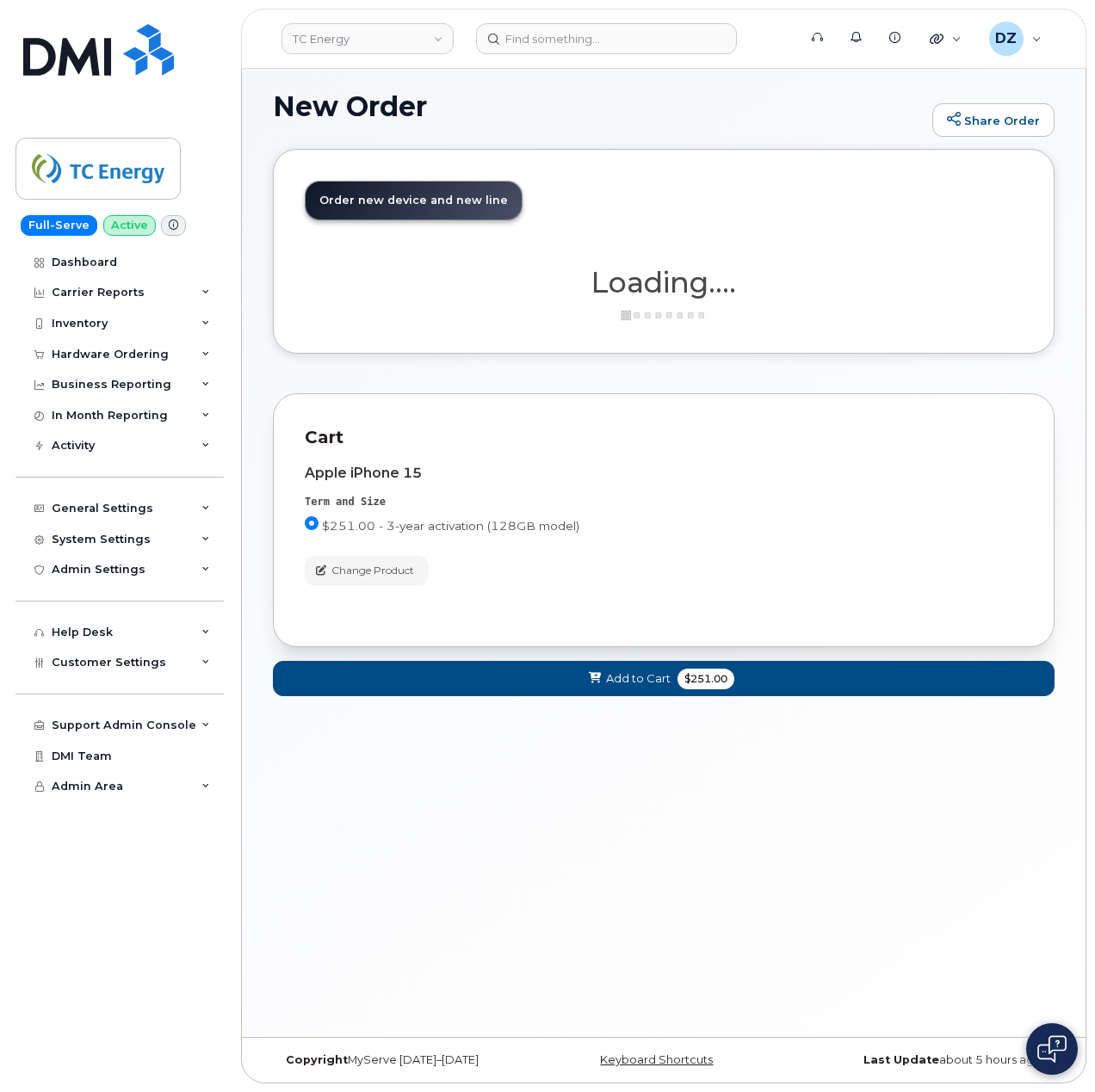
scroll to position [9, 0]
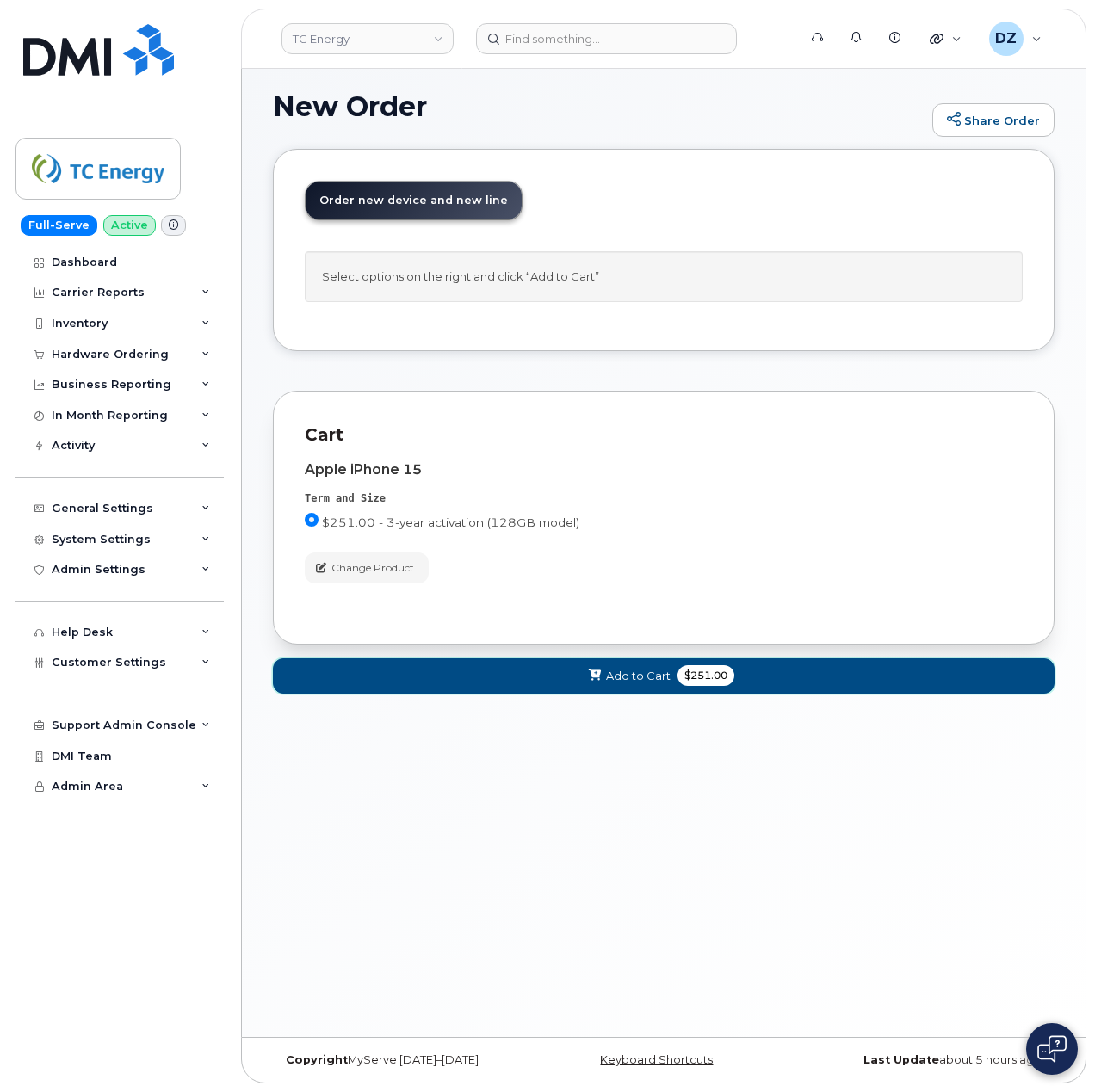
click at [669, 680] on button "Add to Cart $251.00" at bounding box center [663, 676] width 781 height 36
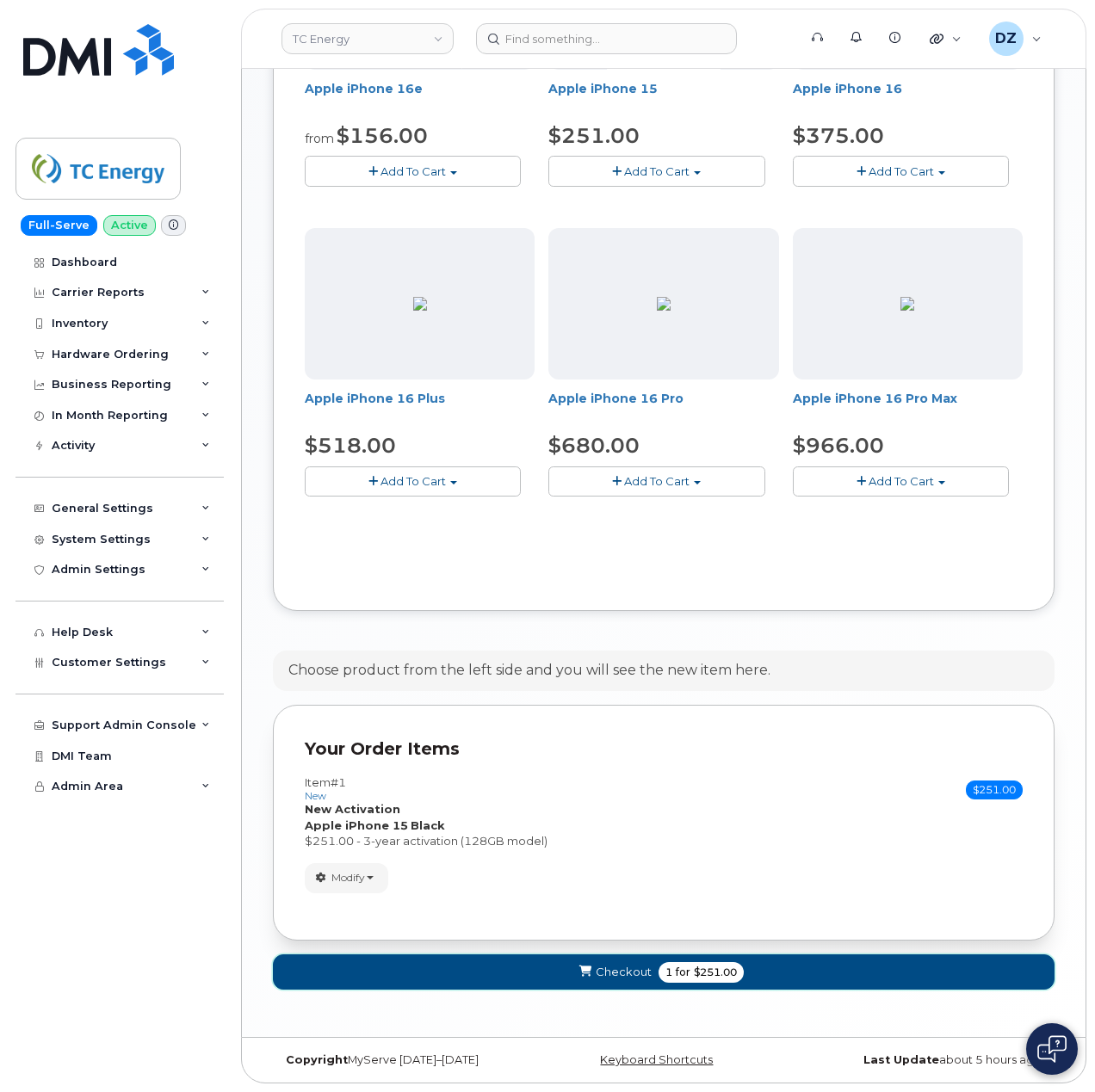
click at [741, 967] on span "1 for $251.00" at bounding box center [701, 972] width 85 height 20
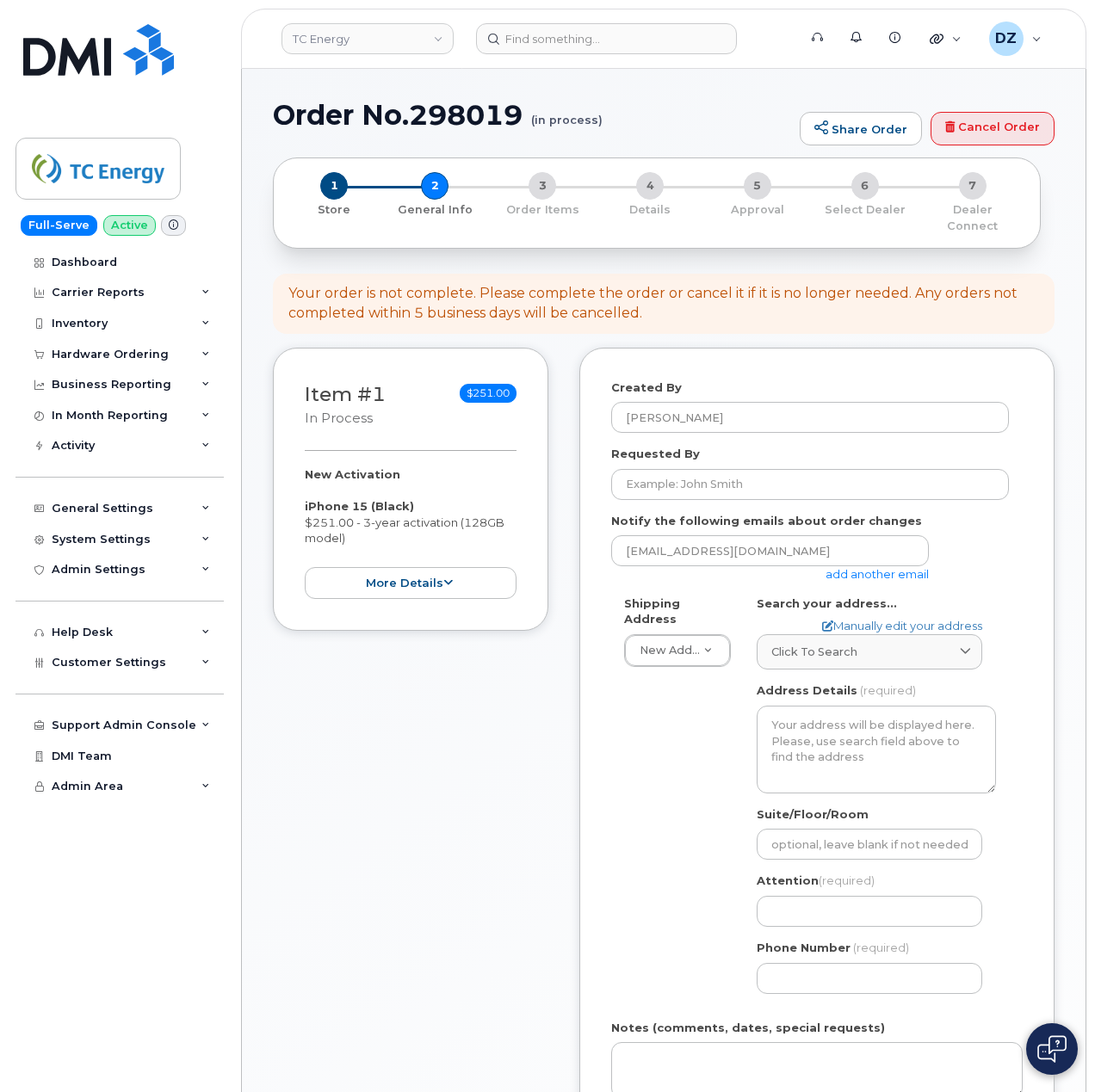
select select
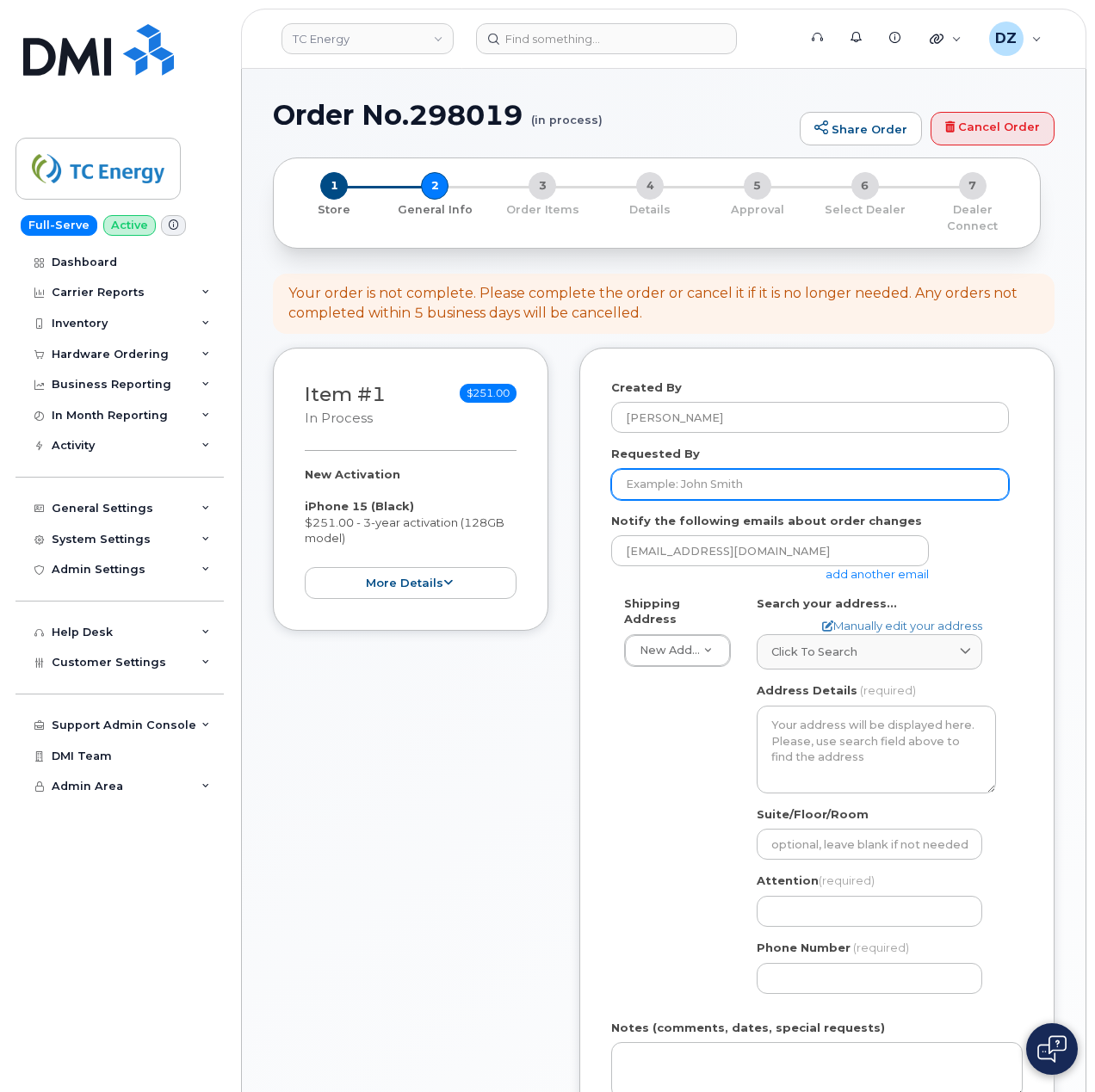
click at [778, 473] on input "Requested By" at bounding box center [809, 484] width 398 height 31
paste input "SCTASK0682586"
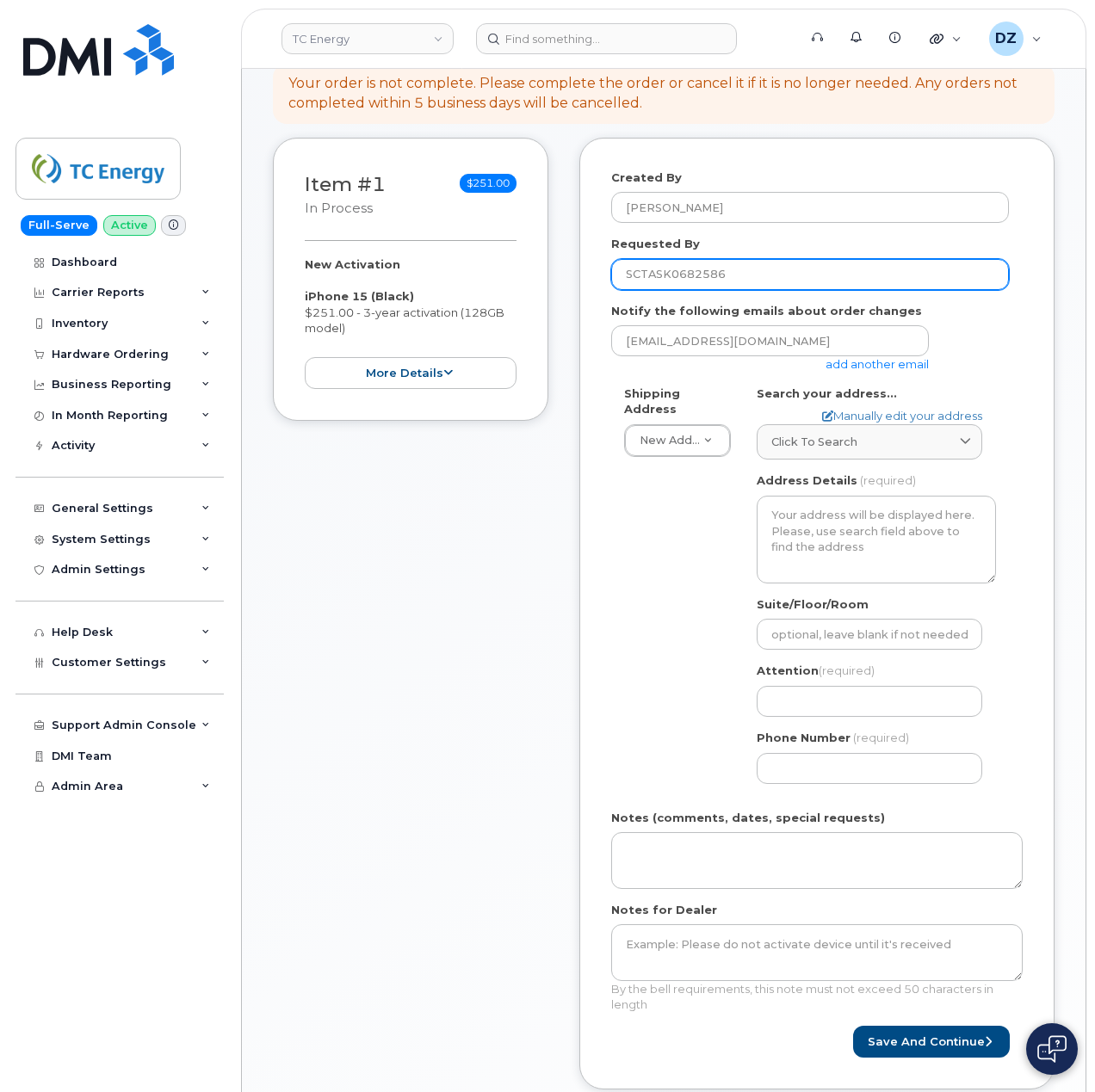
scroll to position [573, 0]
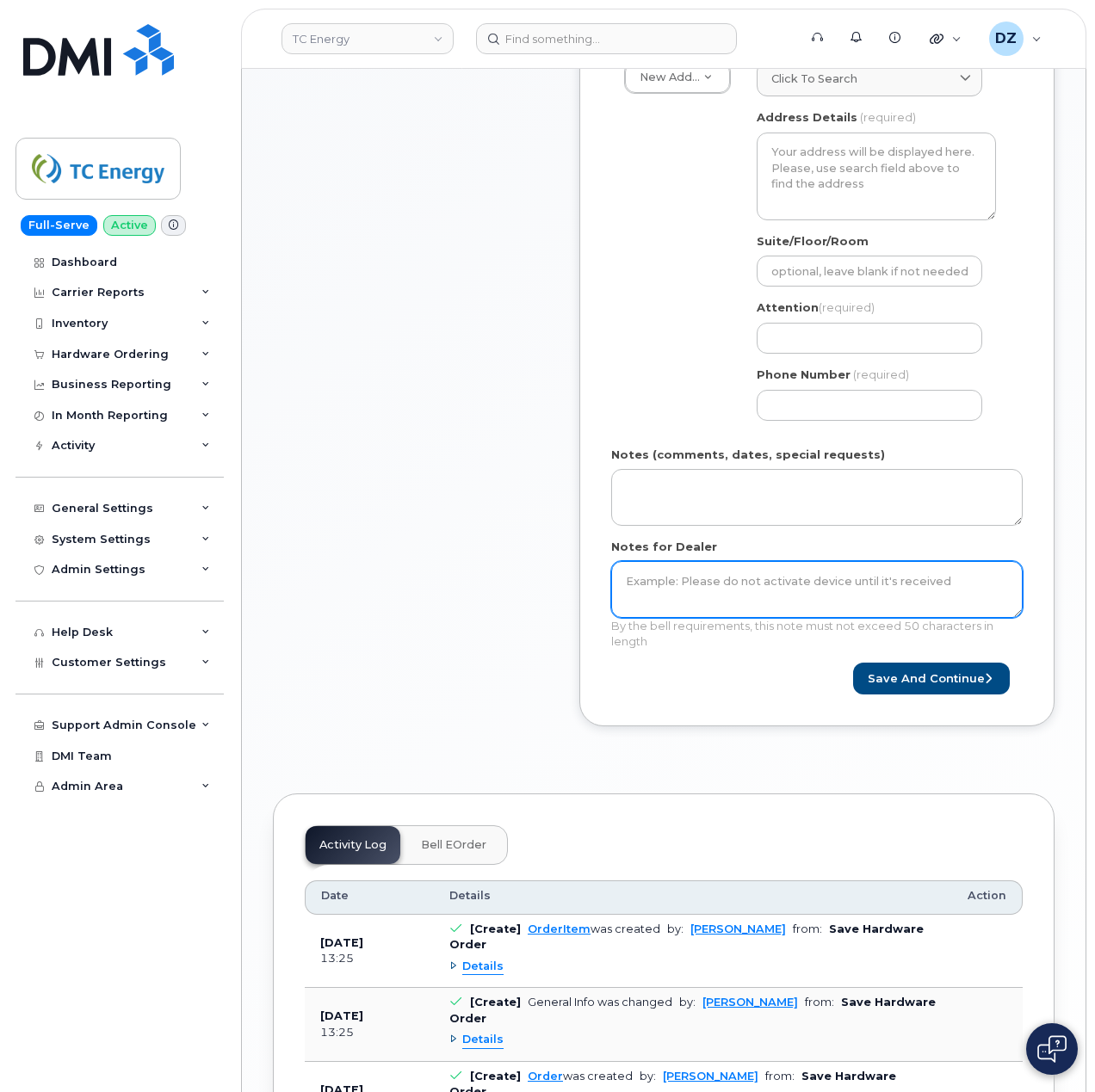
type input "SCTASK0682586"
click at [723, 579] on textarea "Notes for Dealer" at bounding box center [816, 589] width 411 height 57
paste textarea "SCTASK0682586"
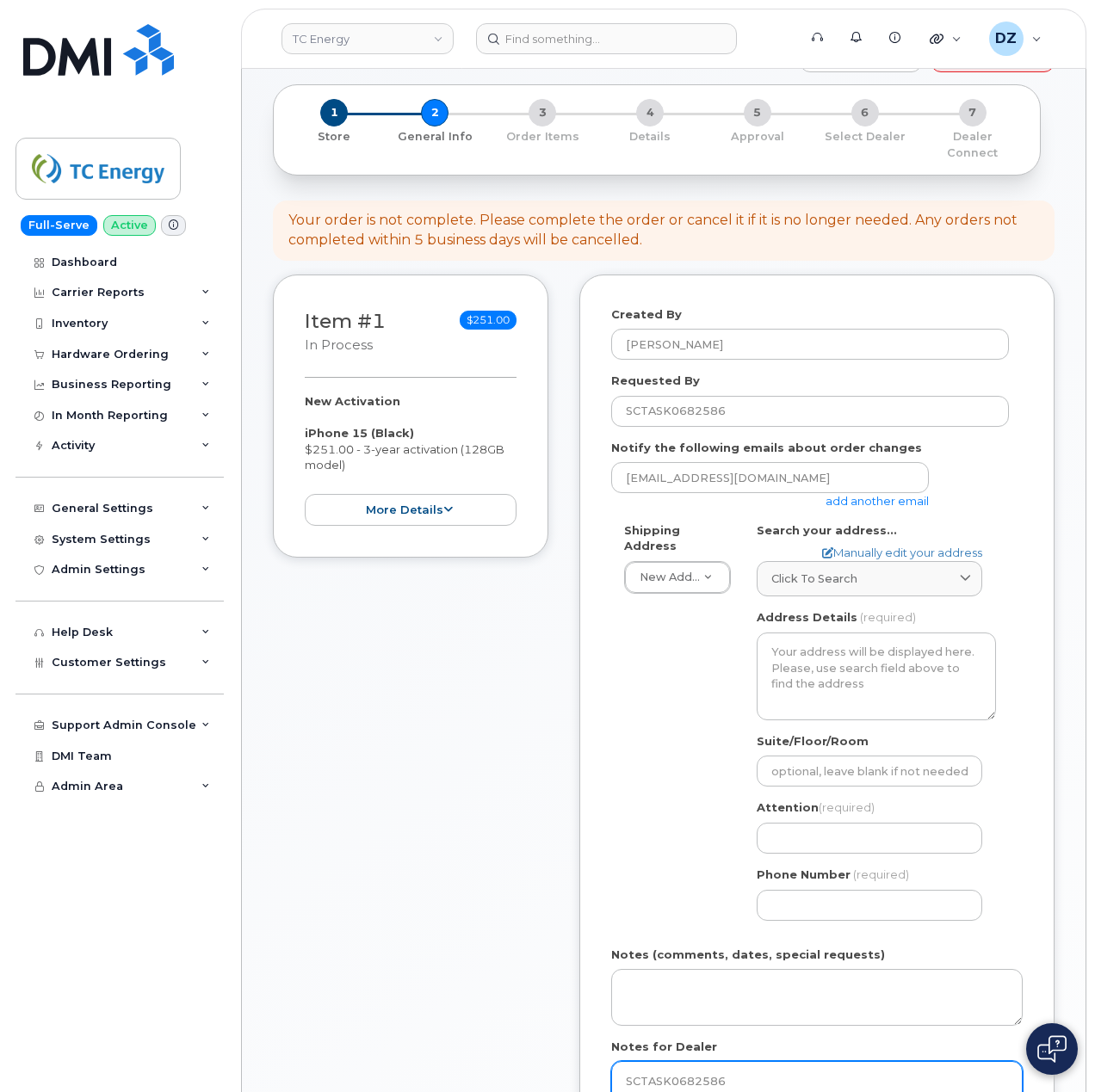
scroll to position [115, 0]
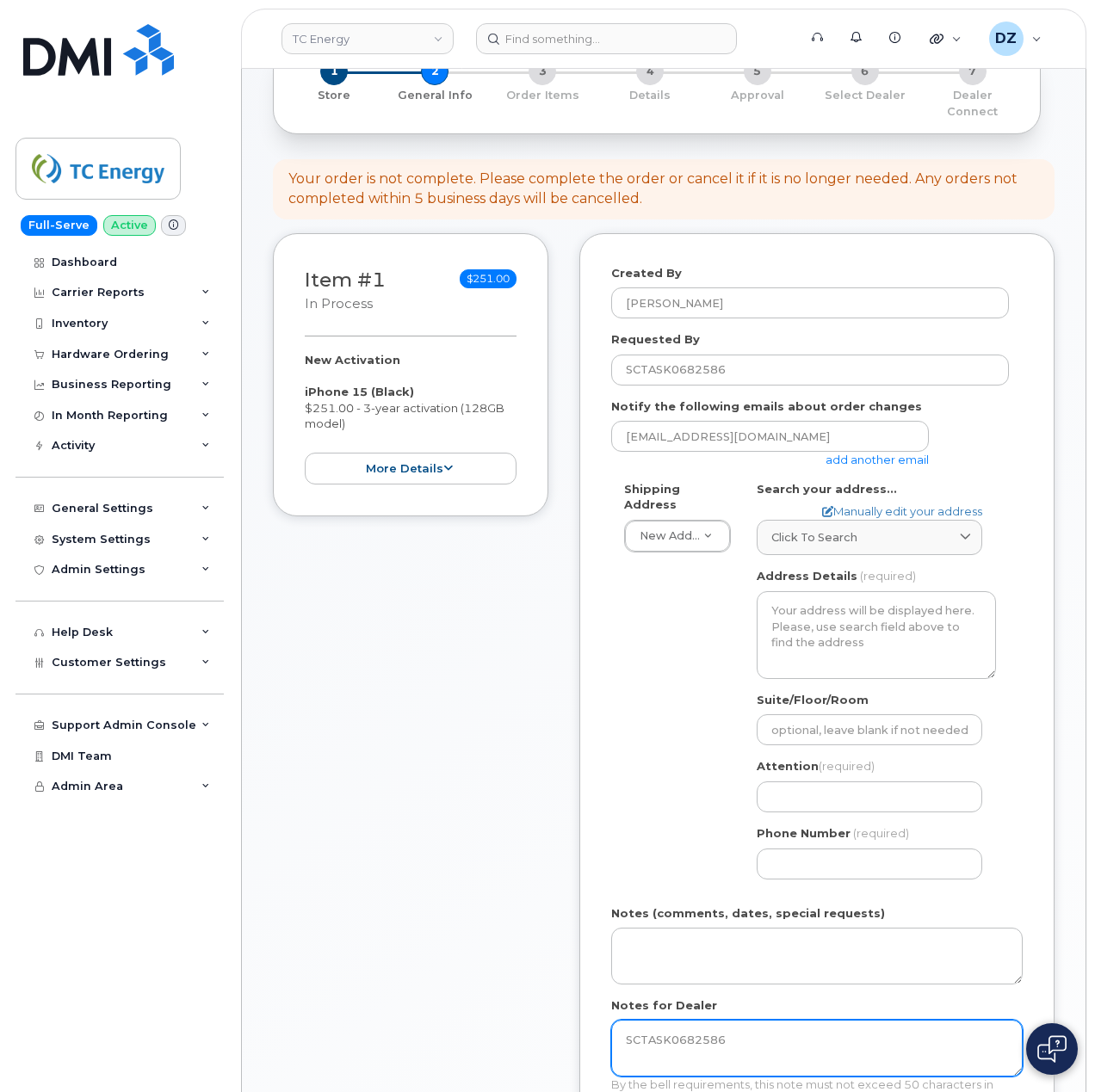
type textarea "SCTASK0682586"
click at [869, 453] on link "add another email" at bounding box center [876, 459] width 103 height 13
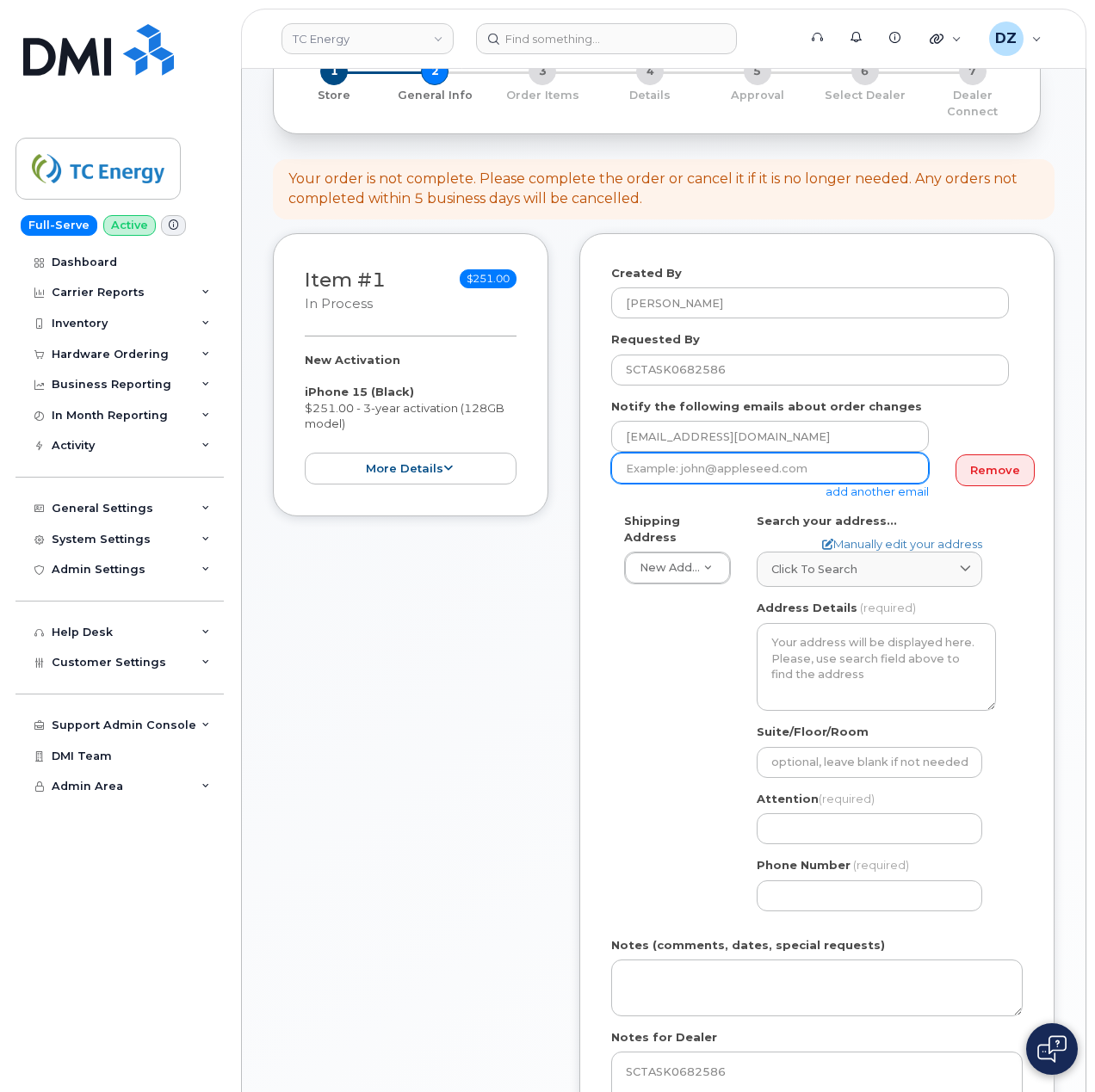
click at [747, 463] on input "email" at bounding box center [769, 468] width 318 height 31
paste input "[PERSON_NAME]"
type input "[PERSON_NAME]"
click at [704, 453] on input "email" at bounding box center [769, 468] width 318 height 31
paste input "amber_dadswell@tcenergy.com"
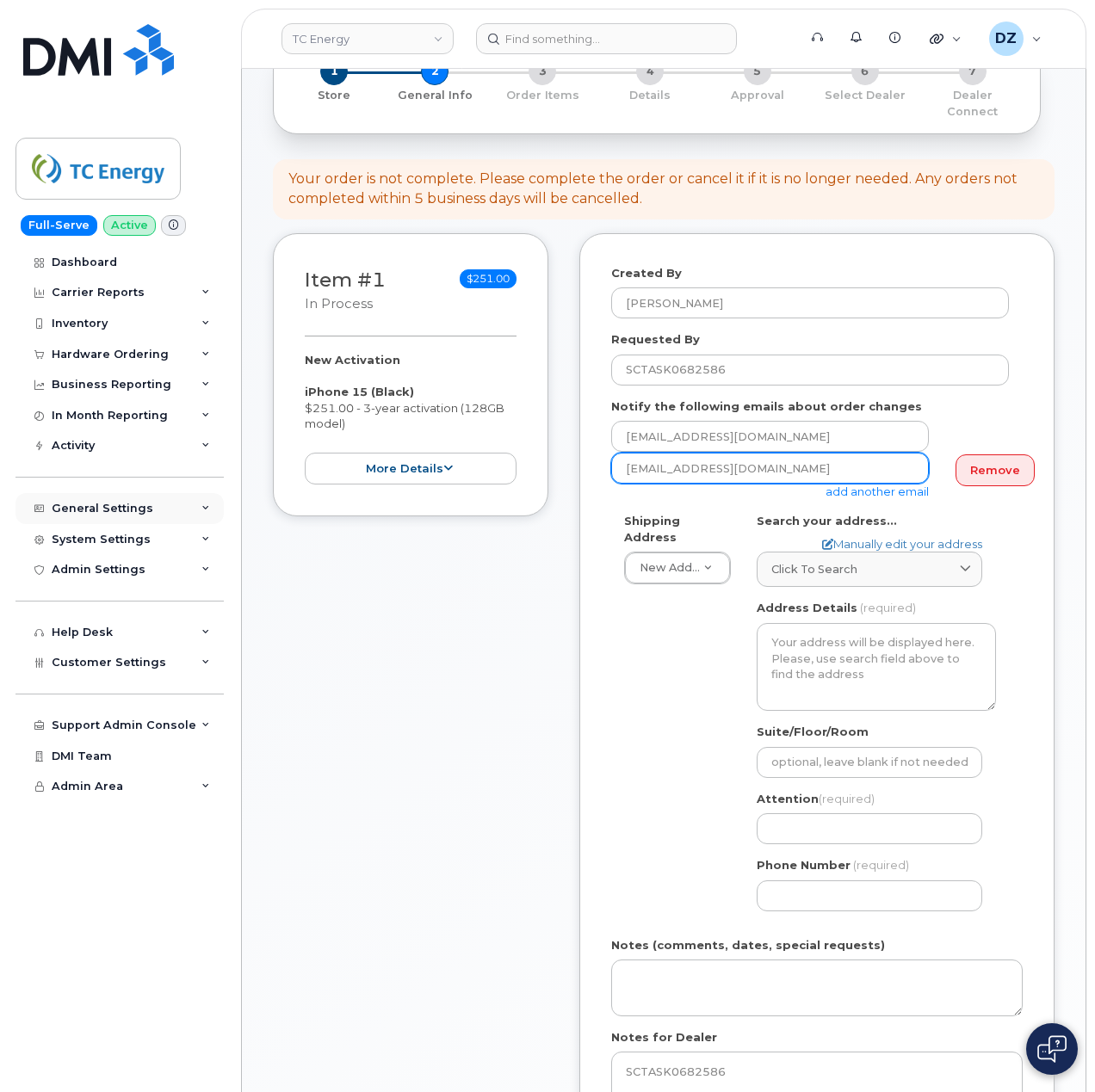
type input "amber_dadswell@tcenergy.com"
click at [868, 880] on input "Phone Number" at bounding box center [869, 896] width 225 height 31
paste input "4039206875"
type input "4039206875"
select select
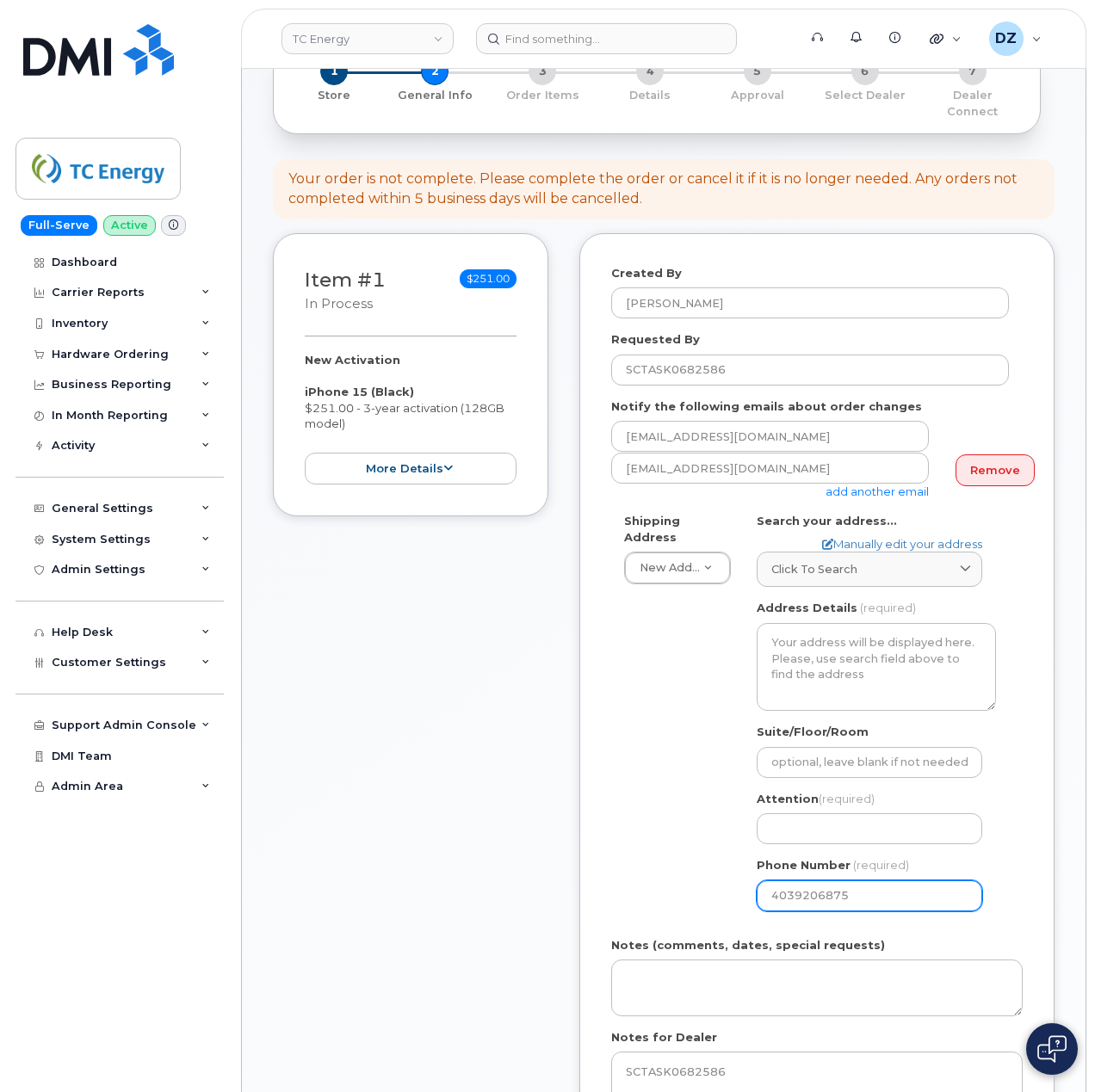
type input "4039206875"
click at [826, 820] on input "Attention (required)" at bounding box center [869, 828] width 225 height 31
paste input "[PERSON_NAME]"
select select
type input "[PERSON_NAME]"
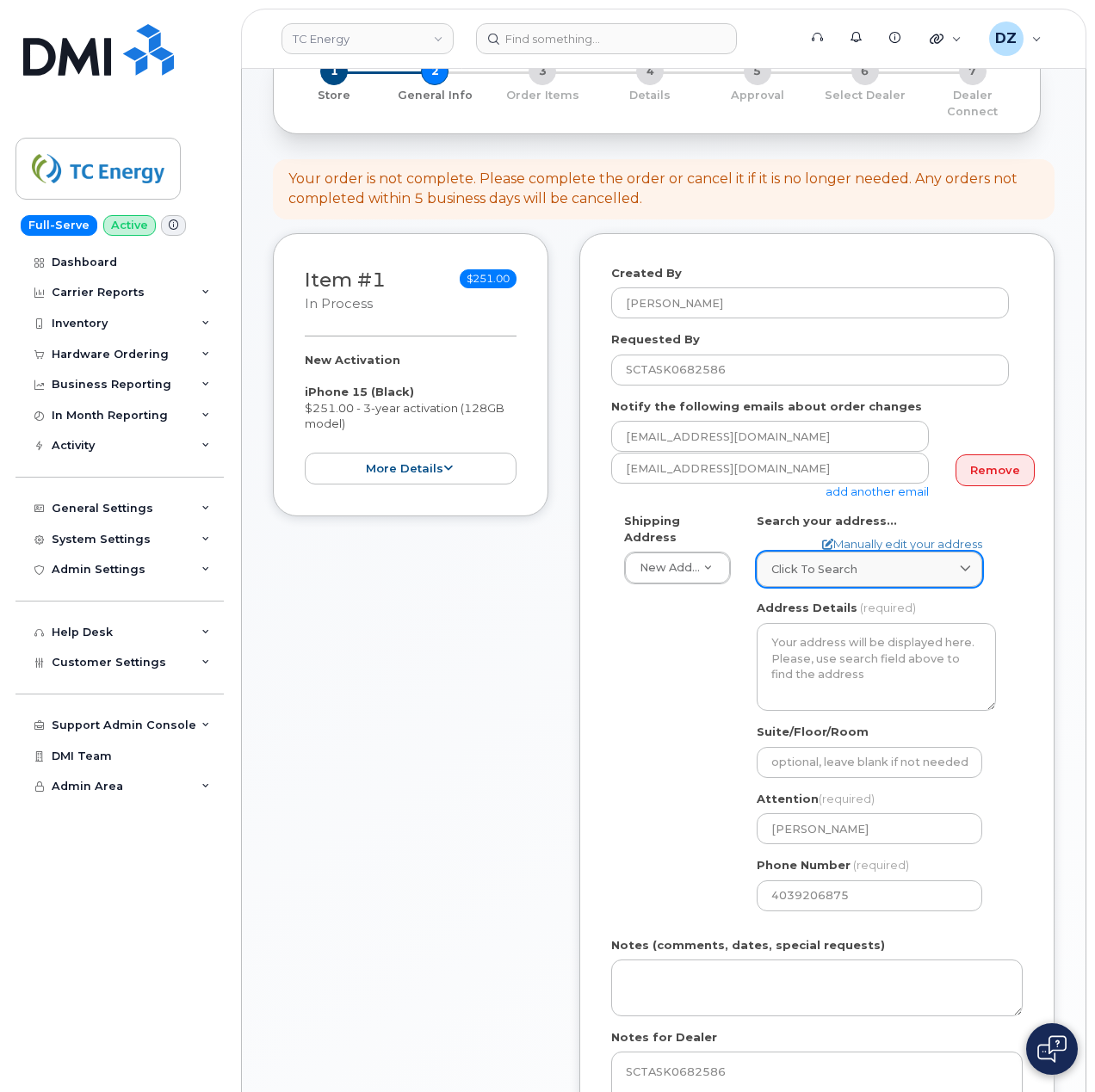
click at [844, 561] on span "Click to search" at bounding box center [814, 569] width 86 height 16
paste input "98 Cougar Plateau Way SW"
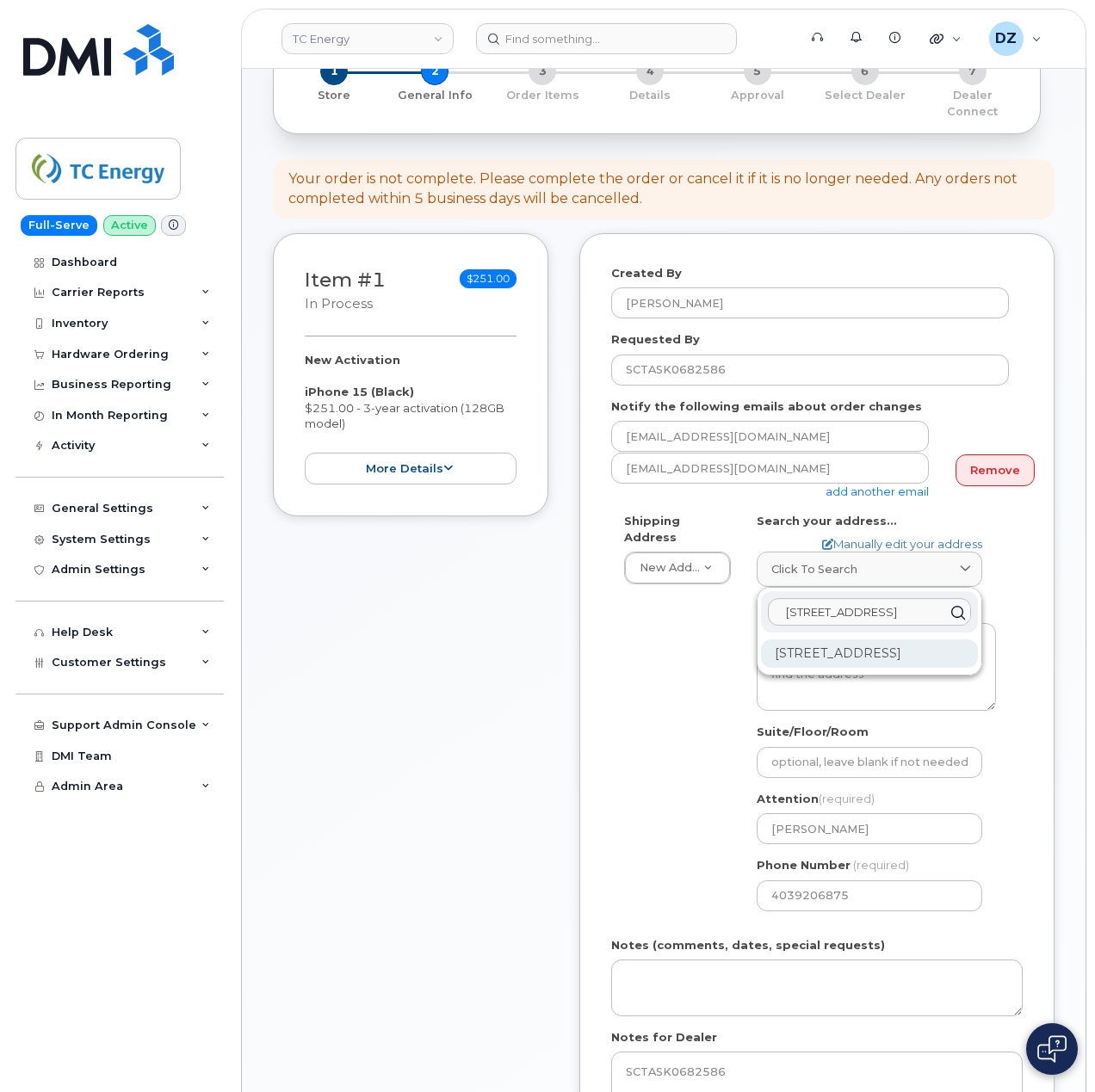
type input "98 Cougar Plateau Way SW"
click at [917, 643] on div "98 Cougar Plateau Way SW Calgary AB T3H 5S4" at bounding box center [869, 653] width 217 height 28
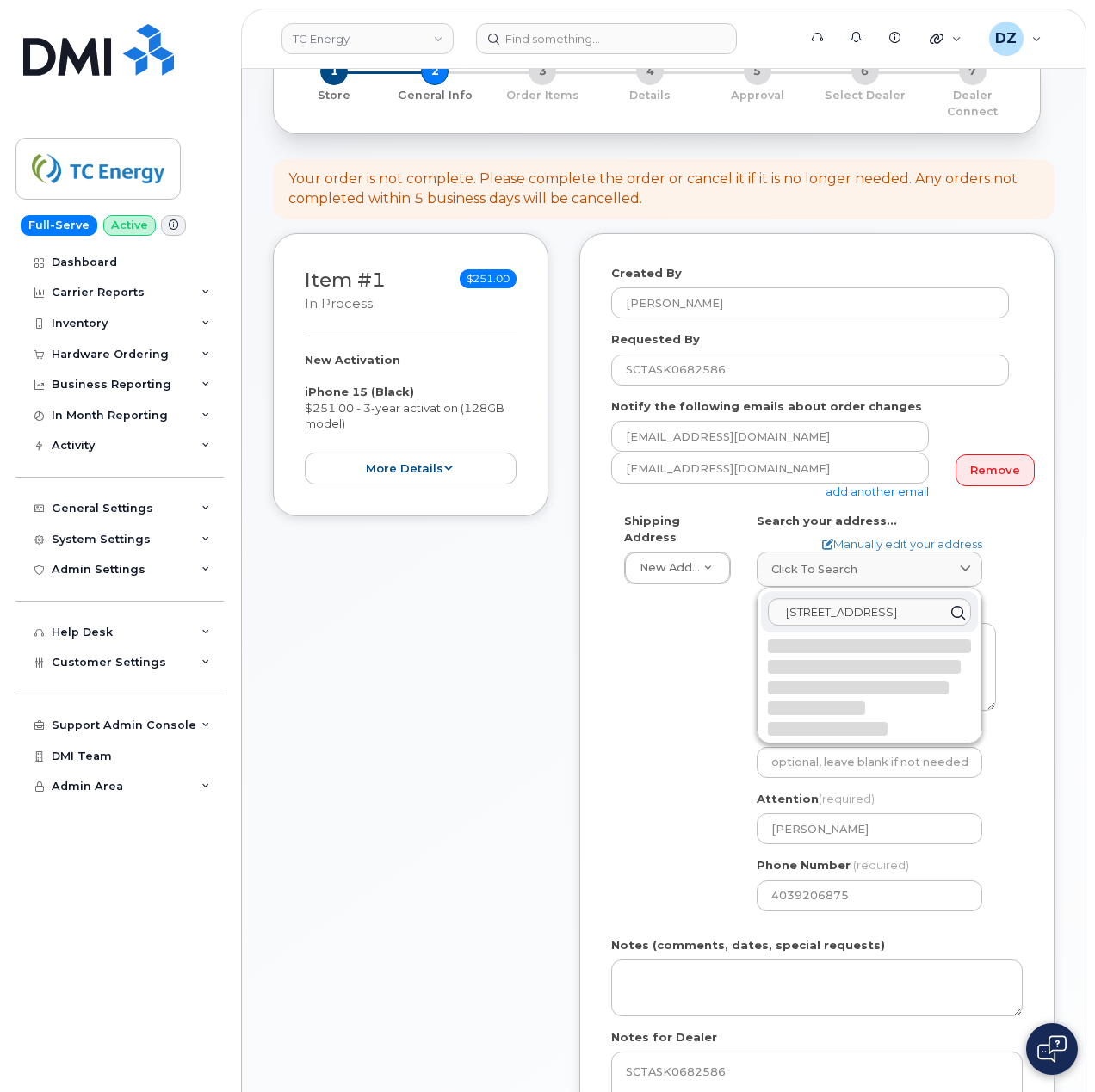
select select
type textarea "98 Cougar Plateau Way SW CALGARY AB T3H 5S4 CANADA"
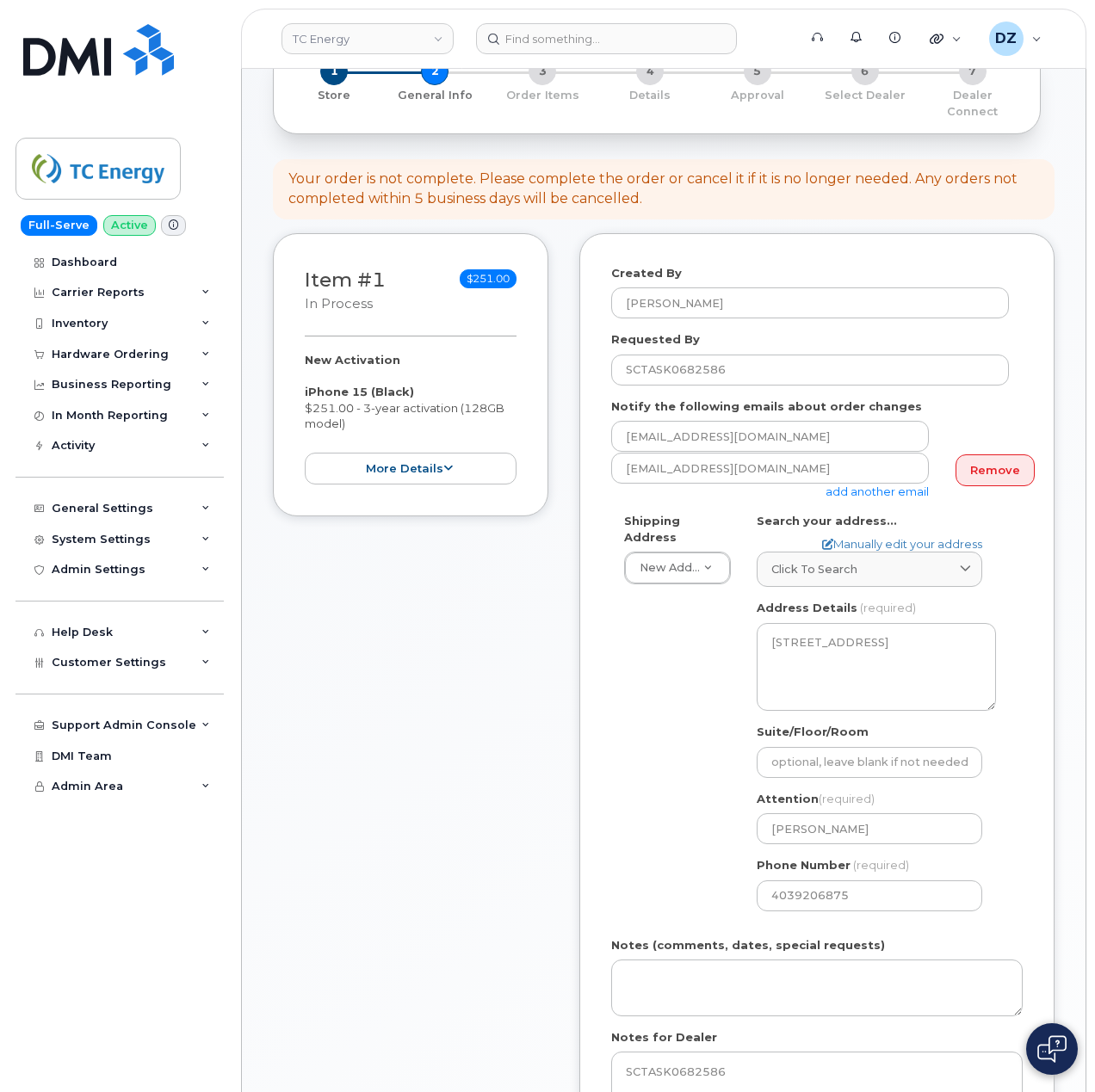
scroll to position [344, 0]
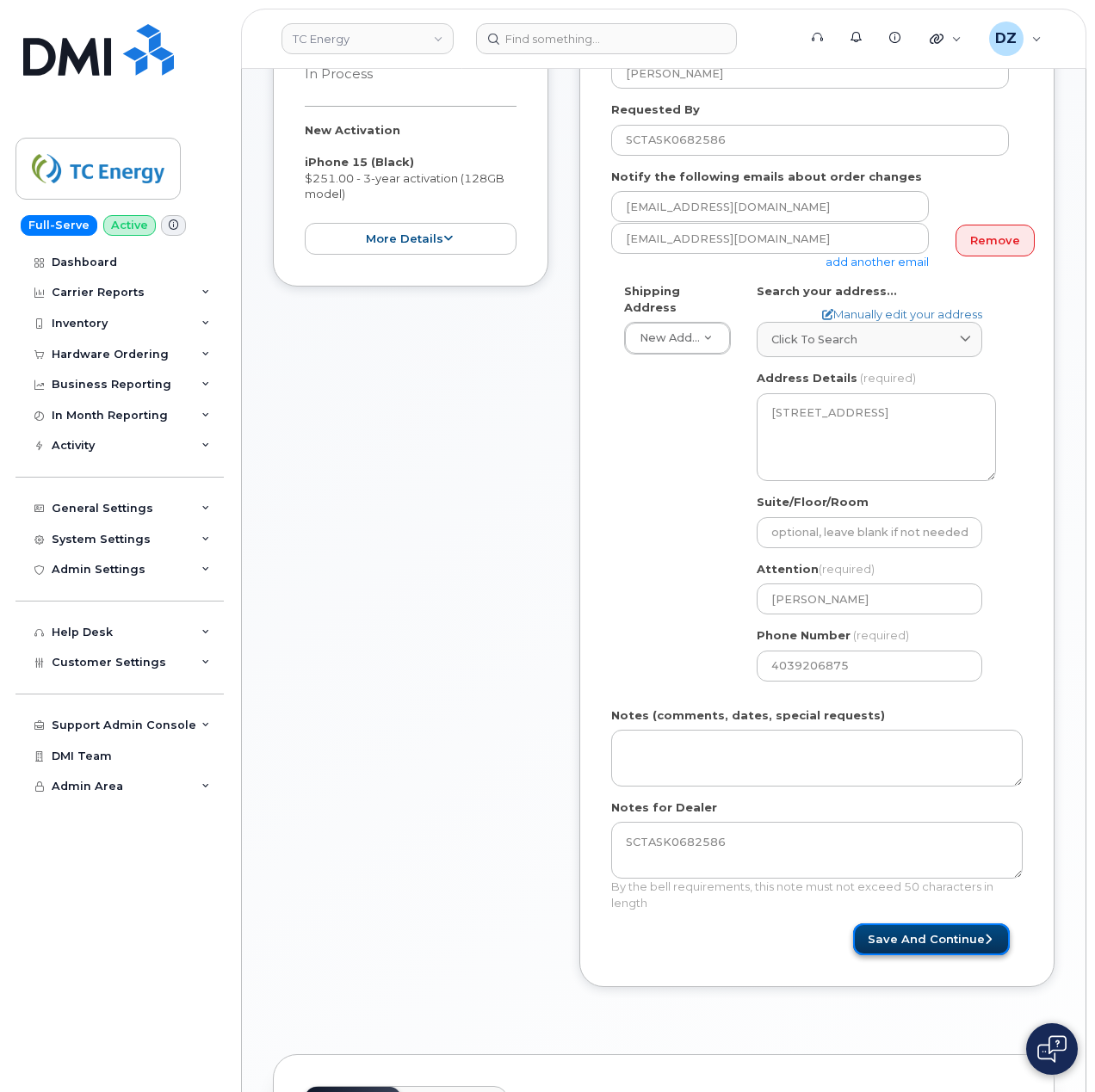
click at [902, 924] on button "Save and Continue" at bounding box center [930, 939] width 157 height 32
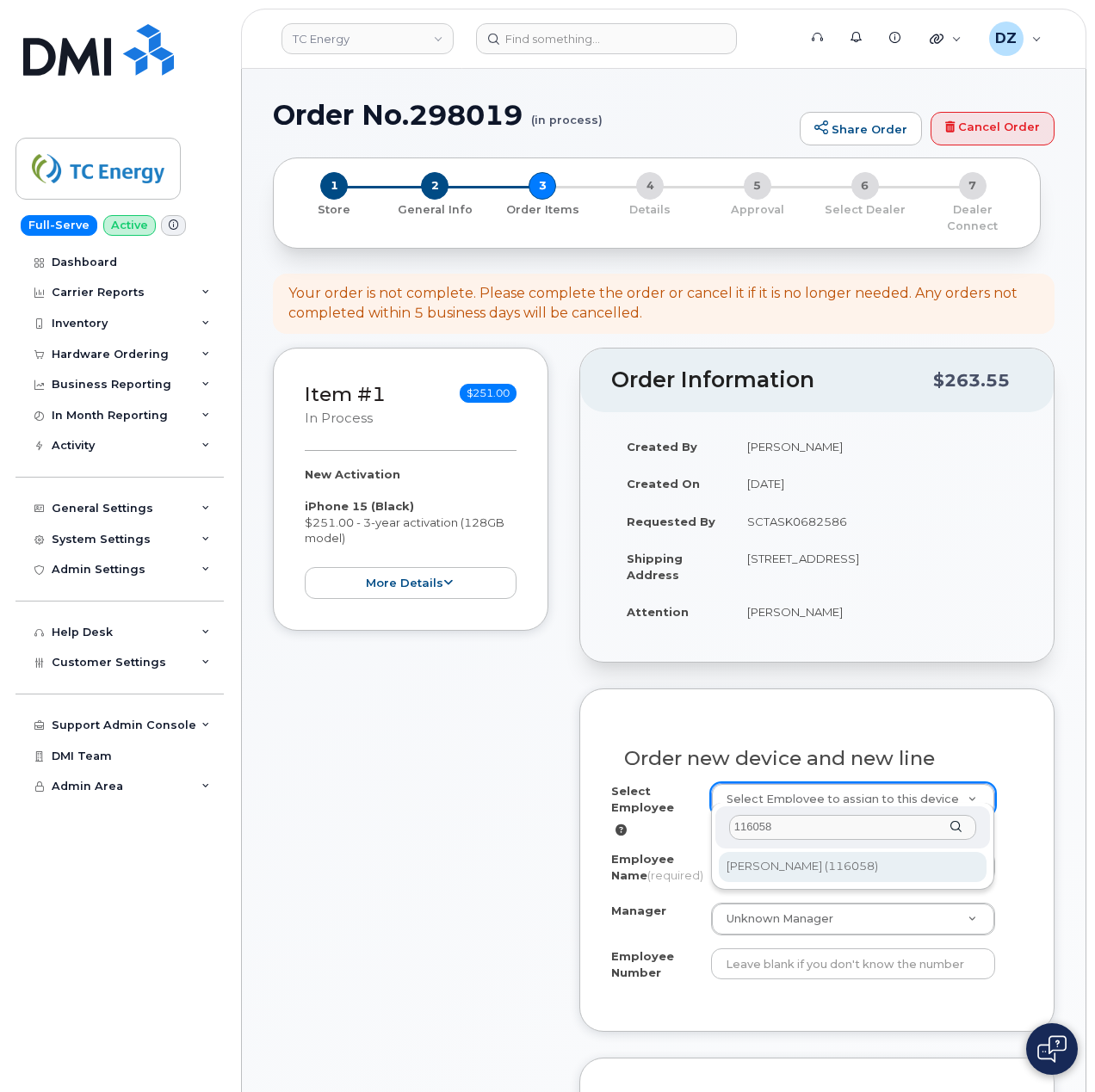
type input "116058"
type input "1380574"
type input "[PERSON_NAME]"
type input "116058"
type input "102309"
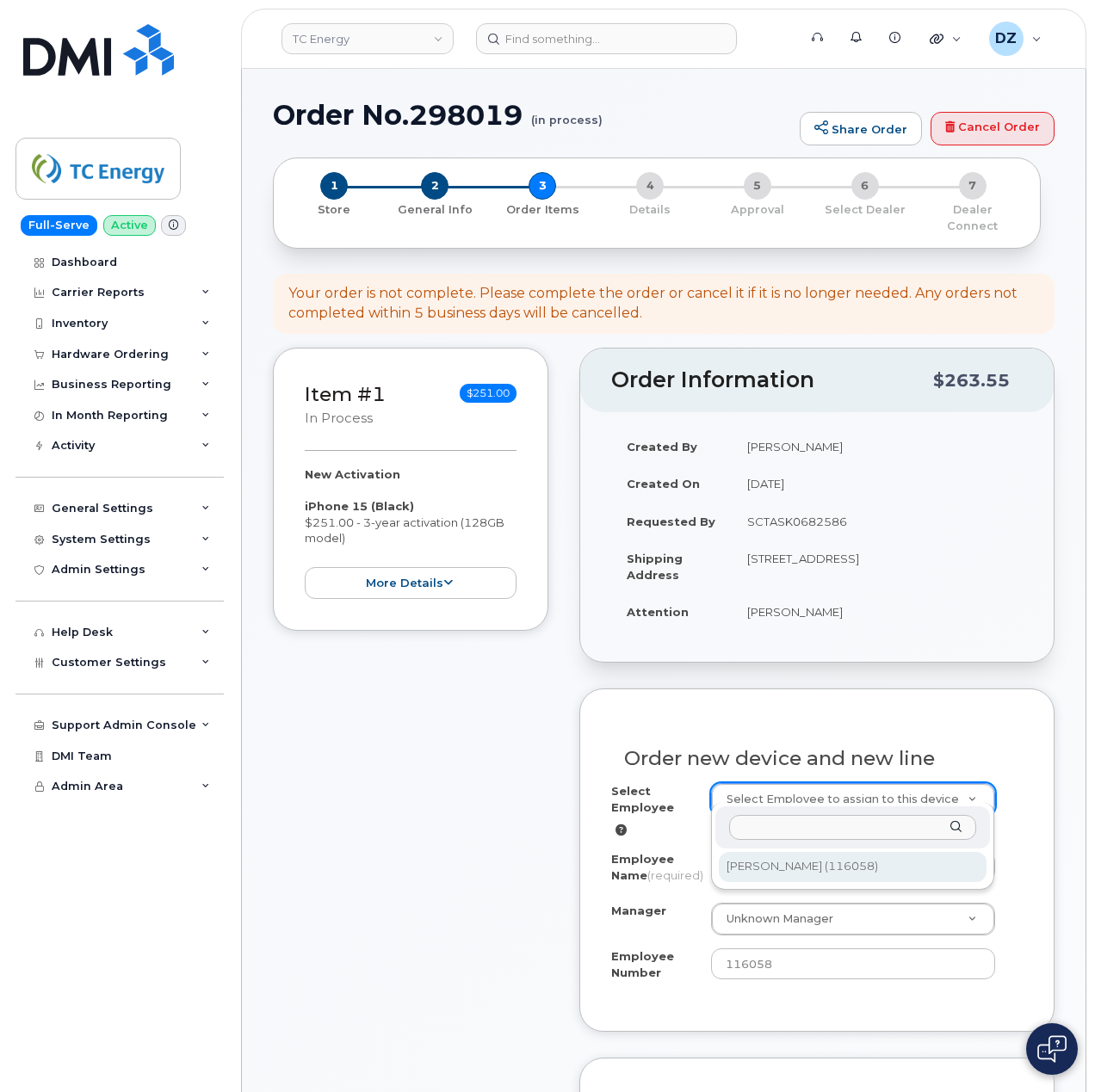
select select "1379780"
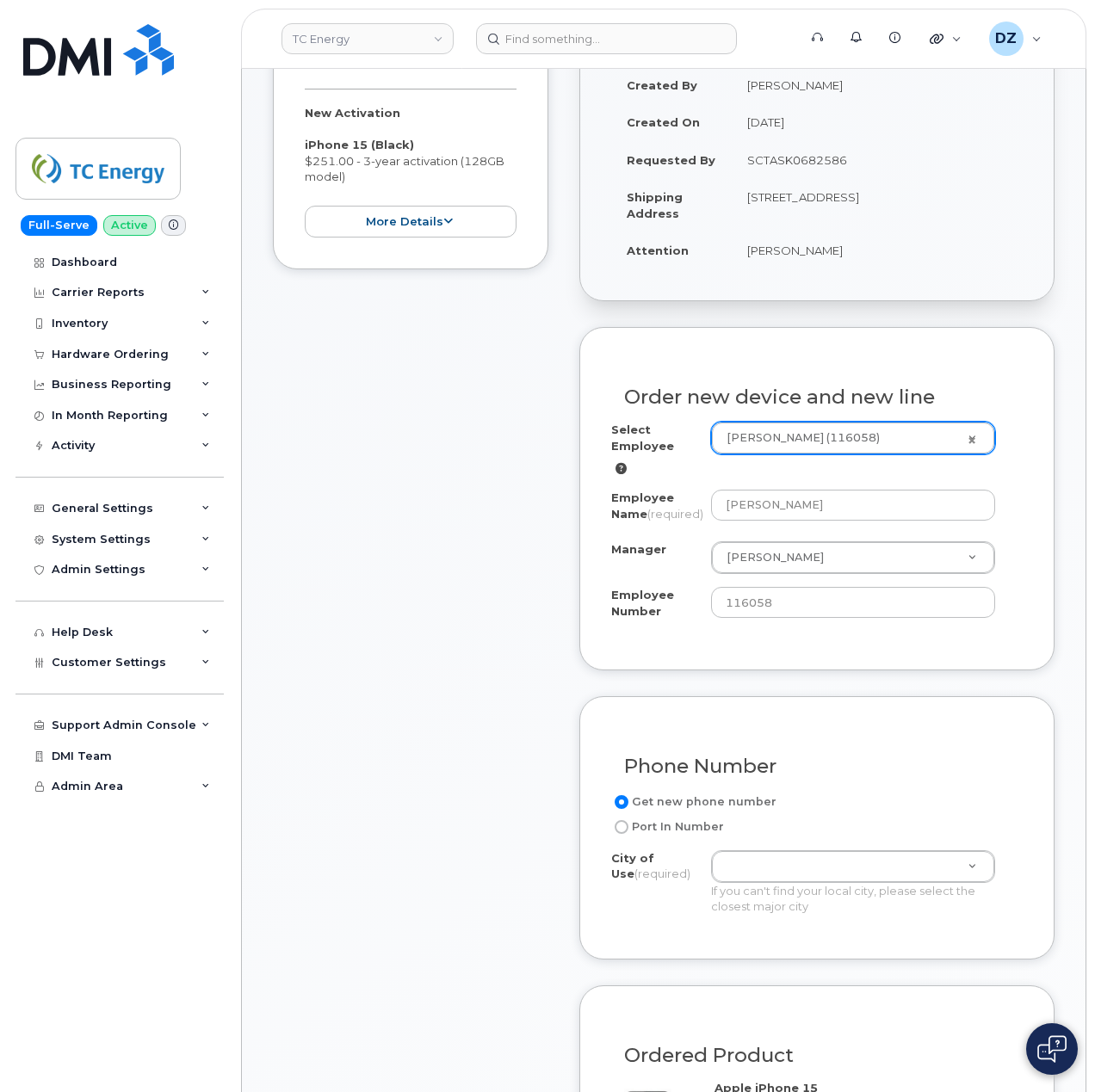
scroll to position [229, 0]
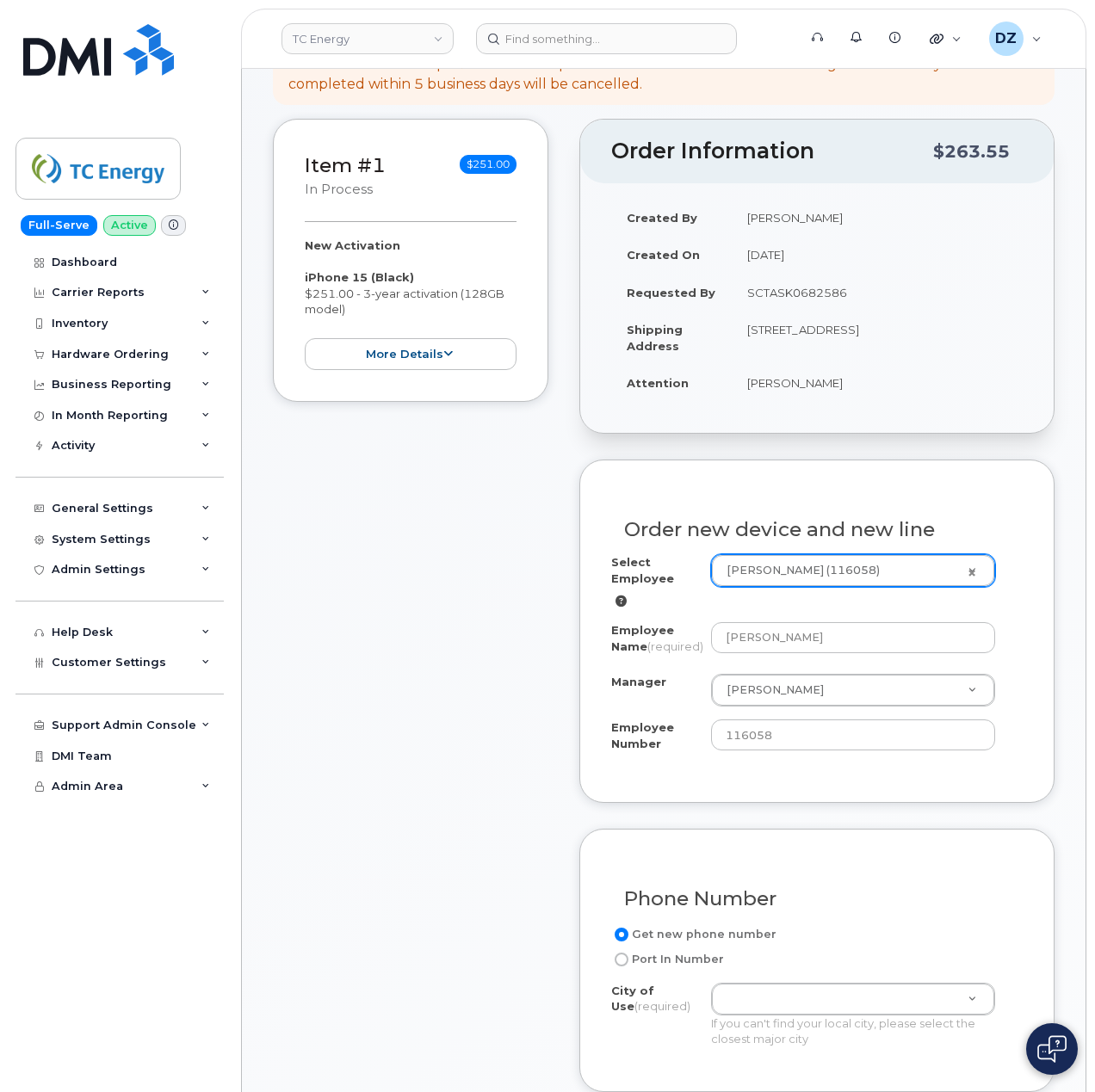
click at [931, 318] on td "[STREET_ADDRESS]" at bounding box center [876, 337] width 291 height 53
copy td "CALGARY"
click at [828, 1023] on div "If you can't find your local city, please select the closest major city" at bounding box center [853, 1030] width 285 height 32
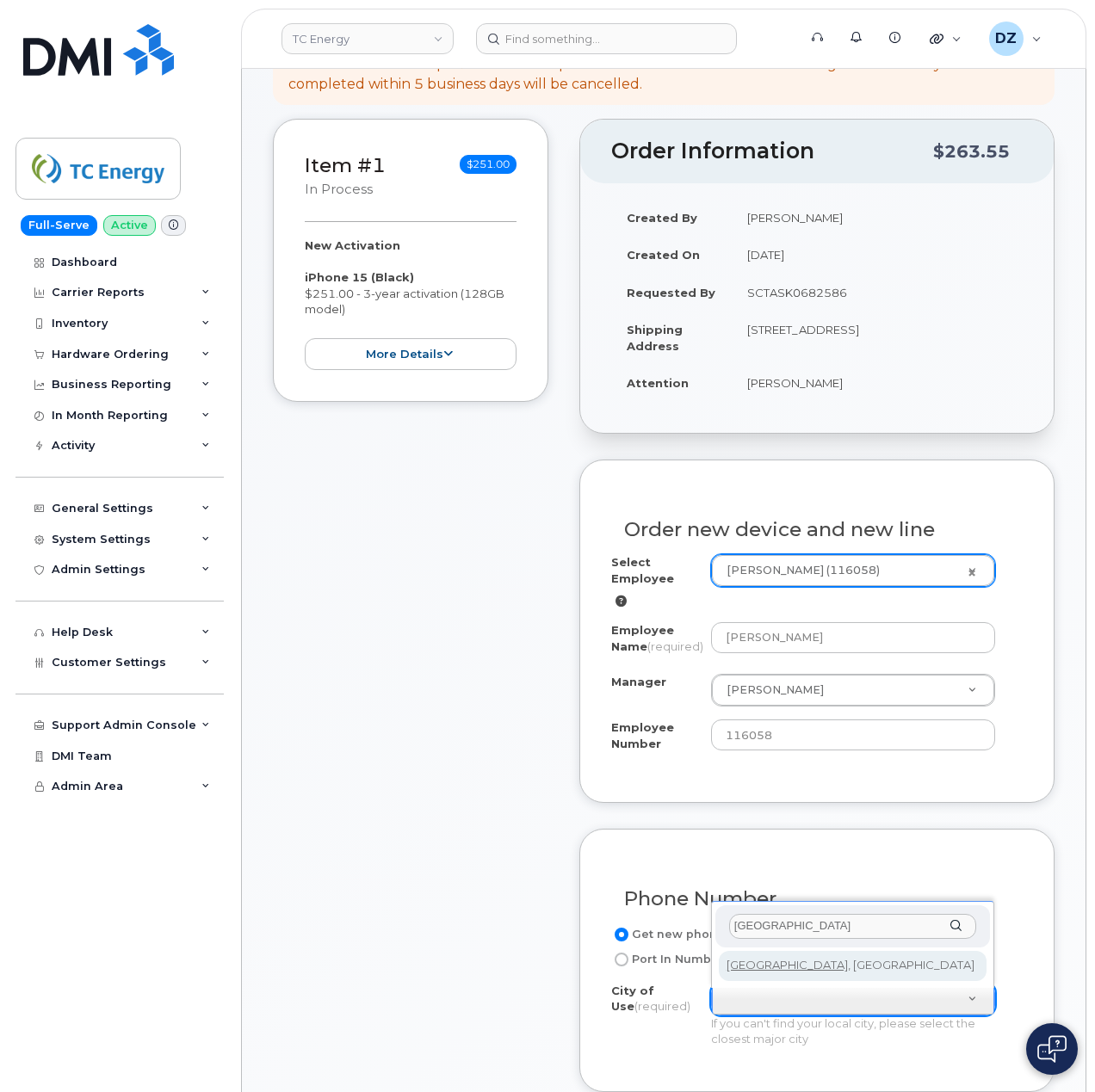
type input "CALGARY"
type input "88"
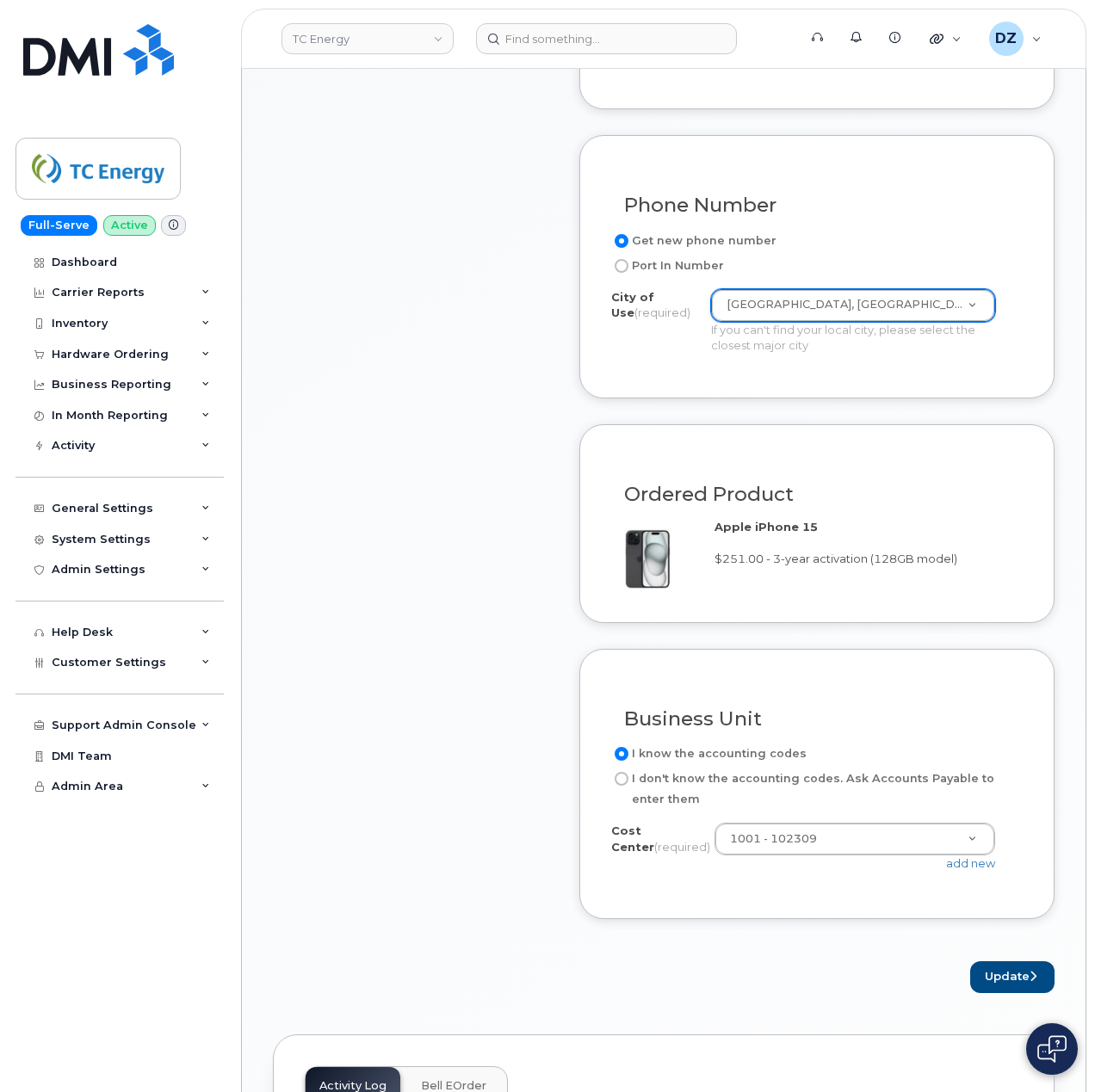
scroll to position [1032, 0]
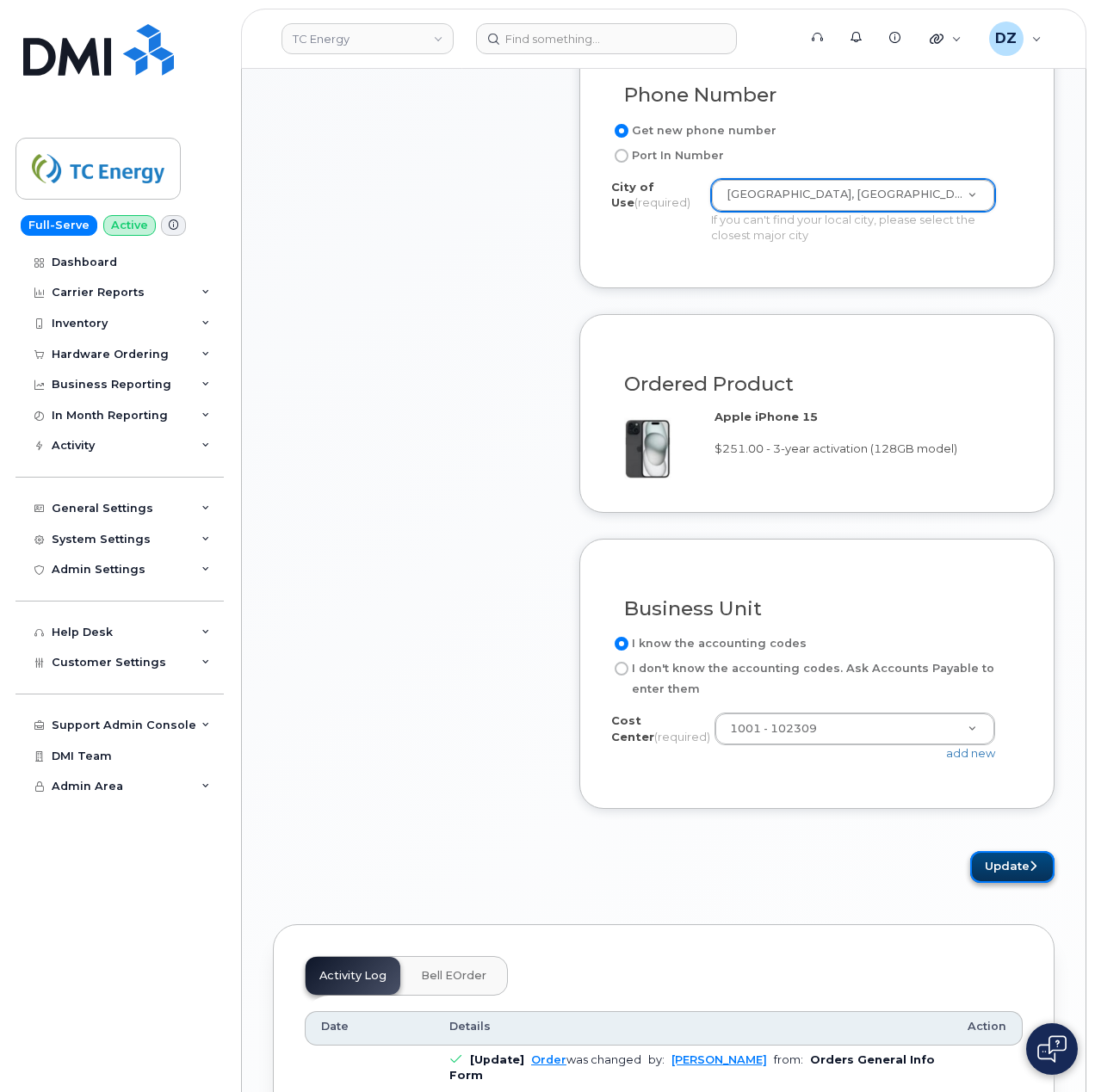
click at [1015, 871] on button "Update" at bounding box center [1012, 867] width 85 height 32
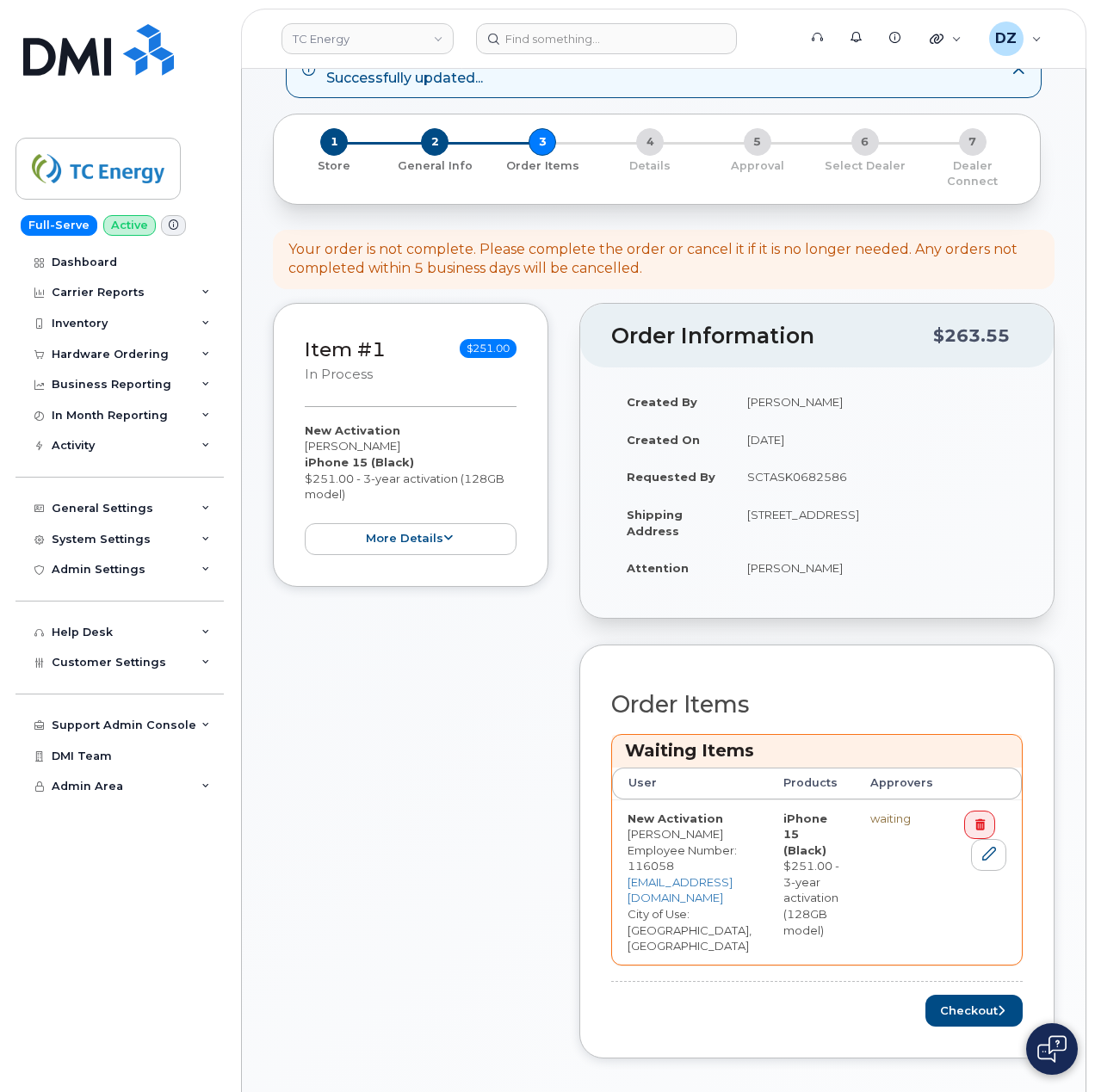
scroll to position [344, 0]
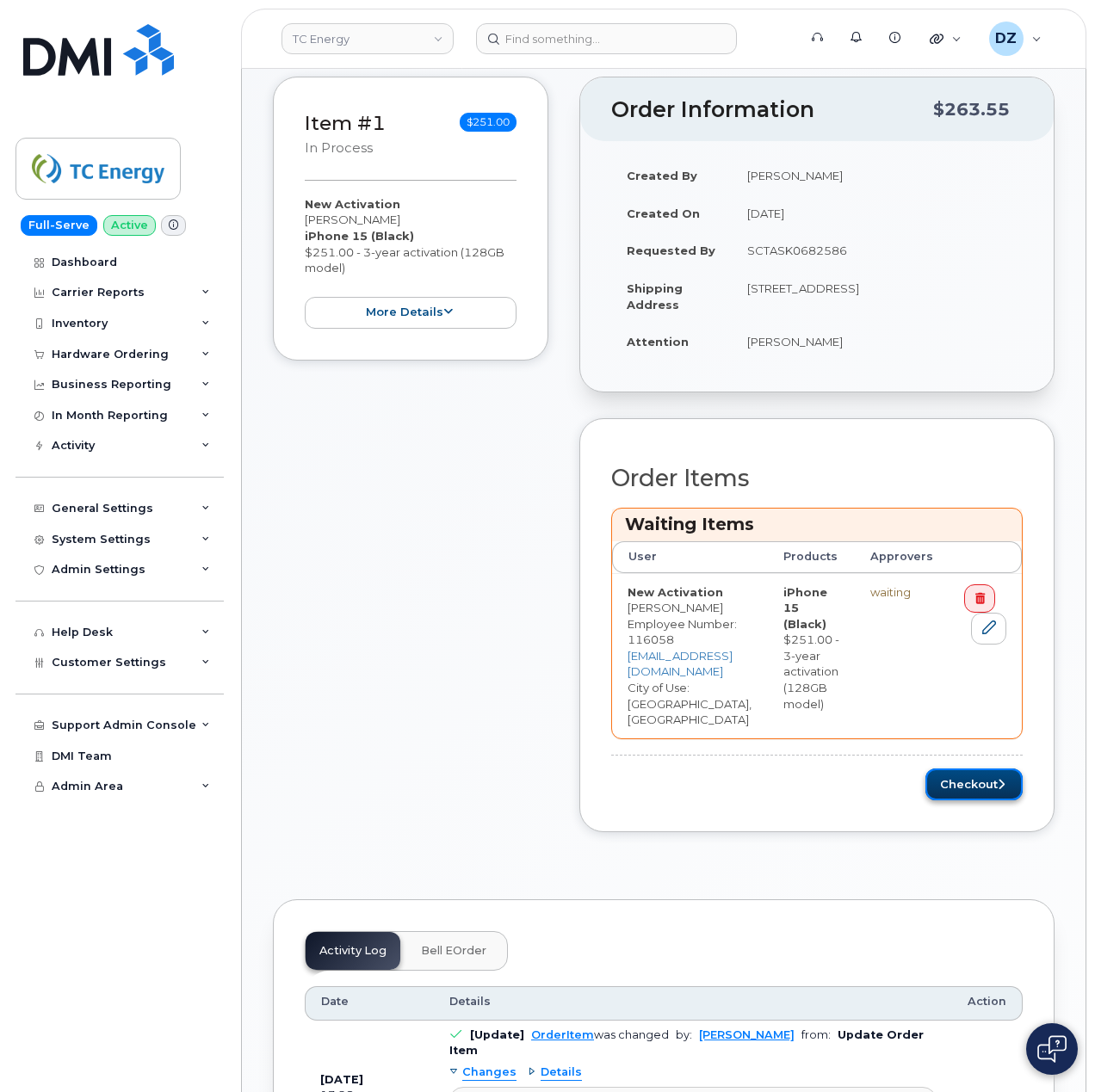
click at [1023, 768] on button "Checkout" at bounding box center [974, 784] width 97 height 32
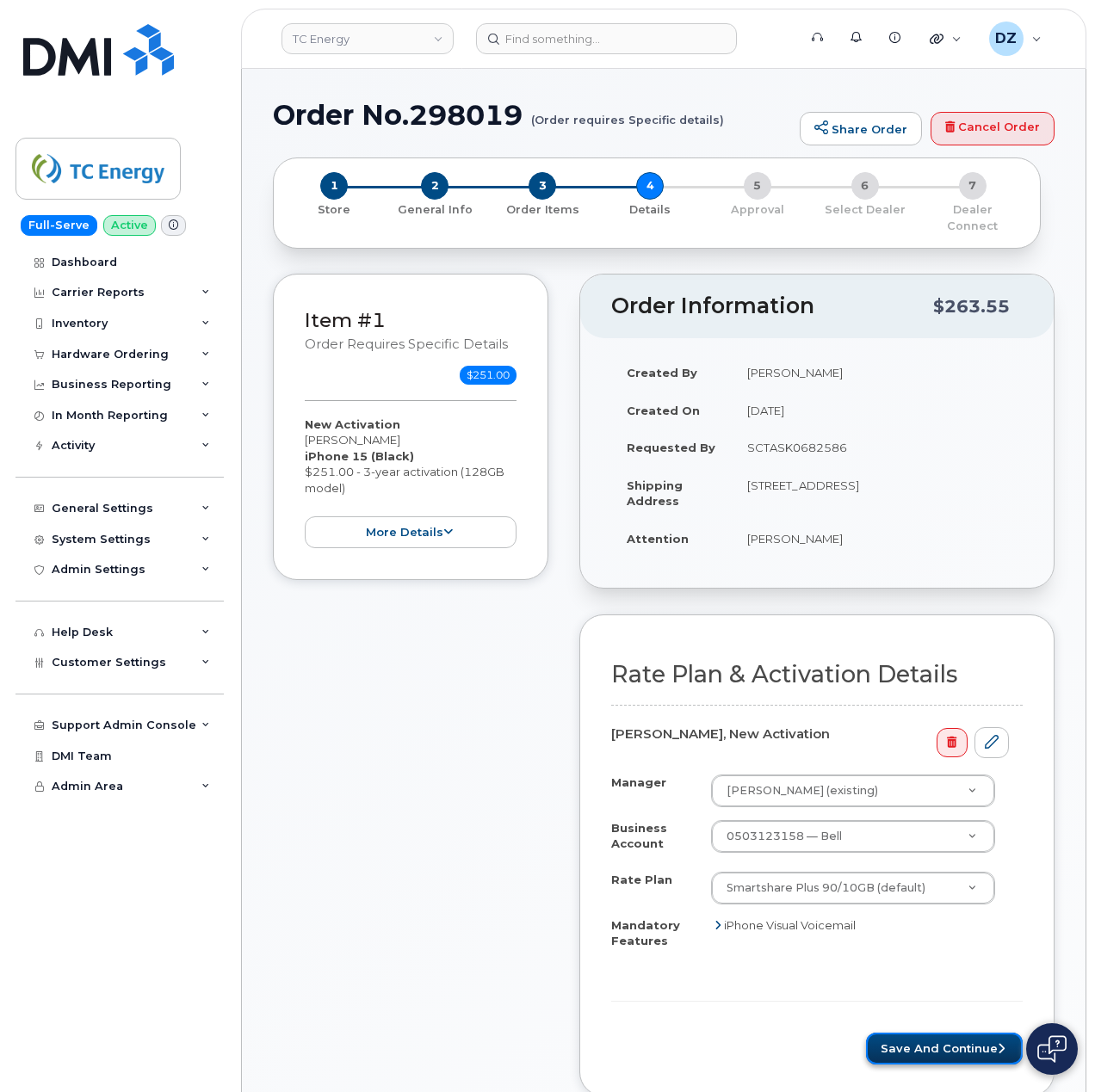
click at [930, 1037] on button "Save and Continue" at bounding box center [944, 1048] width 157 height 32
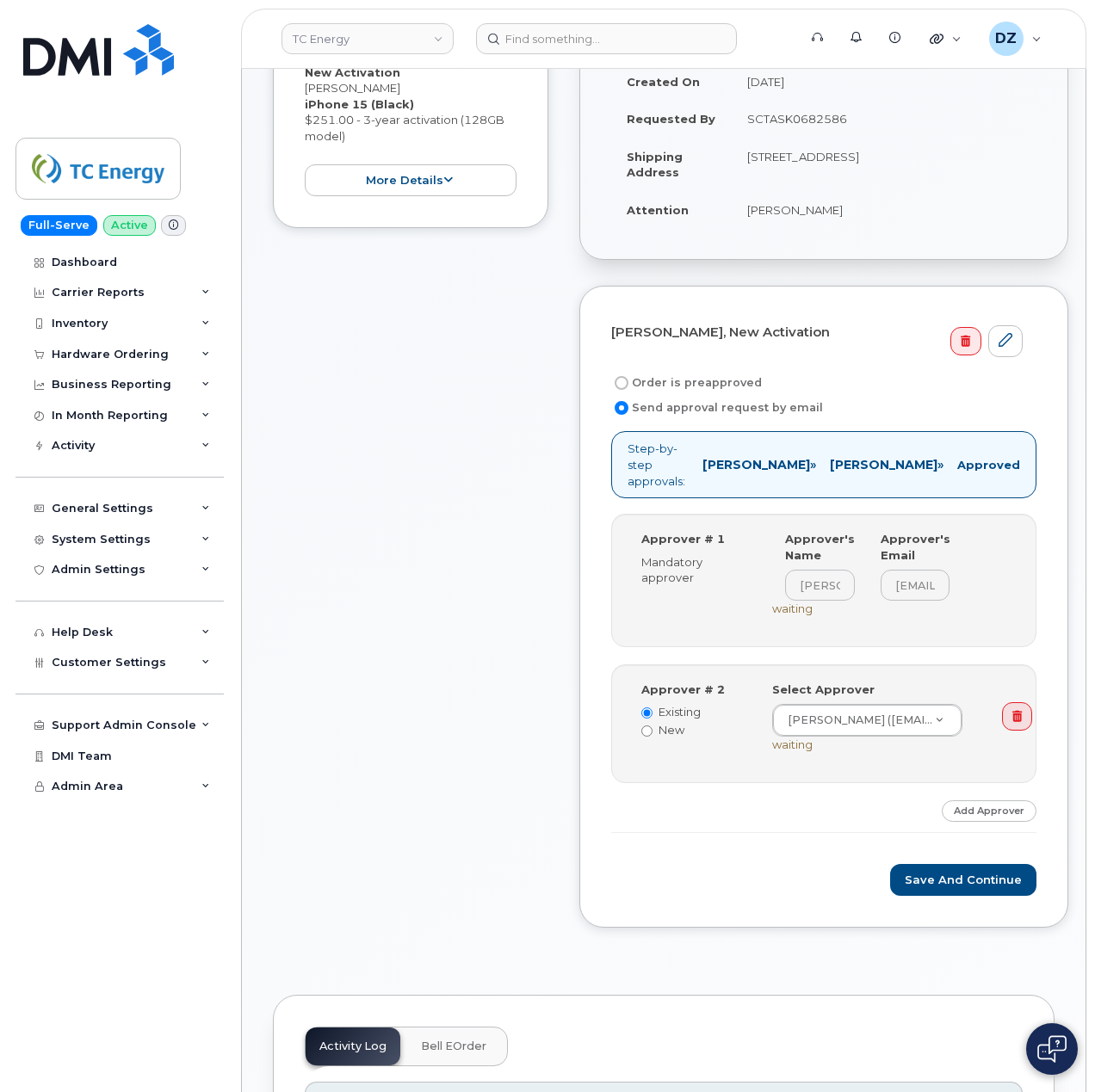
scroll to position [344, 0]
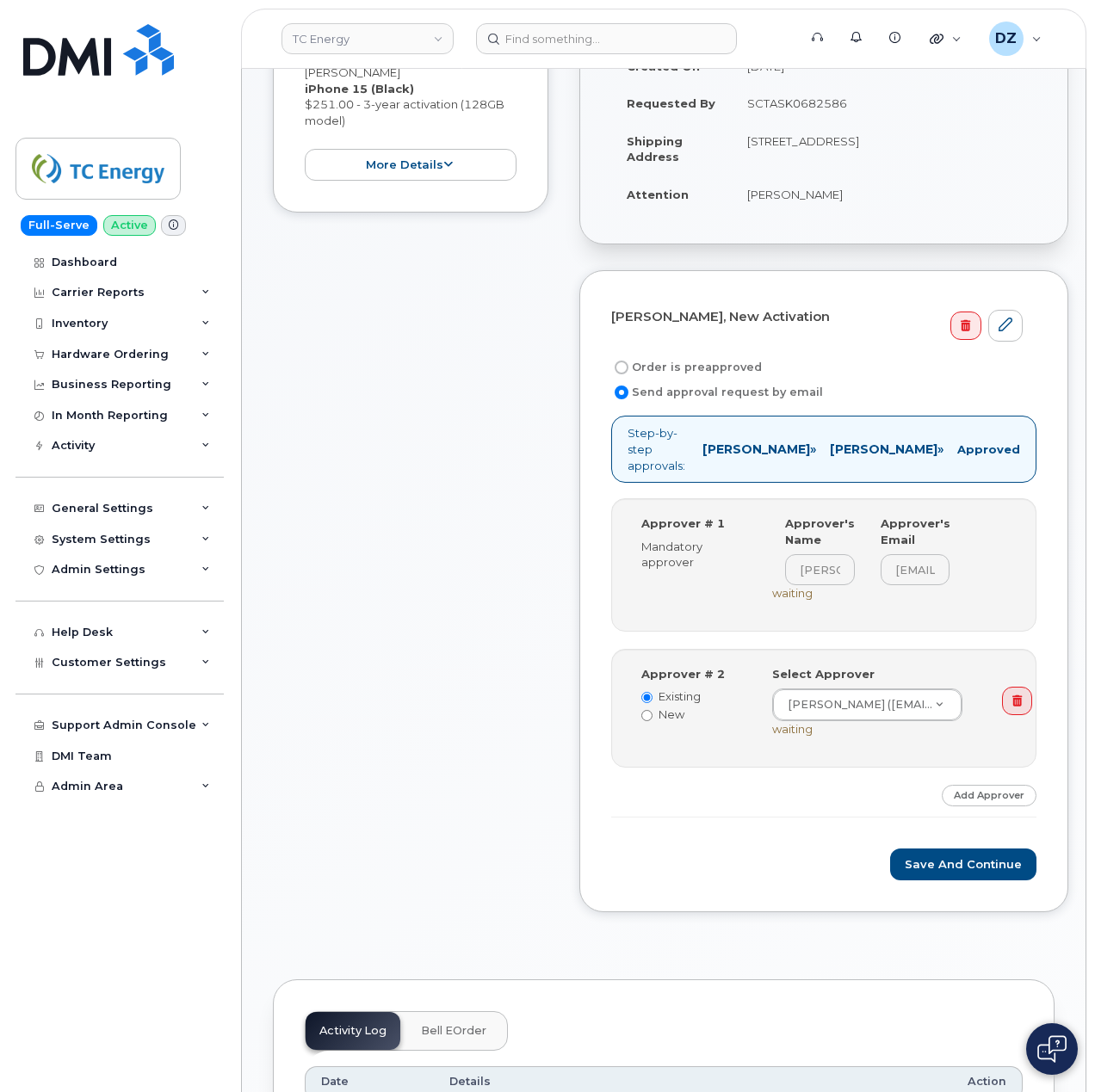
click at [689, 357] on label "Order is preapproved" at bounding box center [686, 367] width 150 height 20
click at [628, 360] on input "Order is preapproved" at bounding box center [621, 367] width 13 height 13
radio input "true"
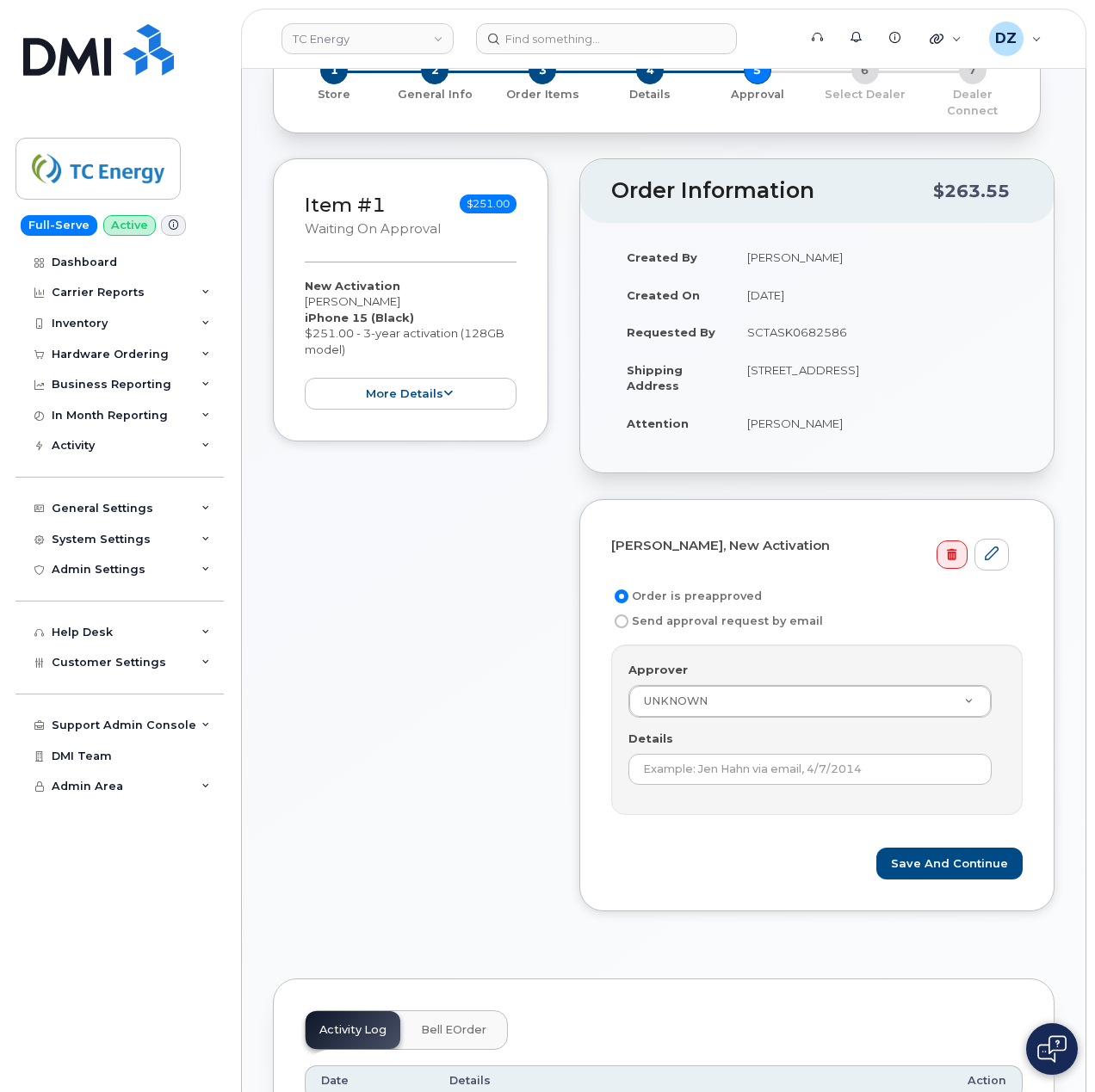
scroll to position [115, 0]
click at [802, 314] on td "SCTASK0682586" at bounding box center [876, 332] width 291 height 38
copy td "SCTASK0682586"
click at [752, 735] on div "Details" at bounding box center [816, 758] width 377 height 54
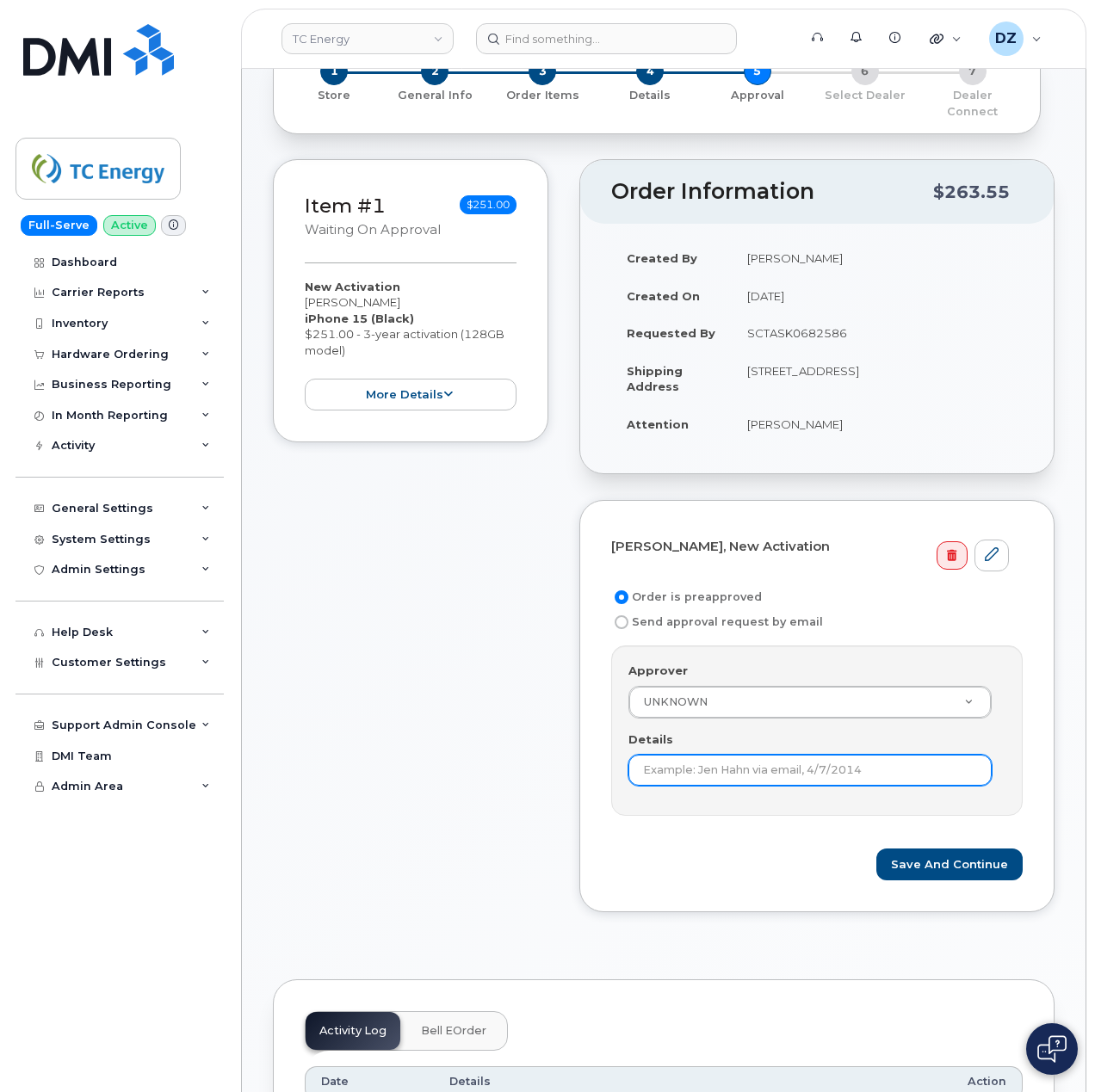
click at [751, 755] on input "Details" at bounding box center [809, 770] width 363 height 31
paste input "SCTASK0682586"
type input "SCTASK0682586"
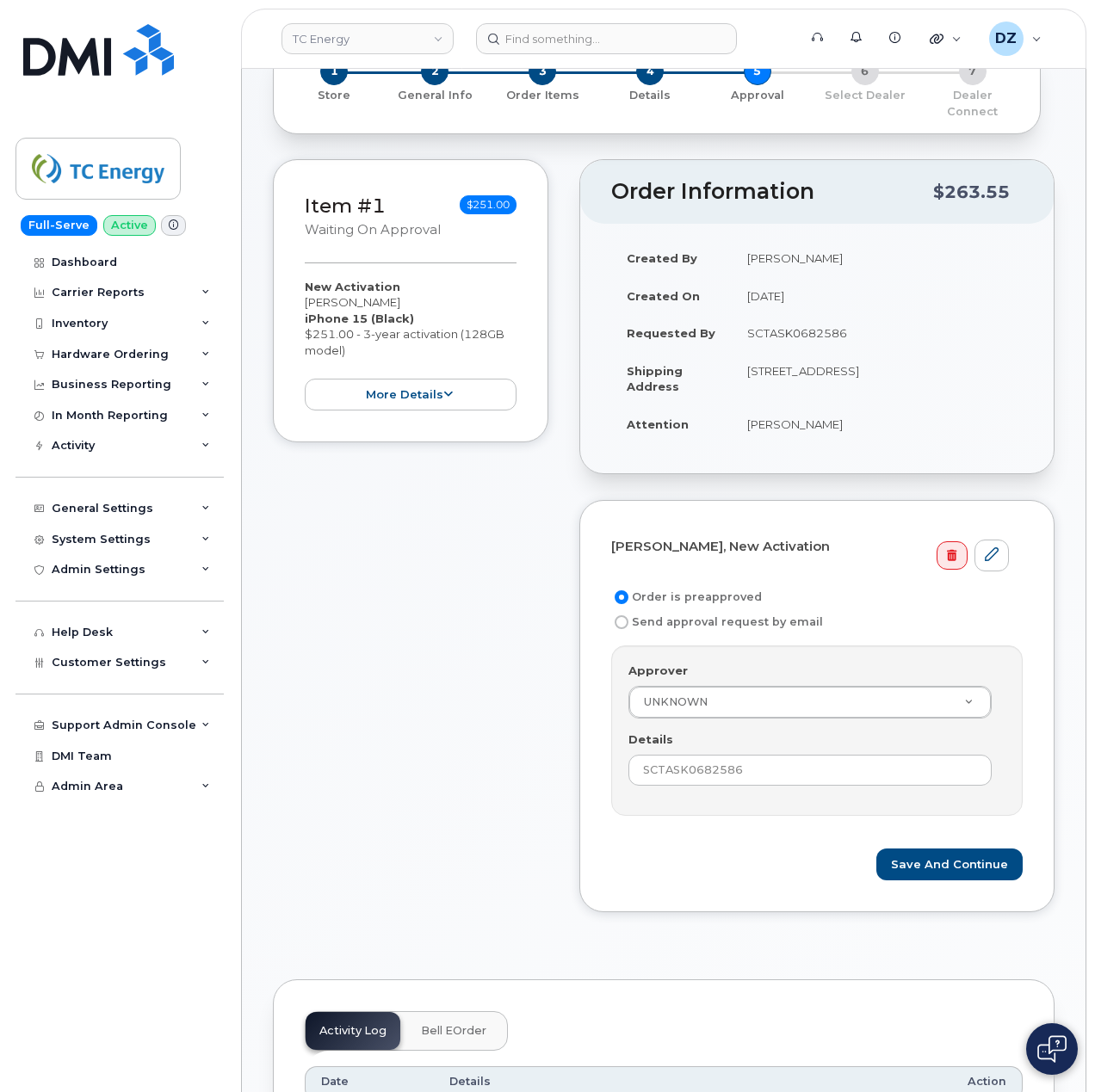
click at [552, 807] on div "Item #1 Waiting On Approval $251.00 New Activation Amber Dadswell iPhone 15 (Bl…" at bounding box center [663, 548] width 781 height 779
click at [995, 848] on button "Save and Continue" at bounding box center [950, 864] width 146 height 32
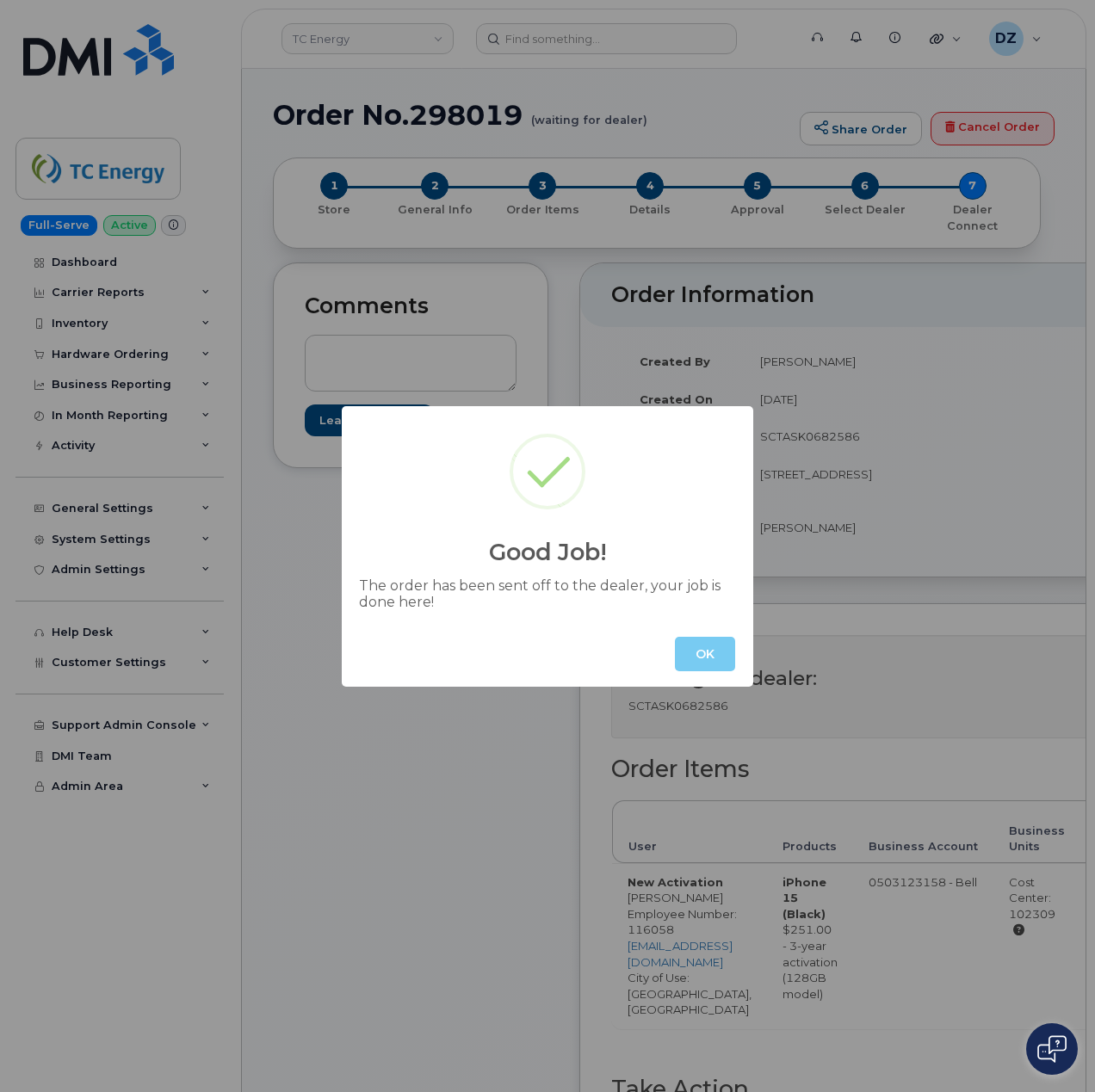
click at [707, 643] on button "OK" at bounding box center [705, 654] width 61 height 35
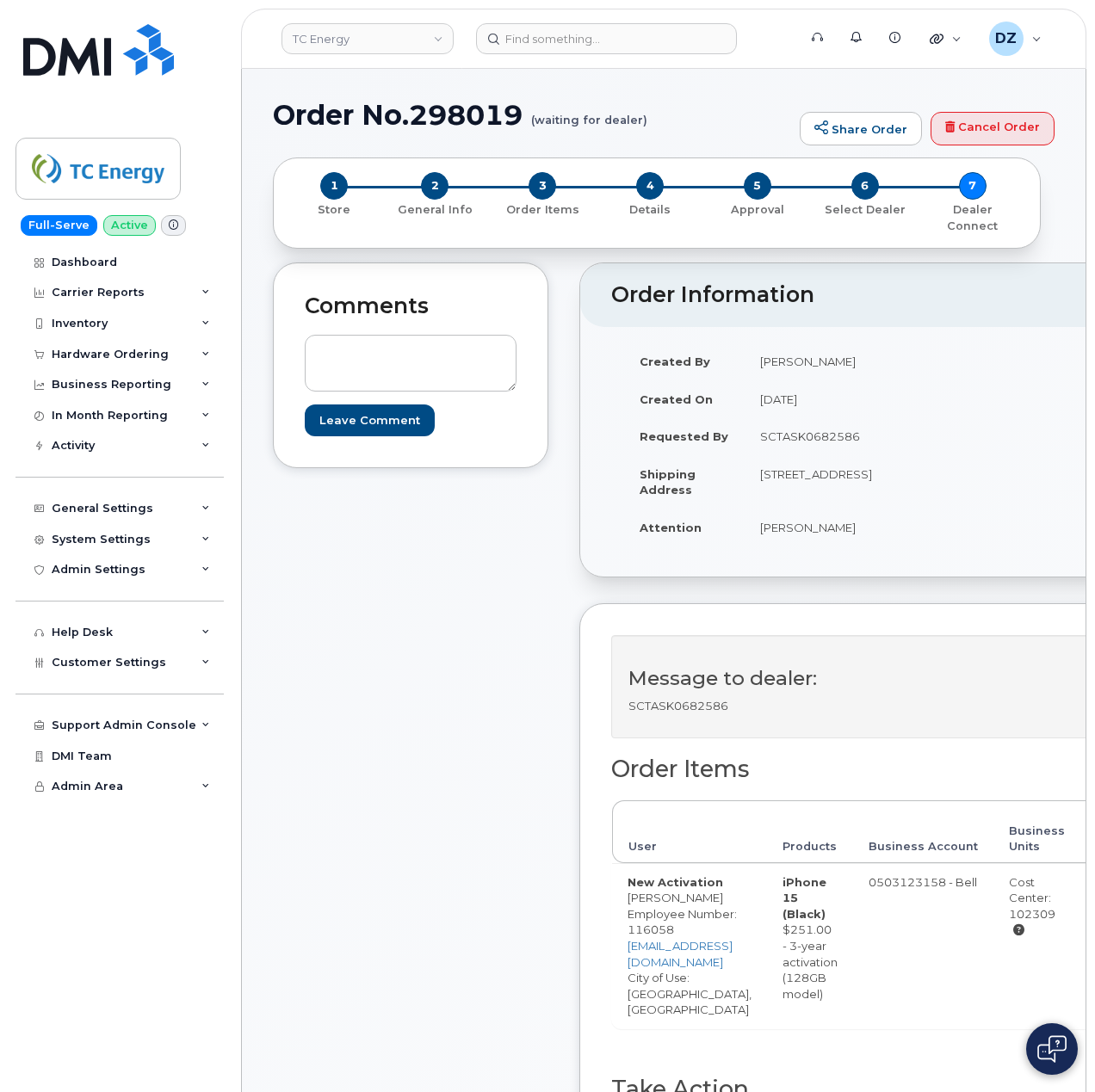
click at [320, 124] on h1 "Order No.298019 (waiting for dealer)" at bounding box center [532, 115] width 518 height 30
click at [479, 118] on h1 "Order No.298019 (waiting for dealer)" at bounding box center [532, 115] width 518 height 30
copy h1 "Order No.298019"
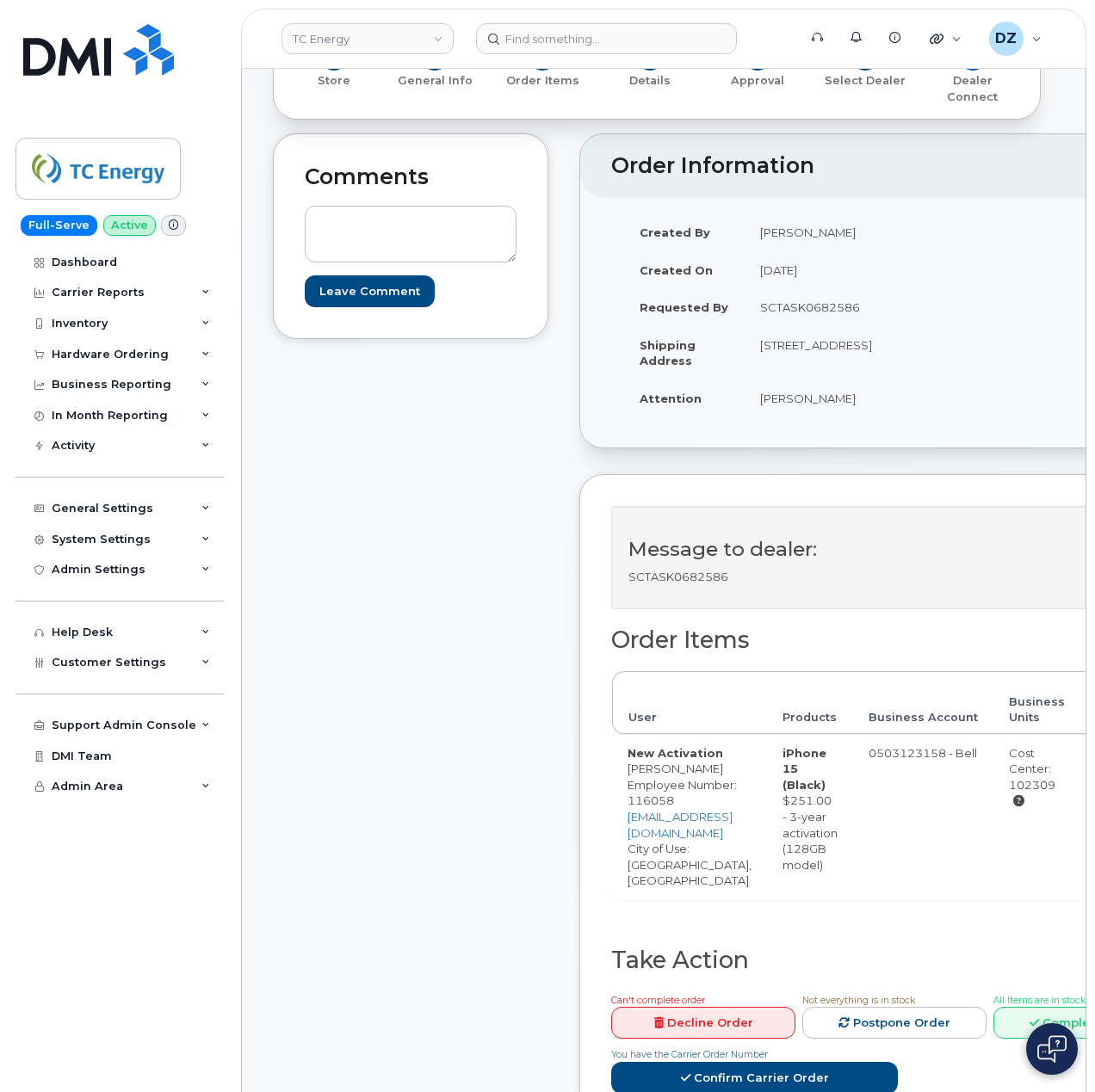
scroll to position [344, 0]
